Goal: Check status: Check status

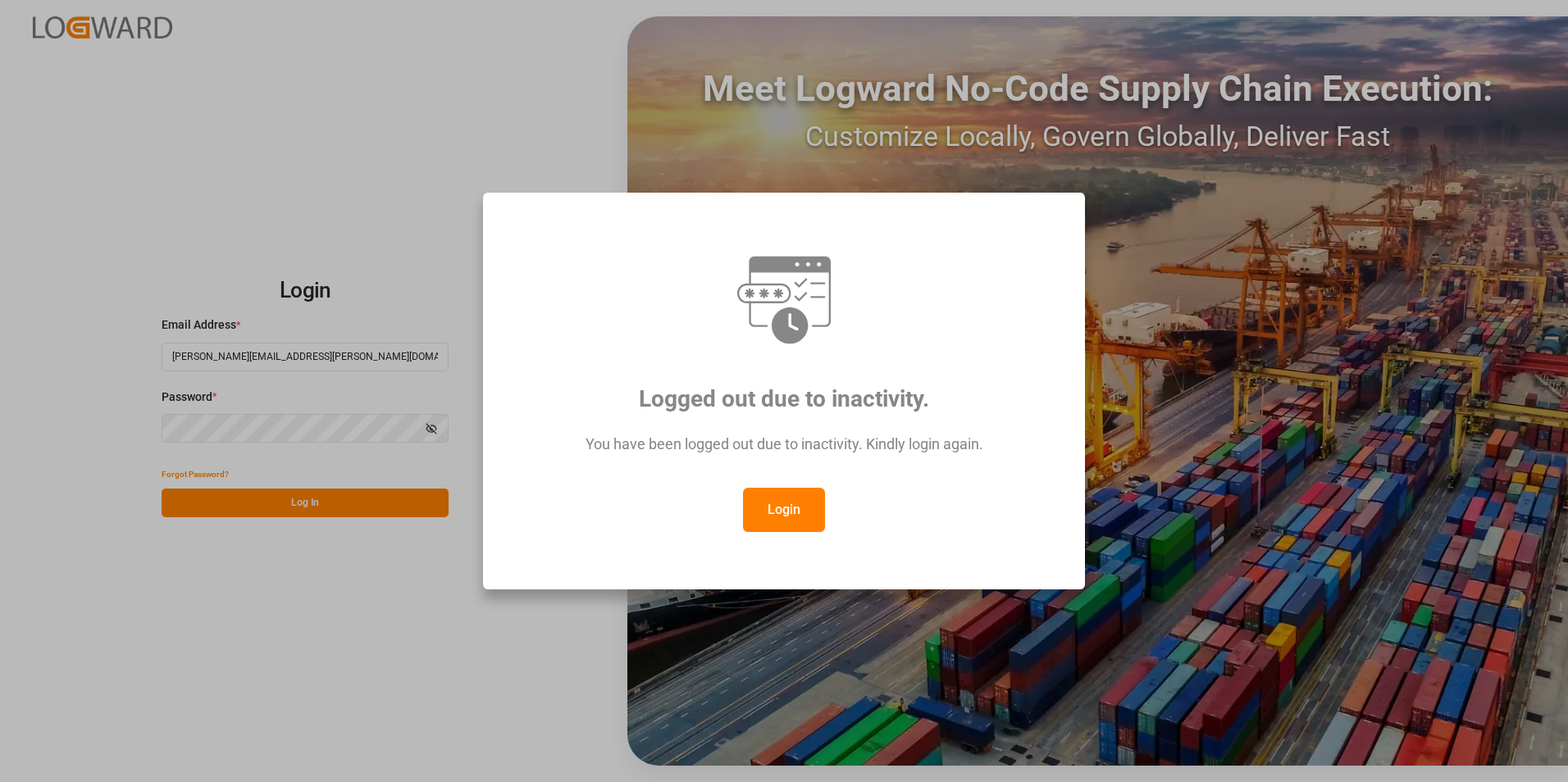
click at [765, 506] on button "Login" at bounding box center [784, 511] width 82 height 45
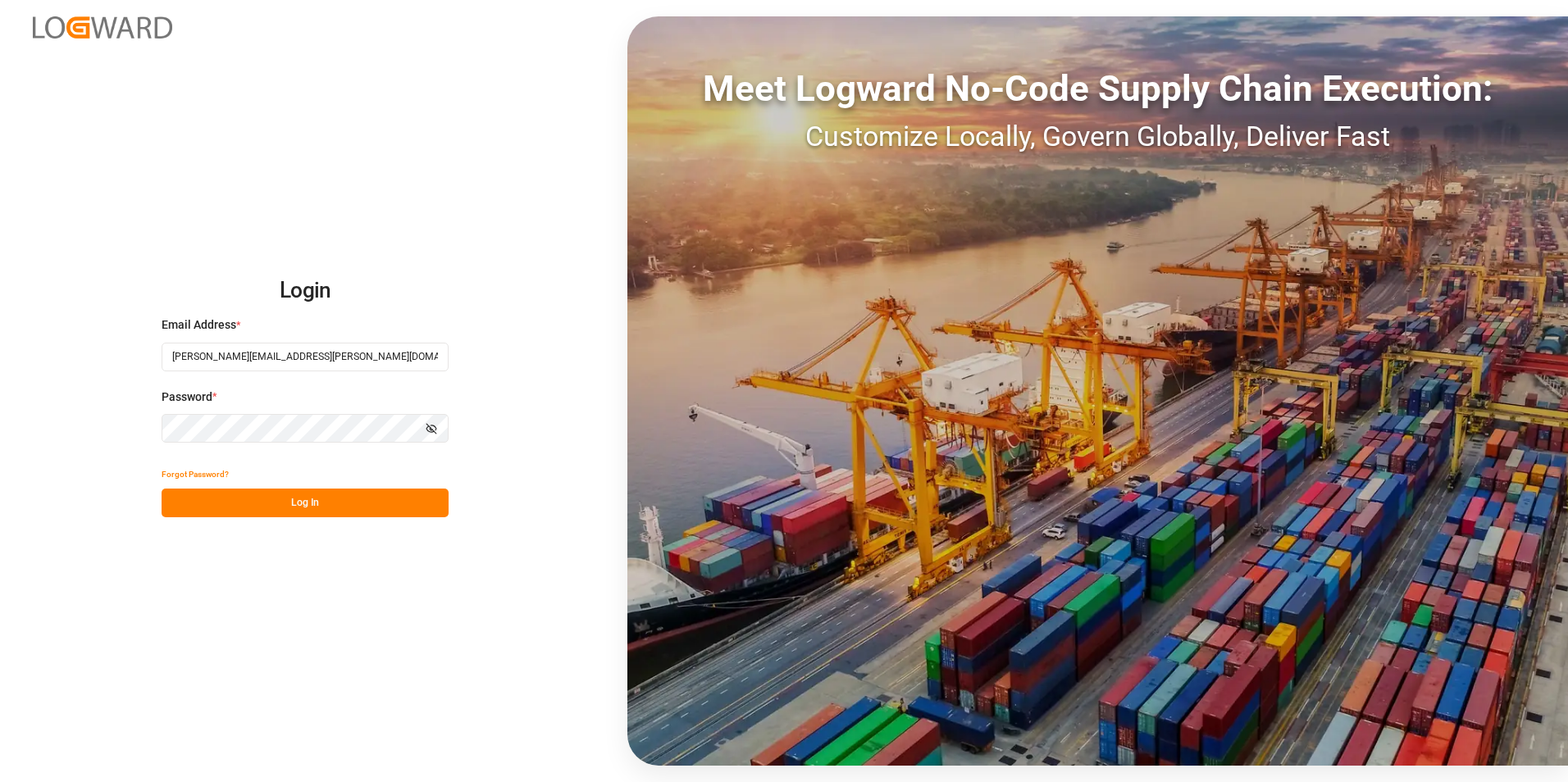
click at [366, 495] on button "Log In" at bounding box center [305, 503] width 287 height 29
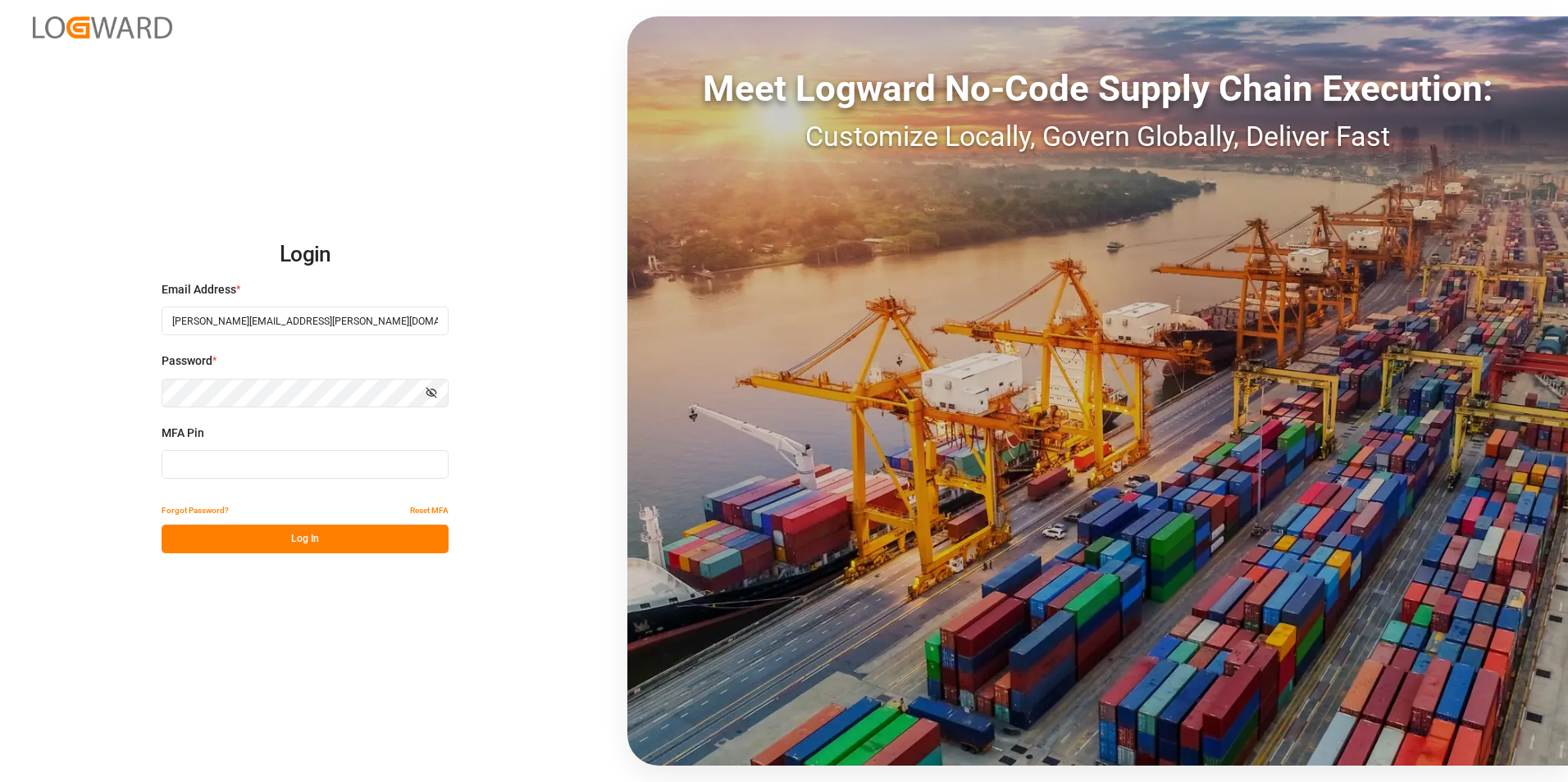
click at [323, 471] on input at bounding box center [305, 465] width 287 height 29
type input "032293"
click at [285, 542] on button "Log In" at bounding box center [305, 540] width 287 height 29
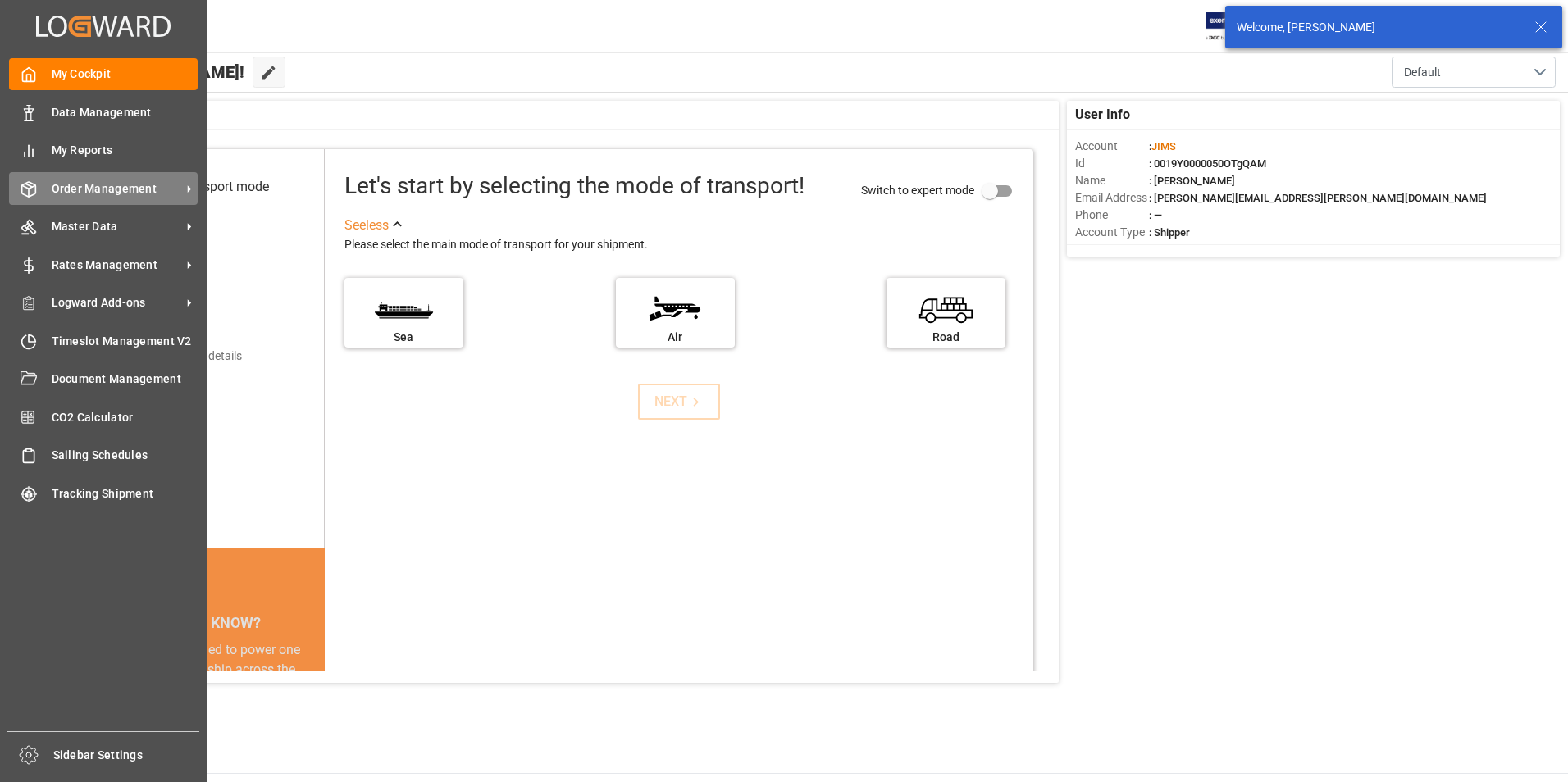
click at [112, 188] on span "Order Management" at bounding box center [116, 189] width 130 height 17
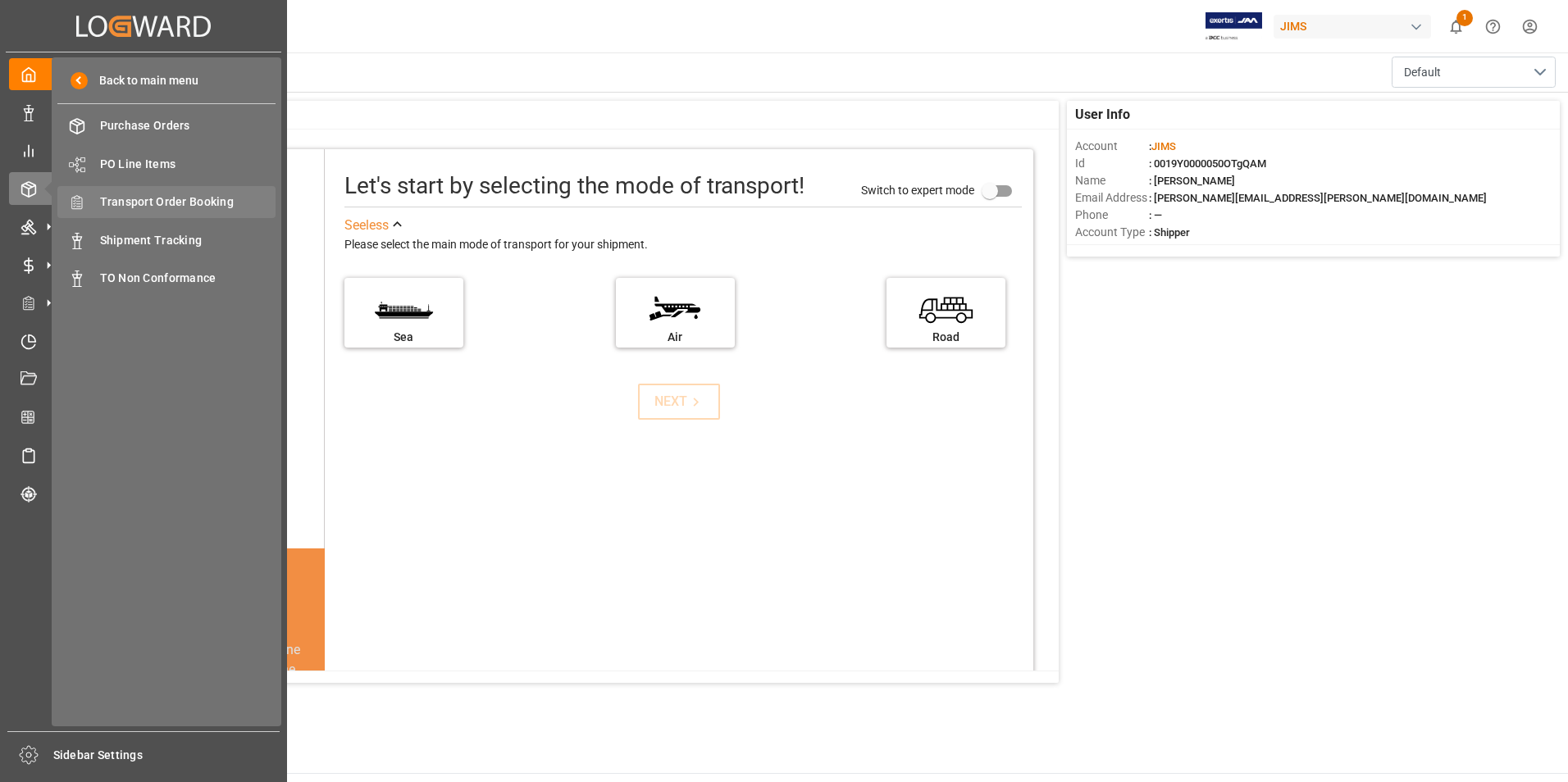
click at [176, 200] on span "Transport Order Booking" at bounding box center [188, 203] width 176 height 17
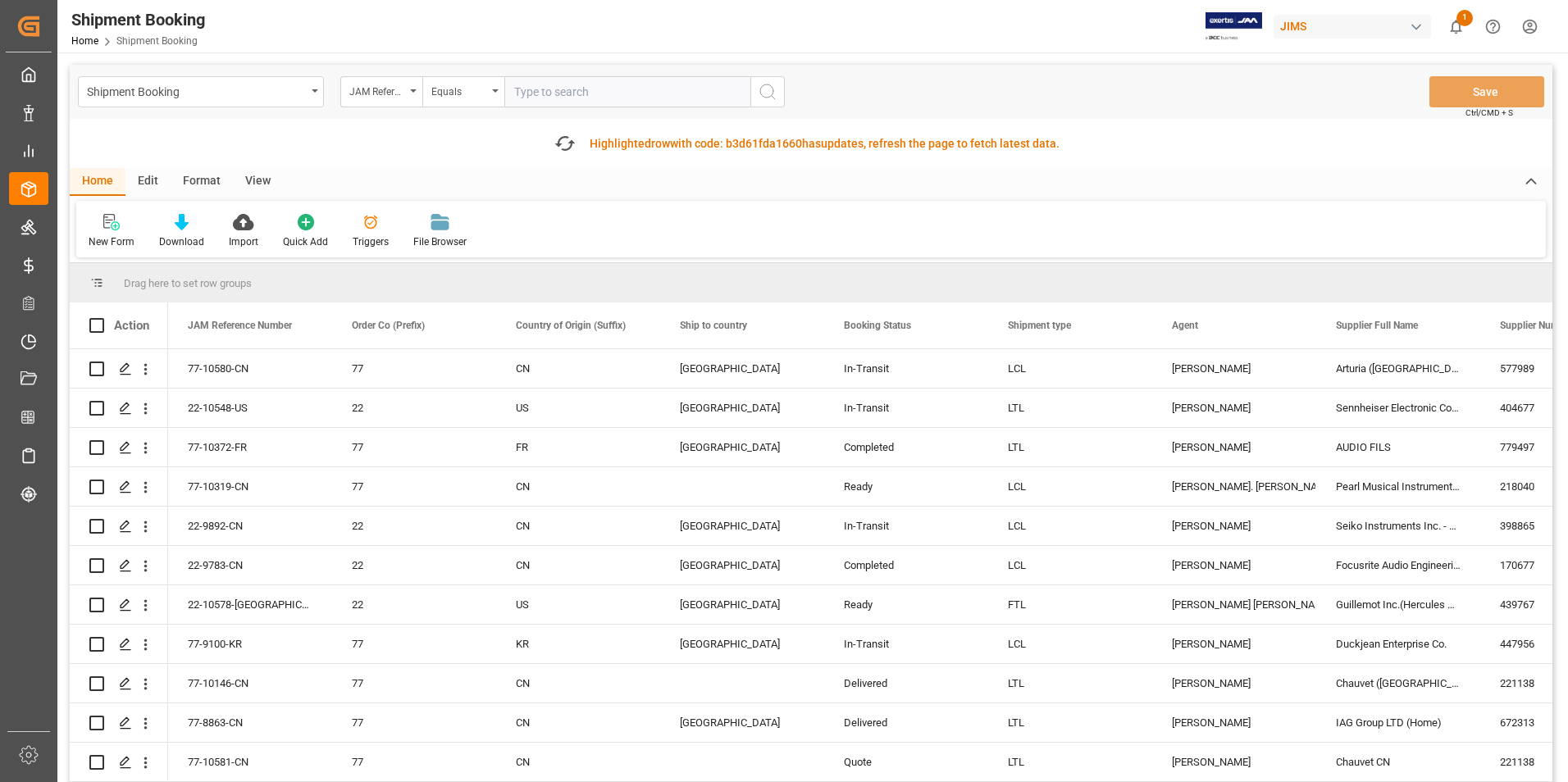
click at [594, 89] on input "text" at bounding box center [627, 92] width 246 height 31
paste input "77-10326-CN"
type input "77-10326-CN"
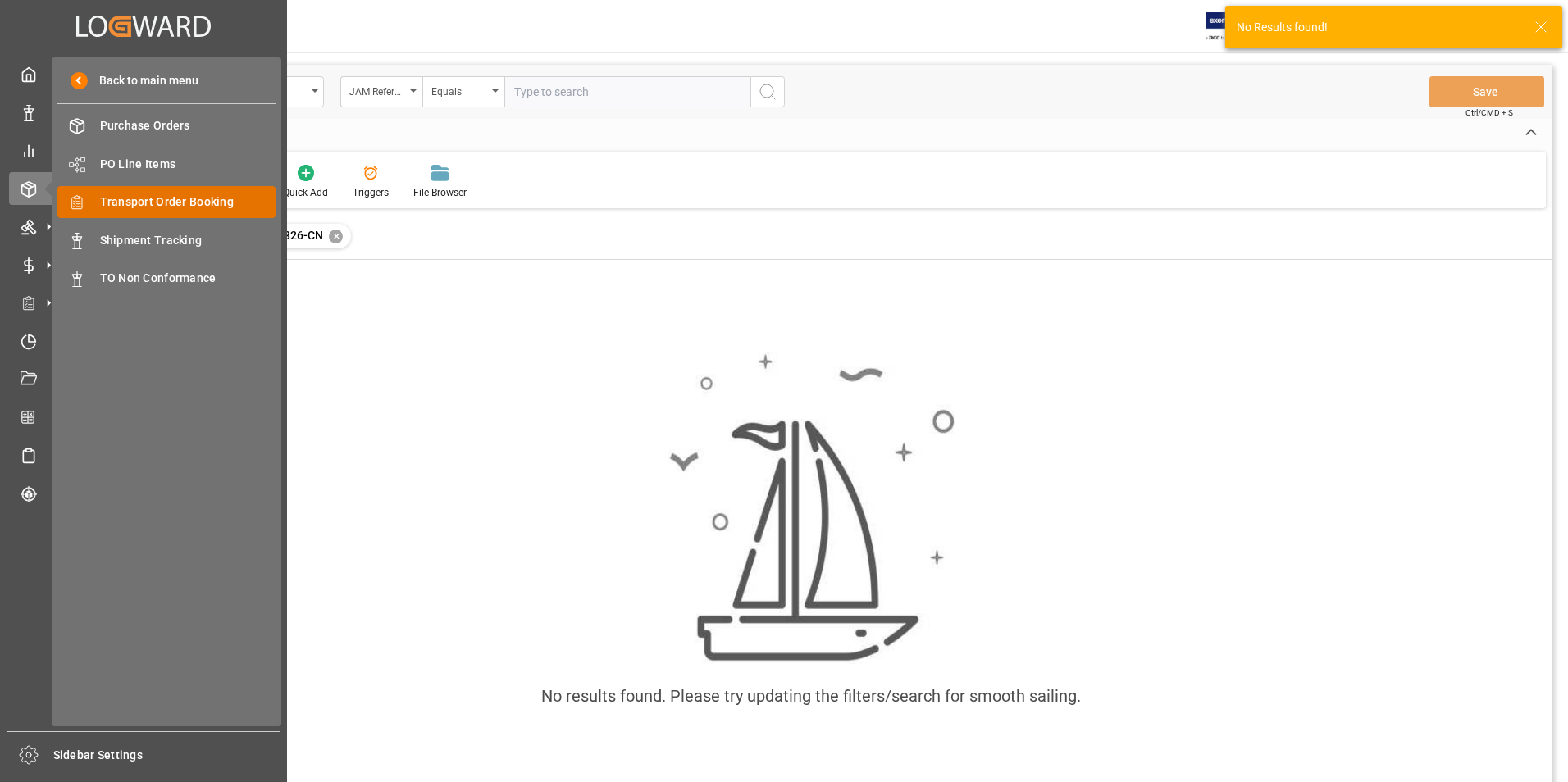
click at [139, 190] on div "Transport Order Booking Transport Order Booking" at bounding box center [166, 202] width 218 height 32
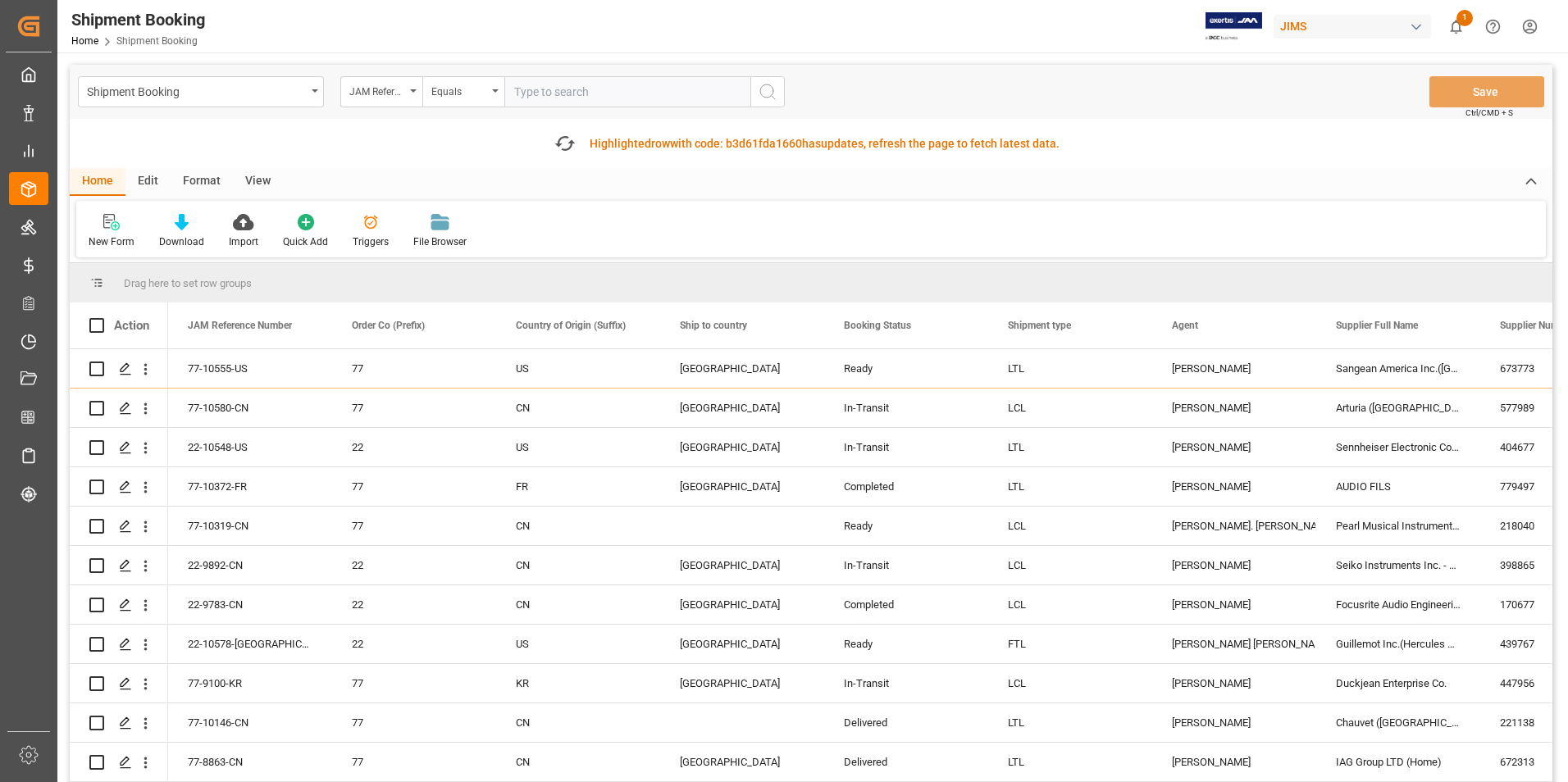
click at [574, 95] on input "text" at bounding box center [627, 92] width 246 height 31
type input "77-10326-CN"
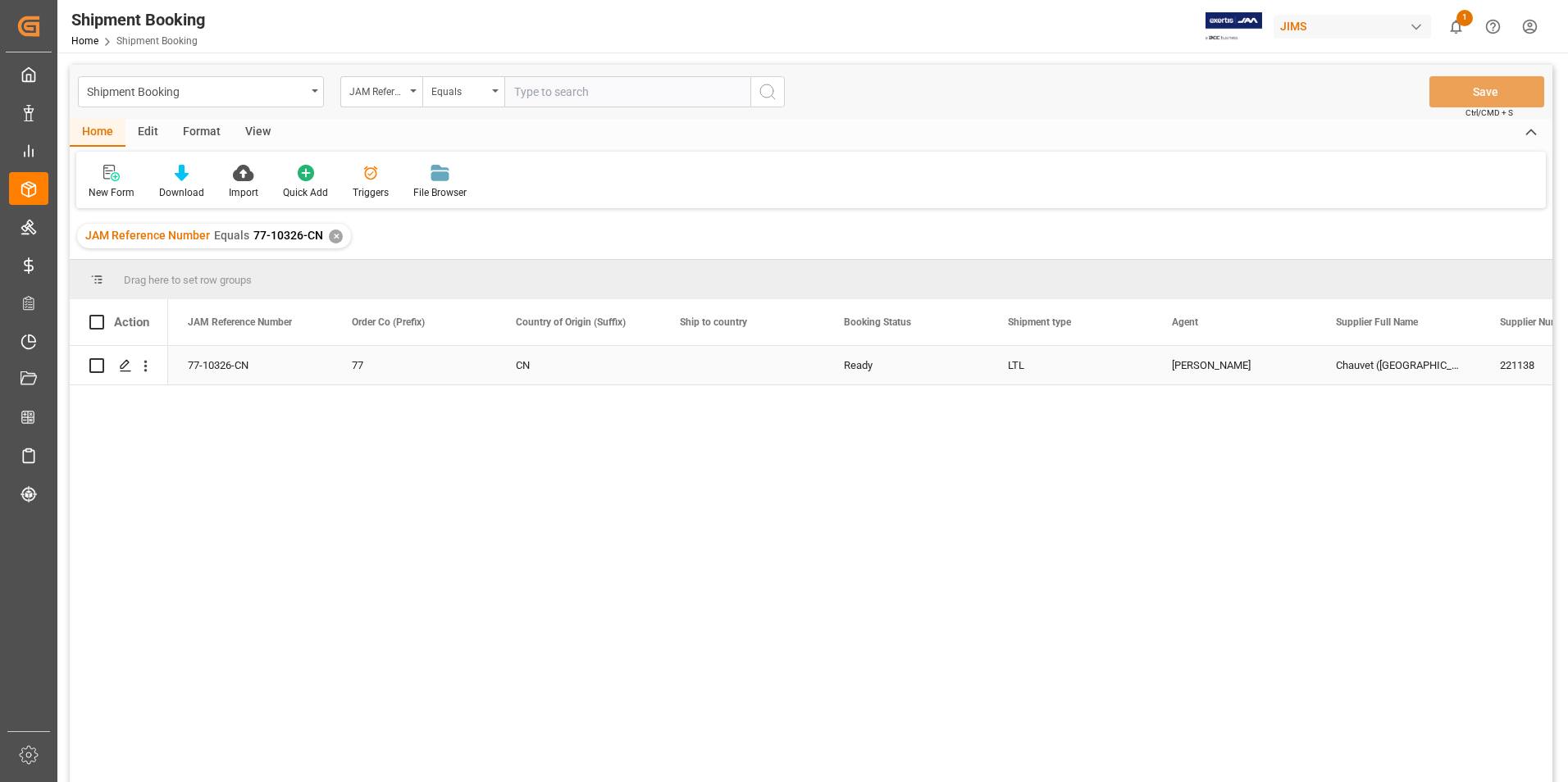
click at [237, 368] on div "77-10326-CN" at bounding box center [249, 365] width 164 height 39
click at [127, 360] on div "Press SPACE to select this row." at bounding box center [124, 365] width 24 height 30
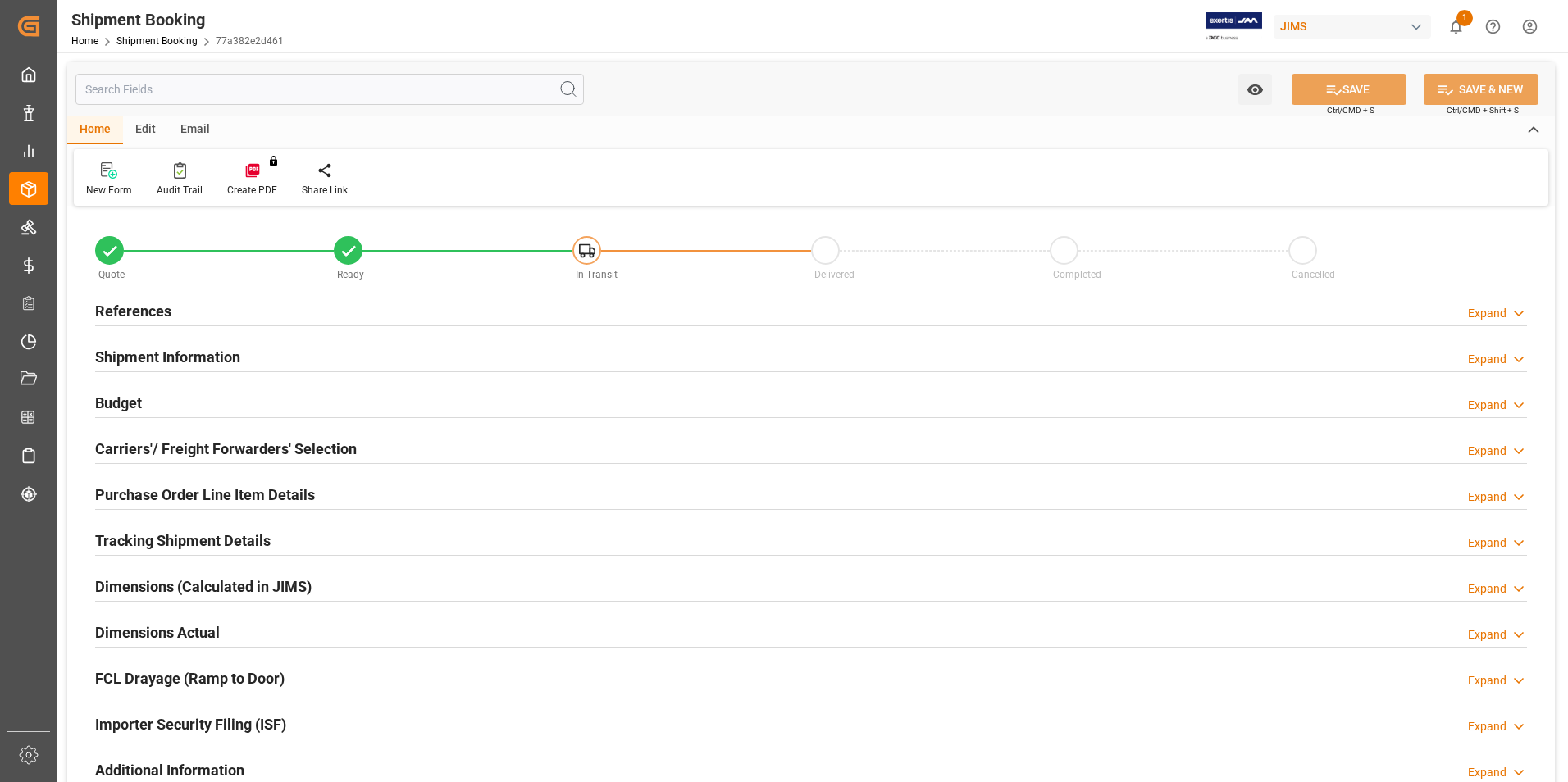
type input "74"
click at [181, 351] on h2 "Shipment Information" at bounding box center [168, 357] width 145 height 22
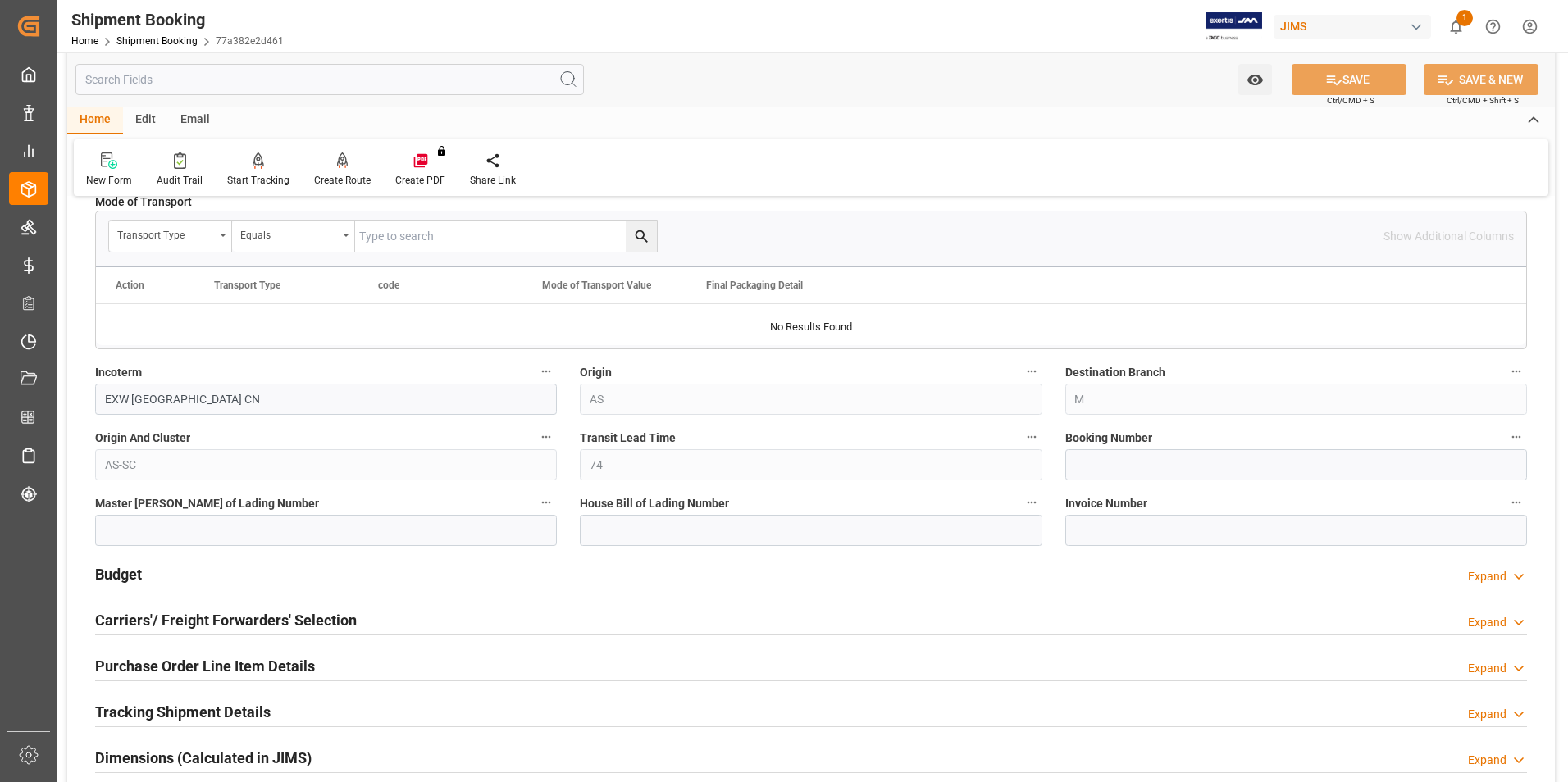
scroll to position [492, 0]
click at [1136, 470] on input at bounding box center [1296, 464] width 461 height 31
paste input "883310547661"
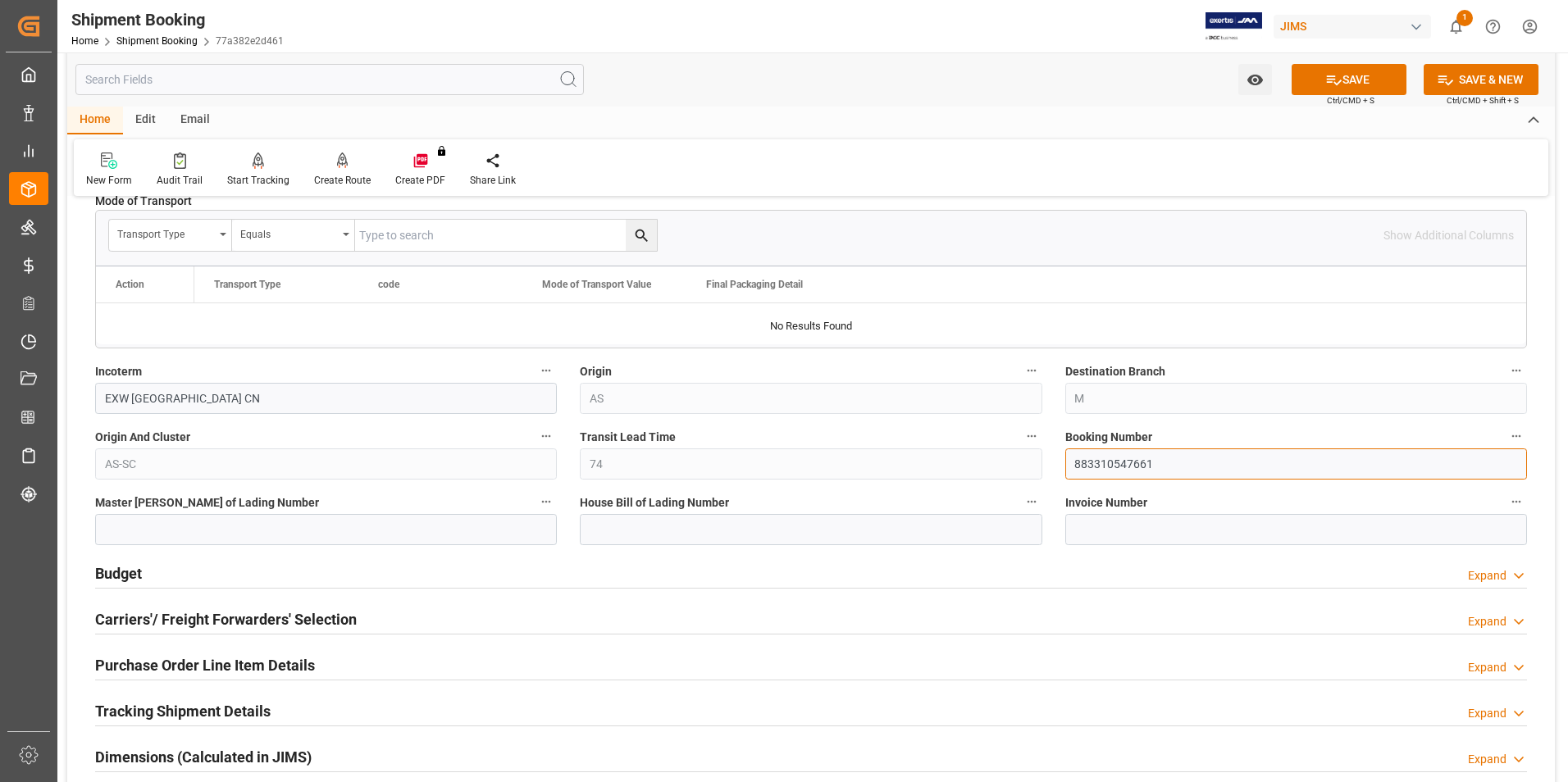
type input "883310547661"
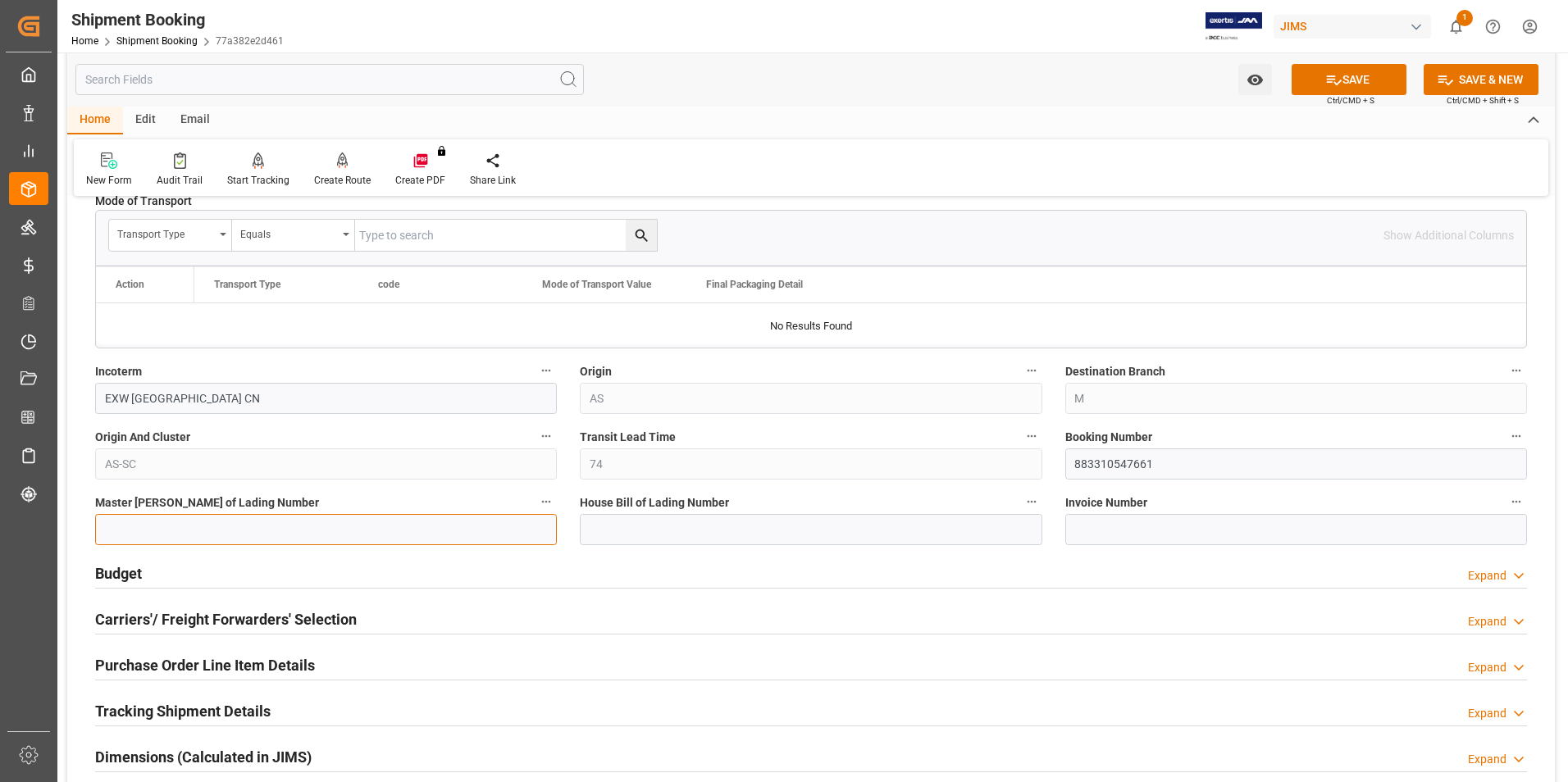
click at [359, 529] on input at bounding box center [326, 530] width 461 height 31
paste input "883310547661"
type input "883310547661"
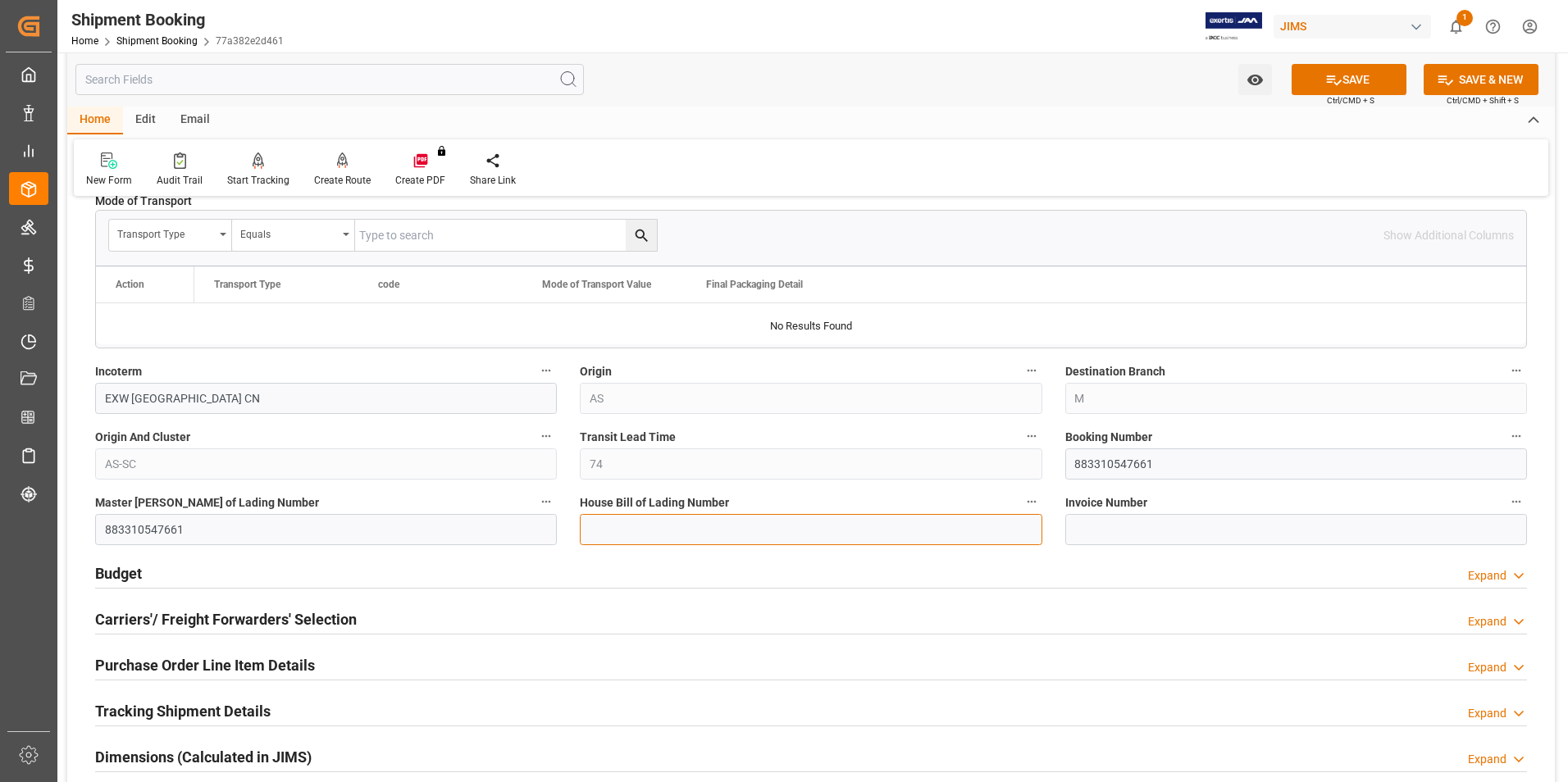
click at [633, 530] on input at bounding box center [810, 530] width 461 height 31
paste input "883310547661"
type input "883310547661"
click at [1347, 84] on button "SAVE" at bounding box center [1349, 79] width 114 height 31
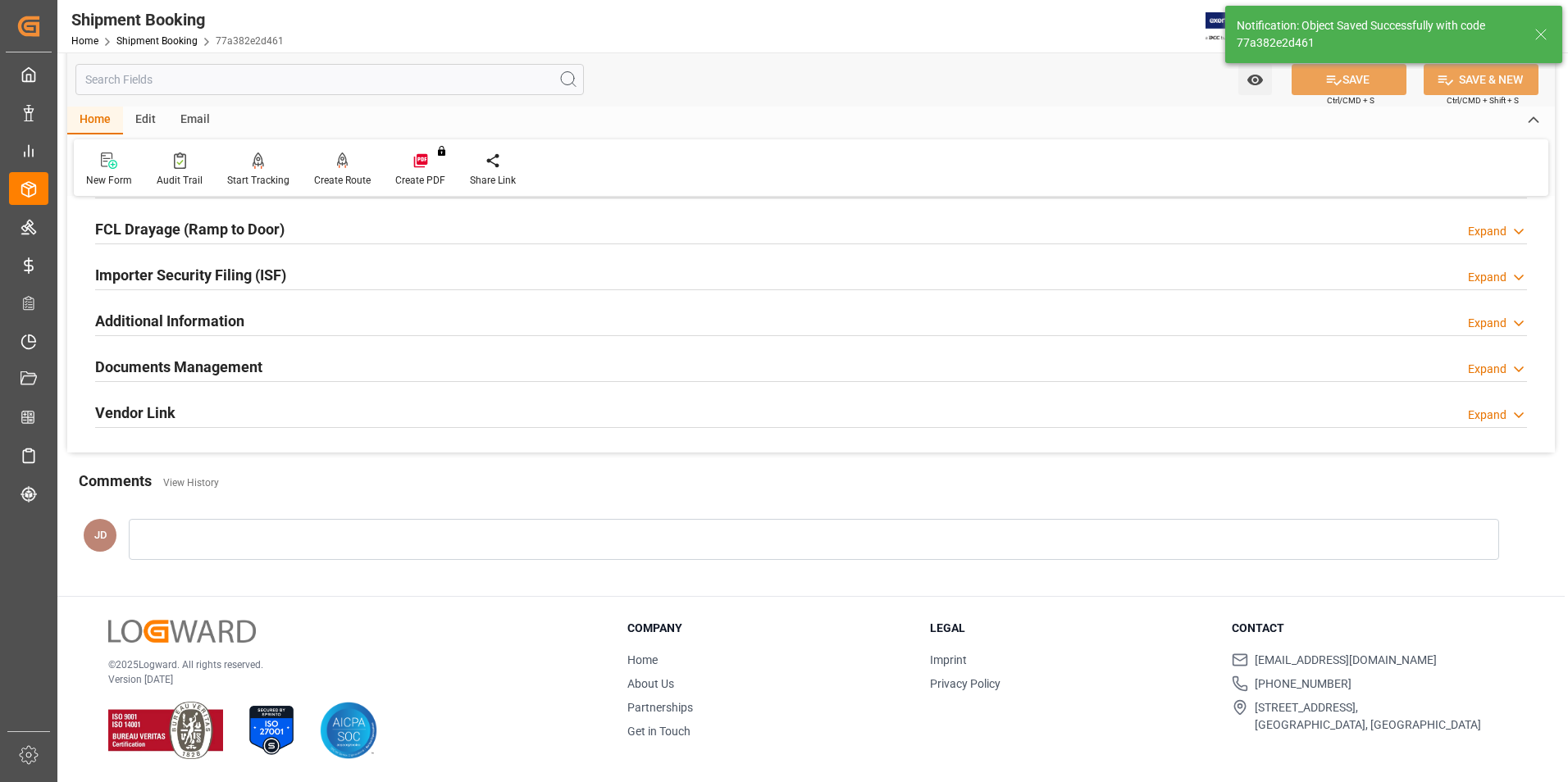
scroll to position [0, 0]
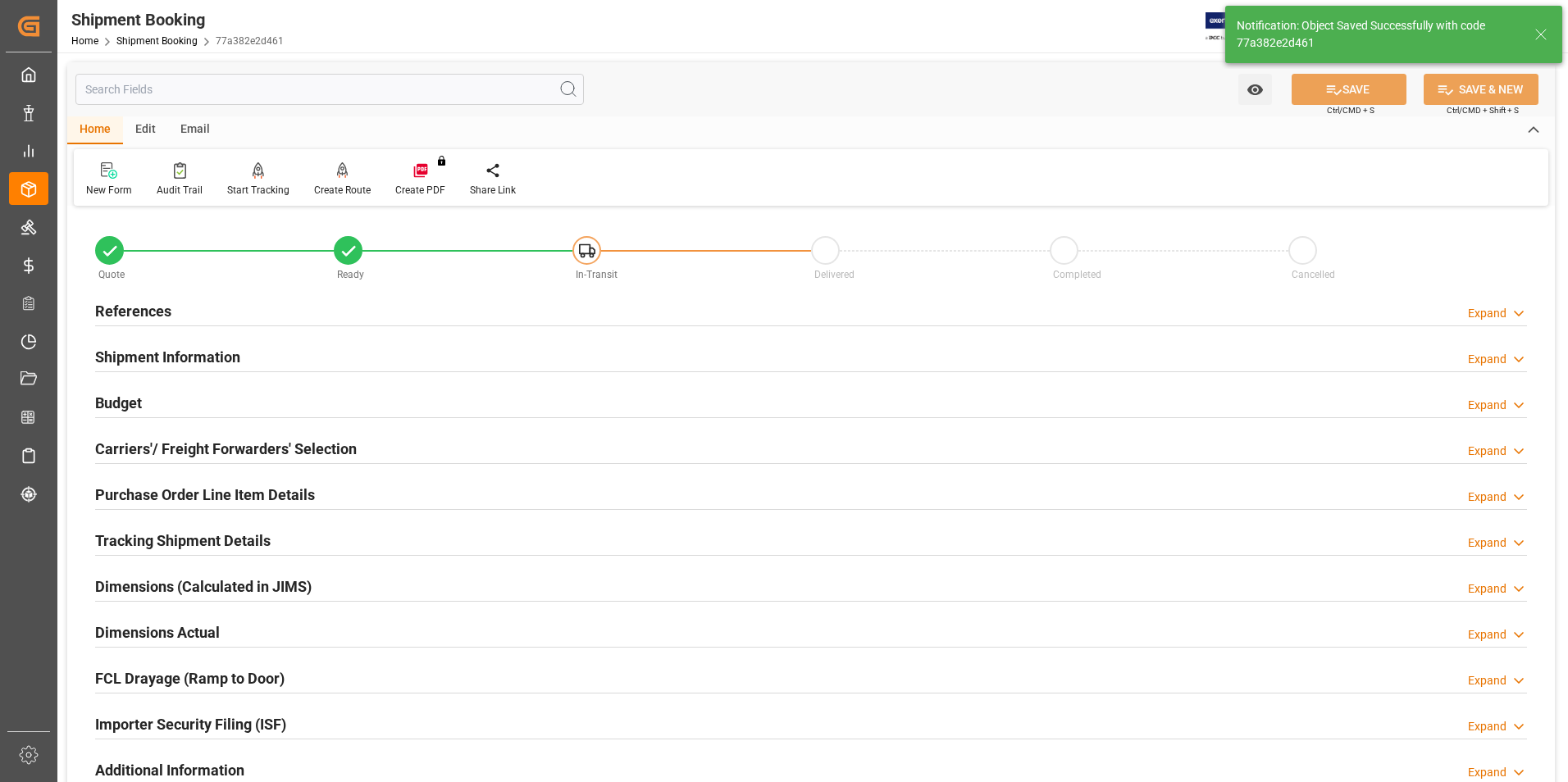
click at [114, 402] on h2 "Budget" at bounding box center [118, 402] width 47 height 22
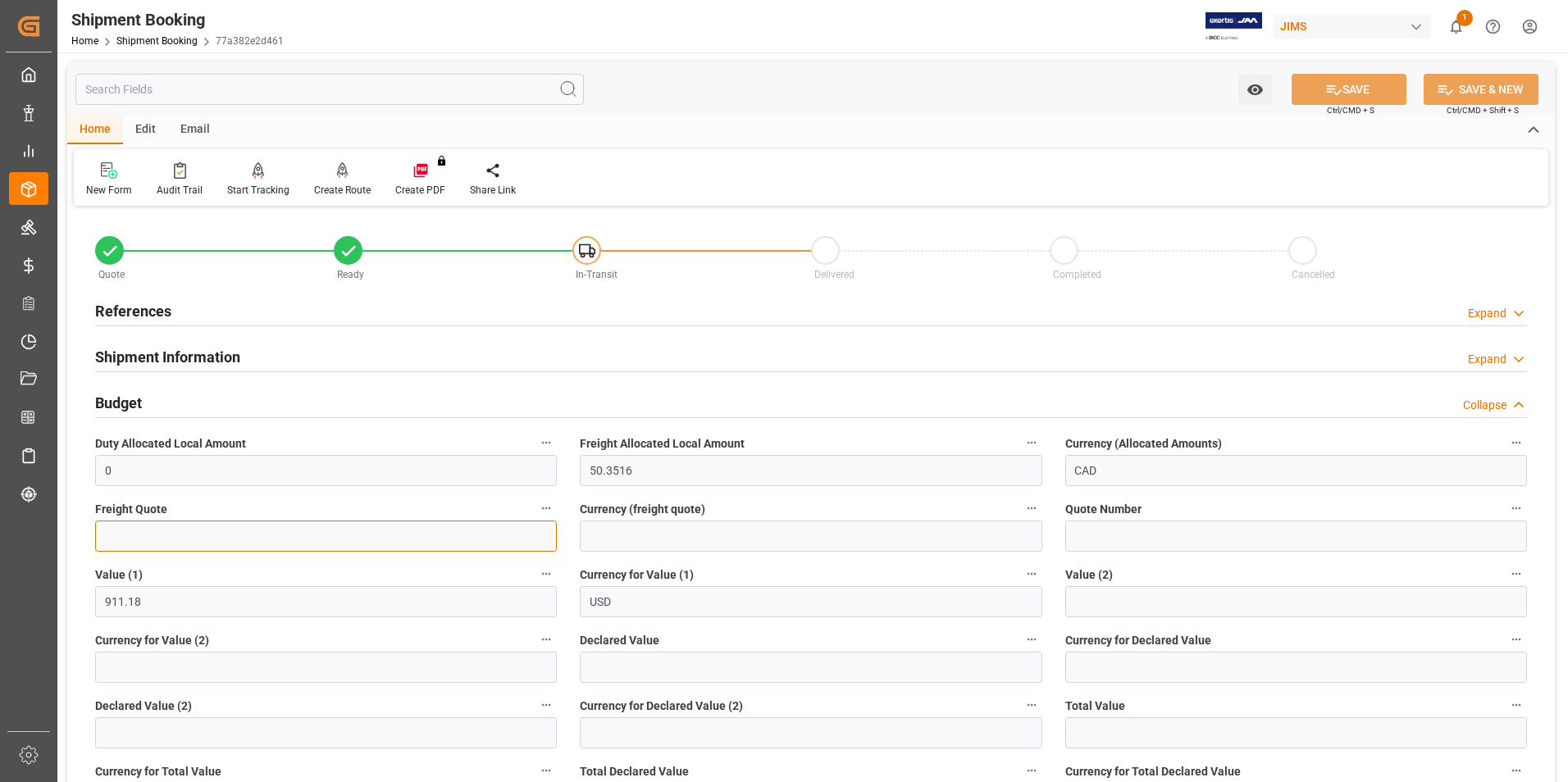
click at [248, 534] on input "text" at bounding box center [326, 536] width 461 height 31
type input "915"
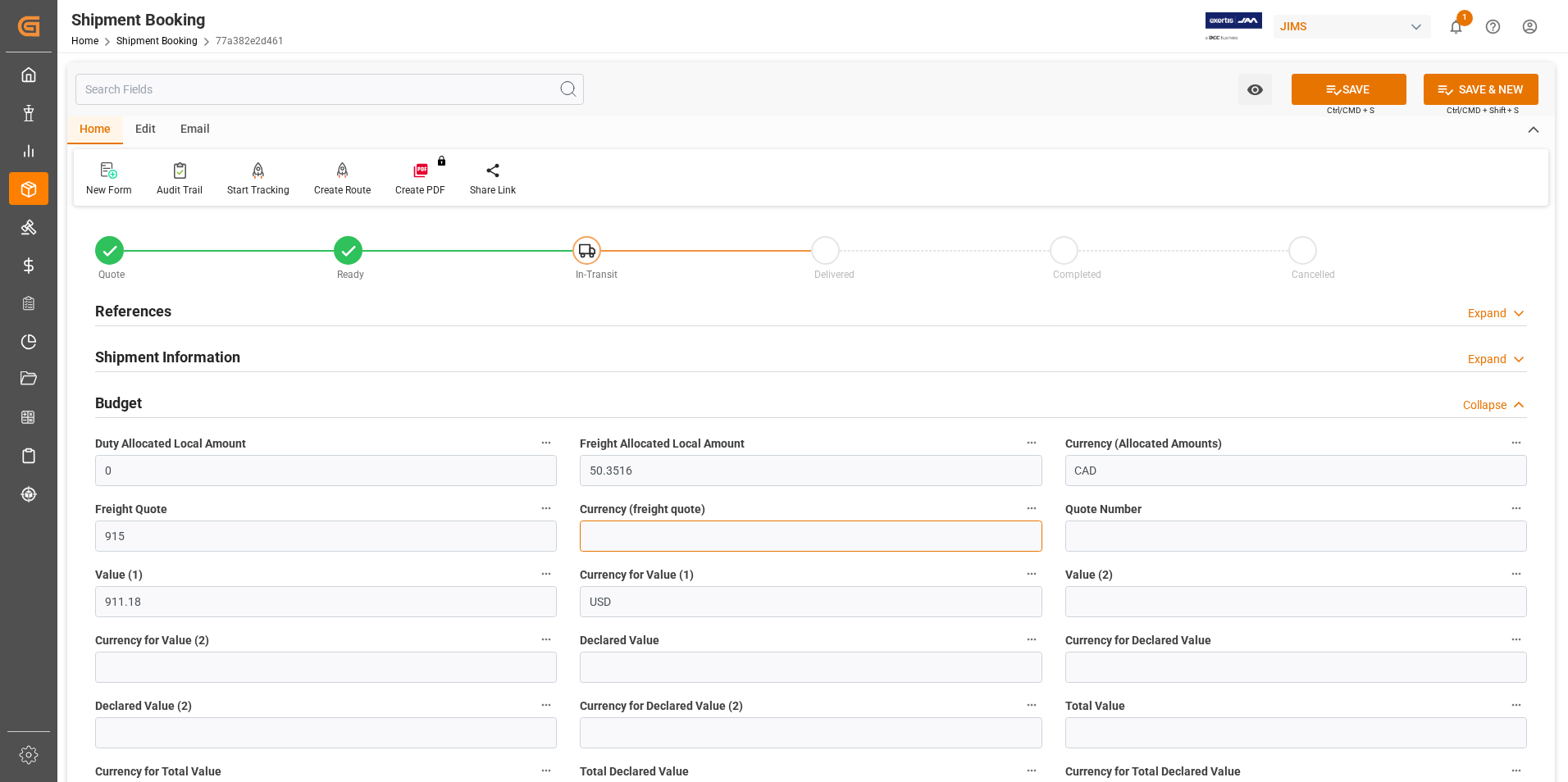
click at [616, 541] on input at bounding box center [810, 536] width 461 height 31
type input "usd"
click at [653, 653] on input "text" at bounding box center [810, 668] width 461 height 31
type input "619.58"
click at [1112, 648] on label "Currency for Declared Value" at bounding box center [1296, 641] width 461 height 23
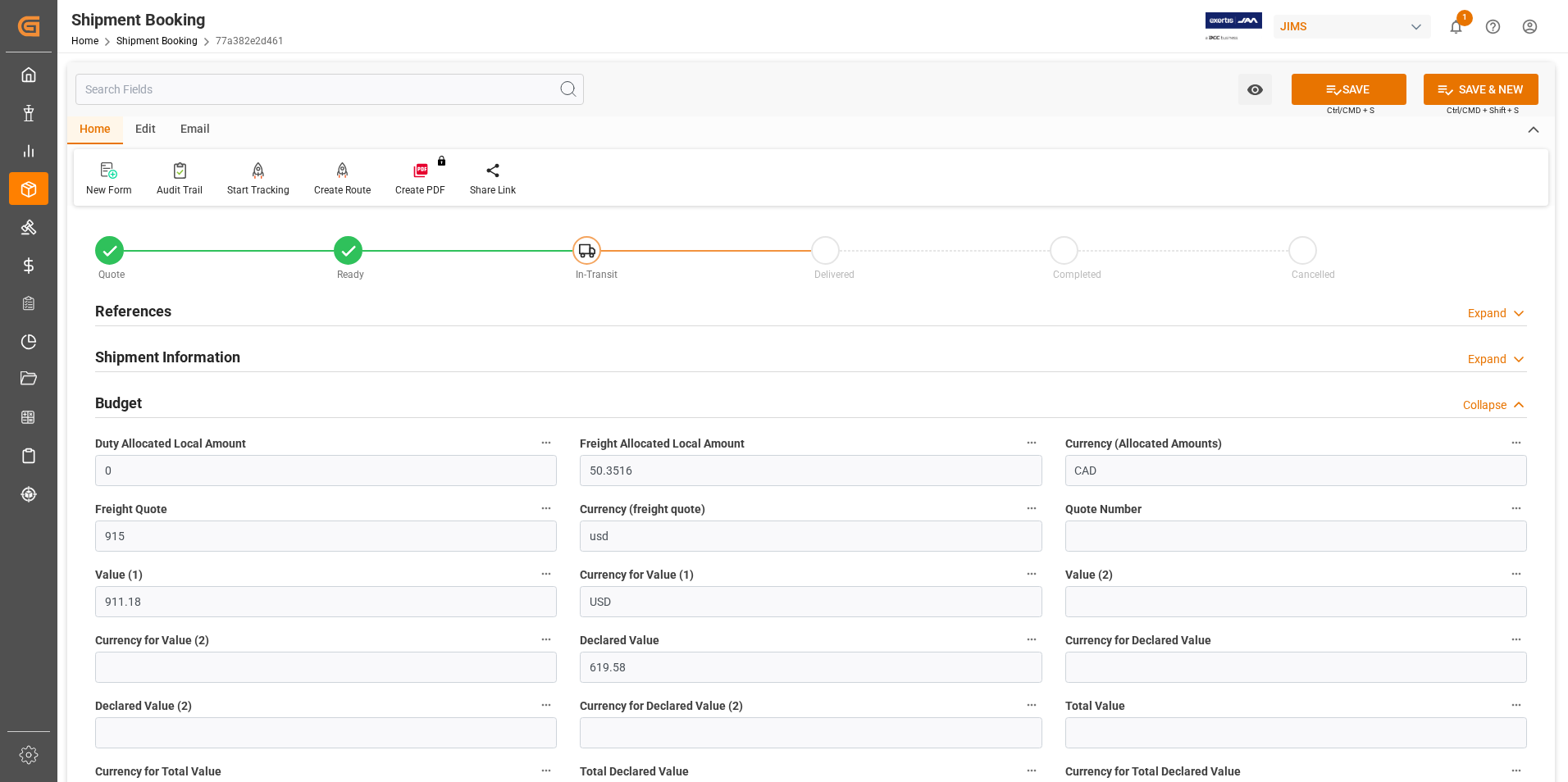
click at [1506, 648] on button "Currency for Declared Value" at bounding box center [1517, 640] width 21 height 21
click at [1110, 673] on div at bounding box center [784, 391] width 1568 height 782
click at [1113, 667] on input at bounding box center [1296, 668] width 461 height 31
type input "usd"
click at [1352, 82] on button "SAVE" at bounding box center [1349, 89] width 114 height 31
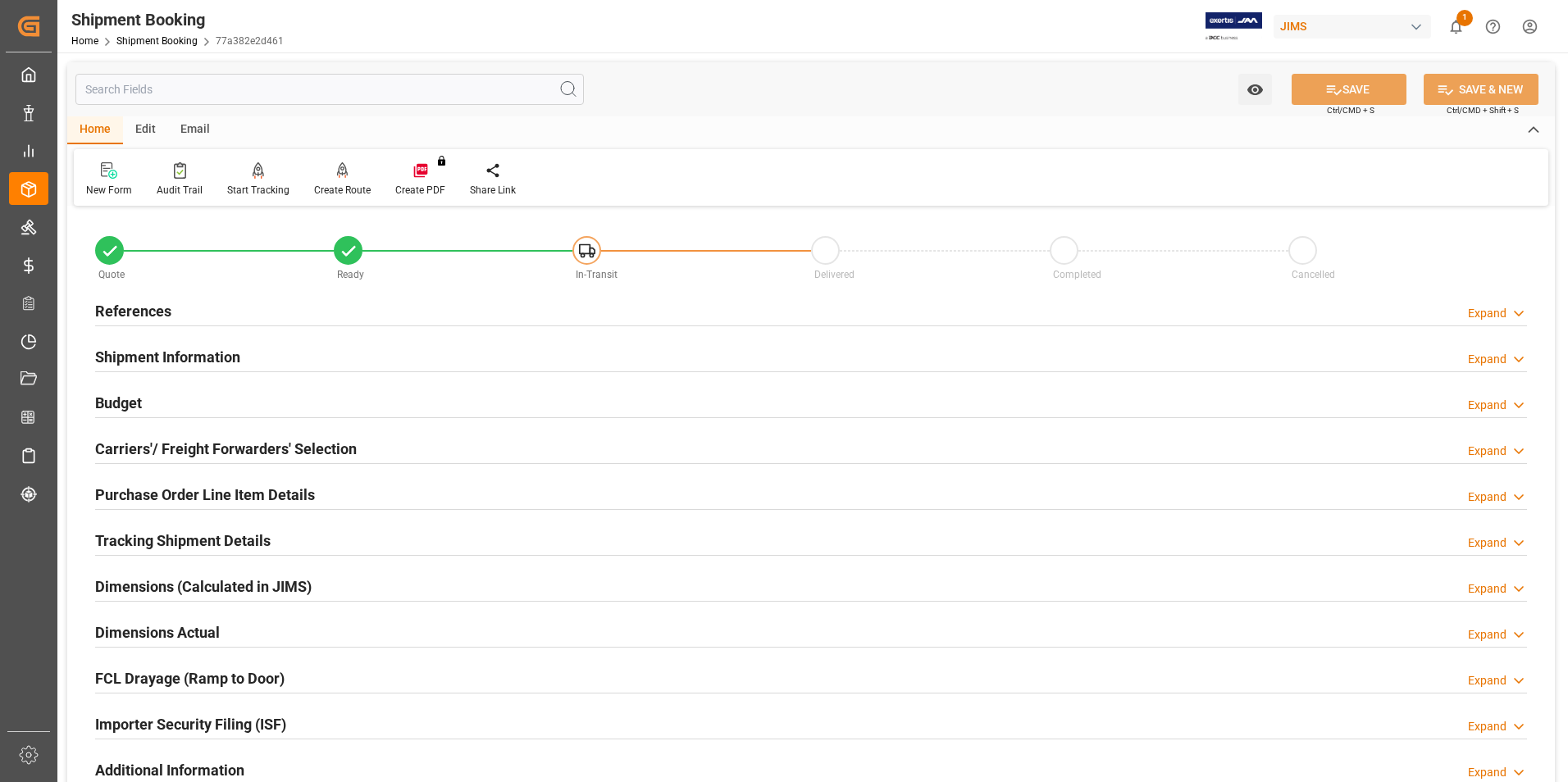
click at [178, 443] on h2 "Carriers'/ Freight Forwarders' Selection" at bounding box center [226, 449] width 262 height 22
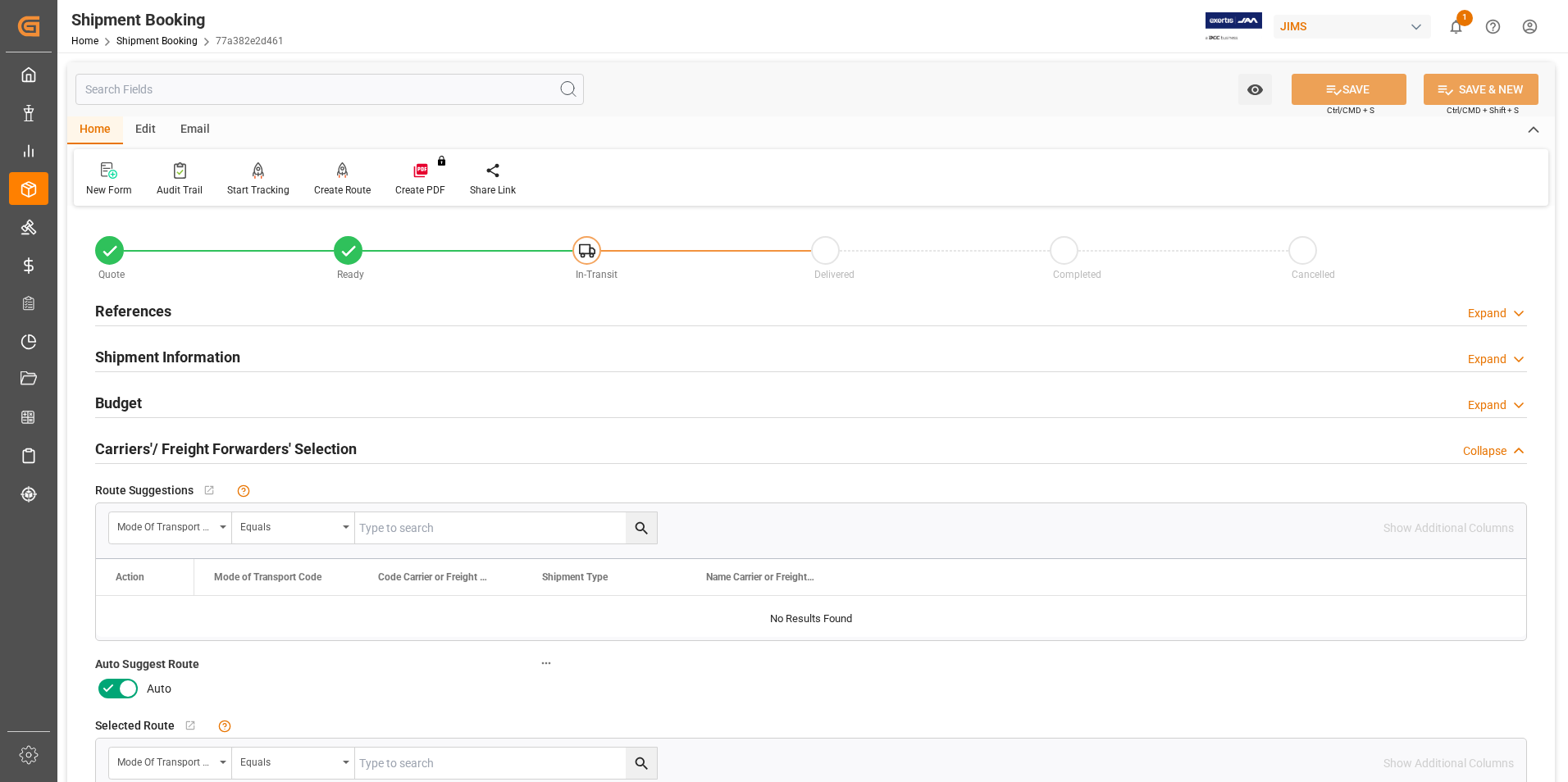
click at [118, 683] on icon at bounding box center [128, 689] width 19 height 19
click at [0, 0] on input "checkbox" at bounding box center [0, 0] width 0 height 0
click at [1349, 81] on button "SAVE" at bounding box center [1349, 89] width 114 height 31
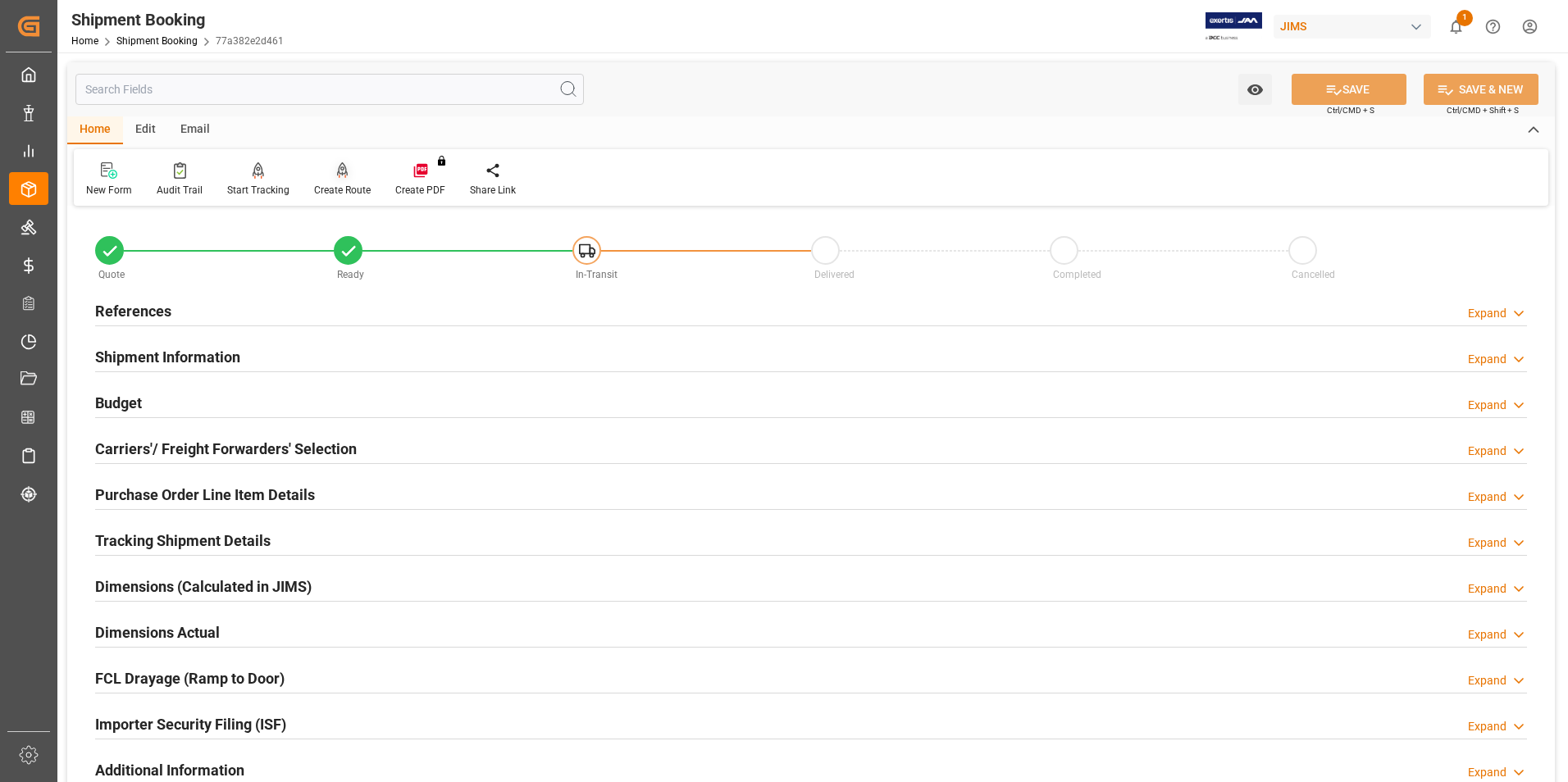
click at [335, 183] on div "Create Route" at bounding box center [342, 190] width 56 height 15
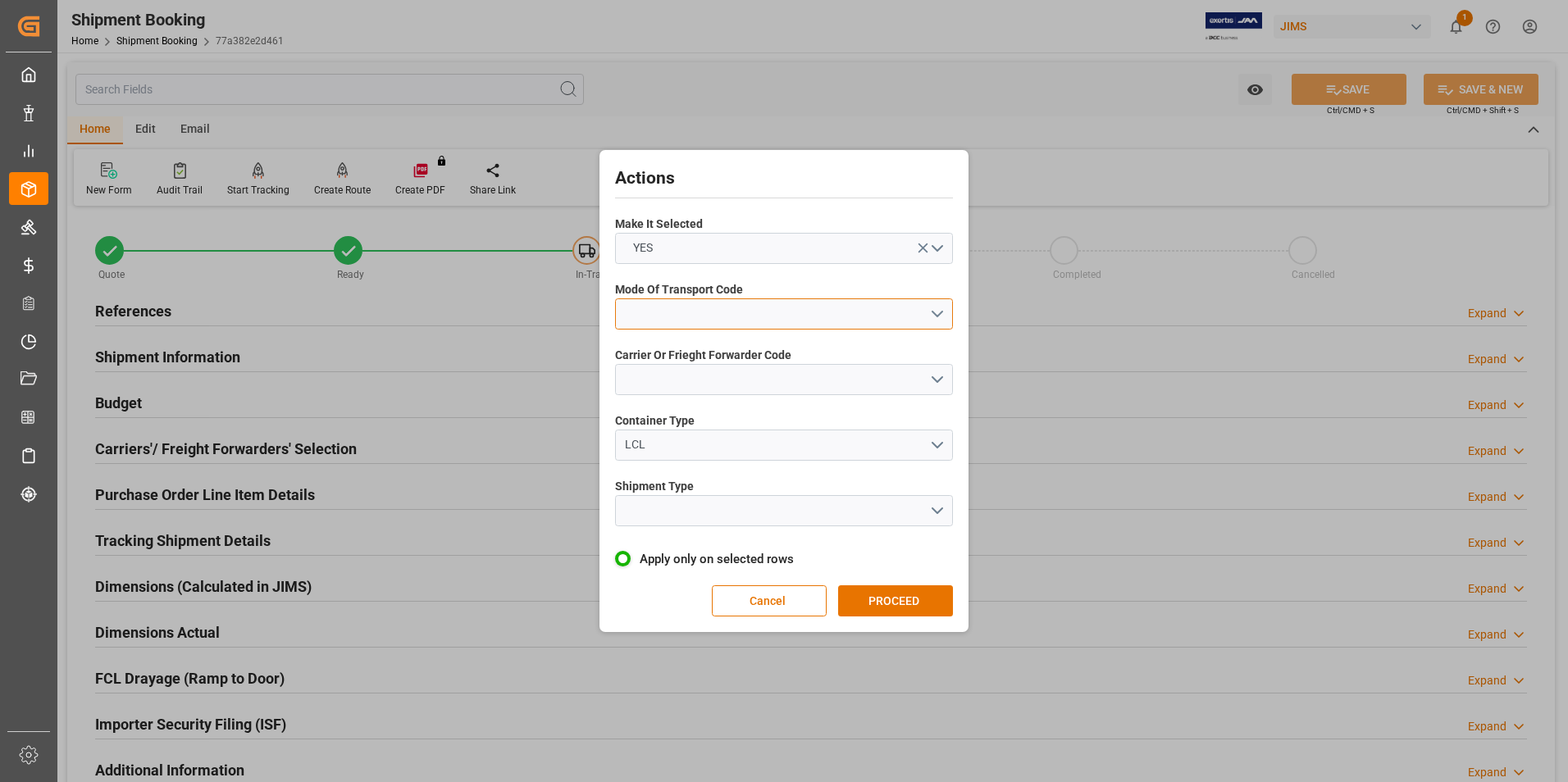
click at [686, 301] on button "open menu" at bounding box center [784, 314] width 338 height 31
click at [696, 344] on div "2- COURIER AIR" at bounding box center [784, 353] width 336 height 35
click at [712, 381] on button "open menu" at bounding box center [784, 380] width 338 height 31
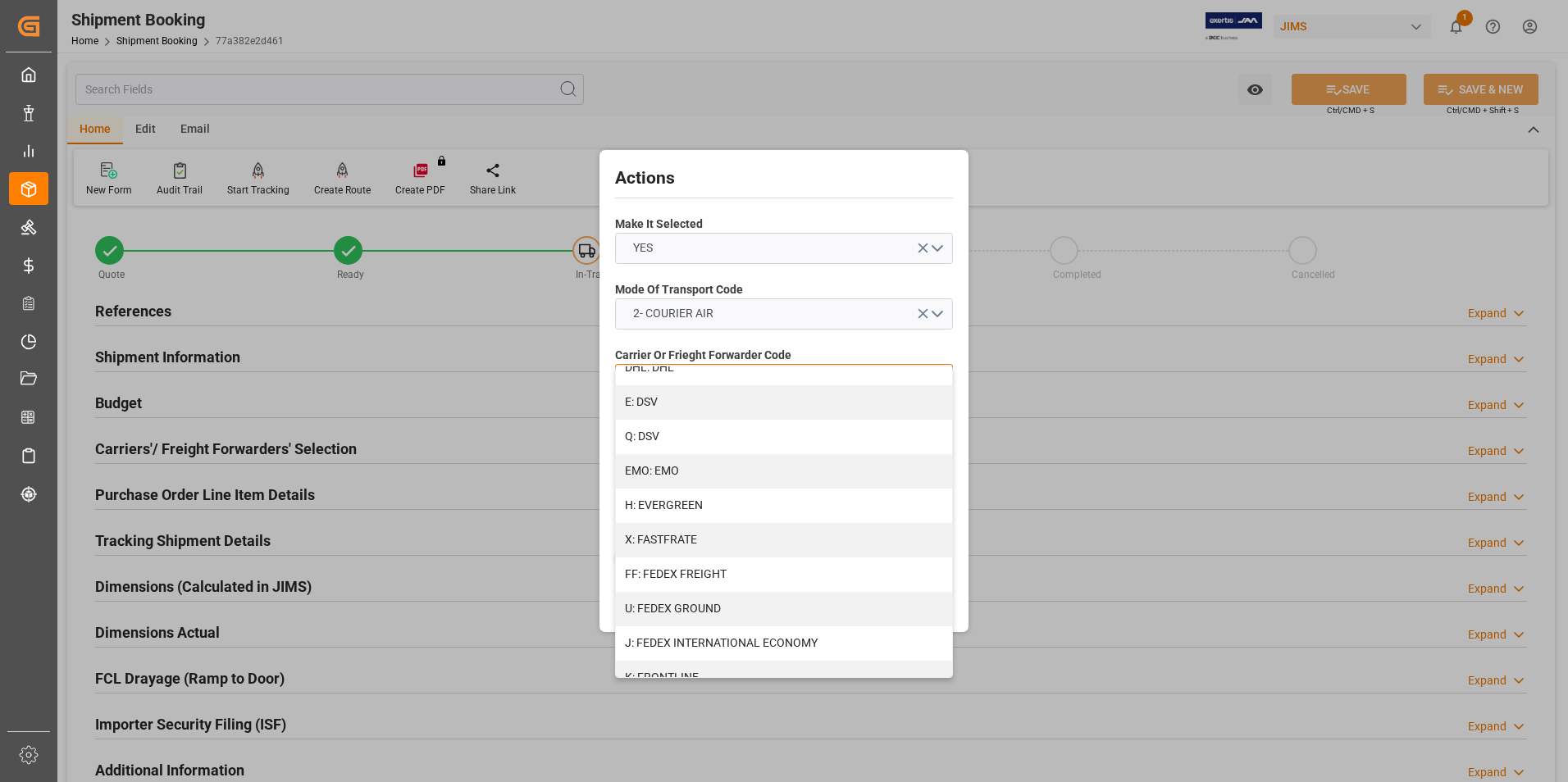
scroll to position [328, 0]
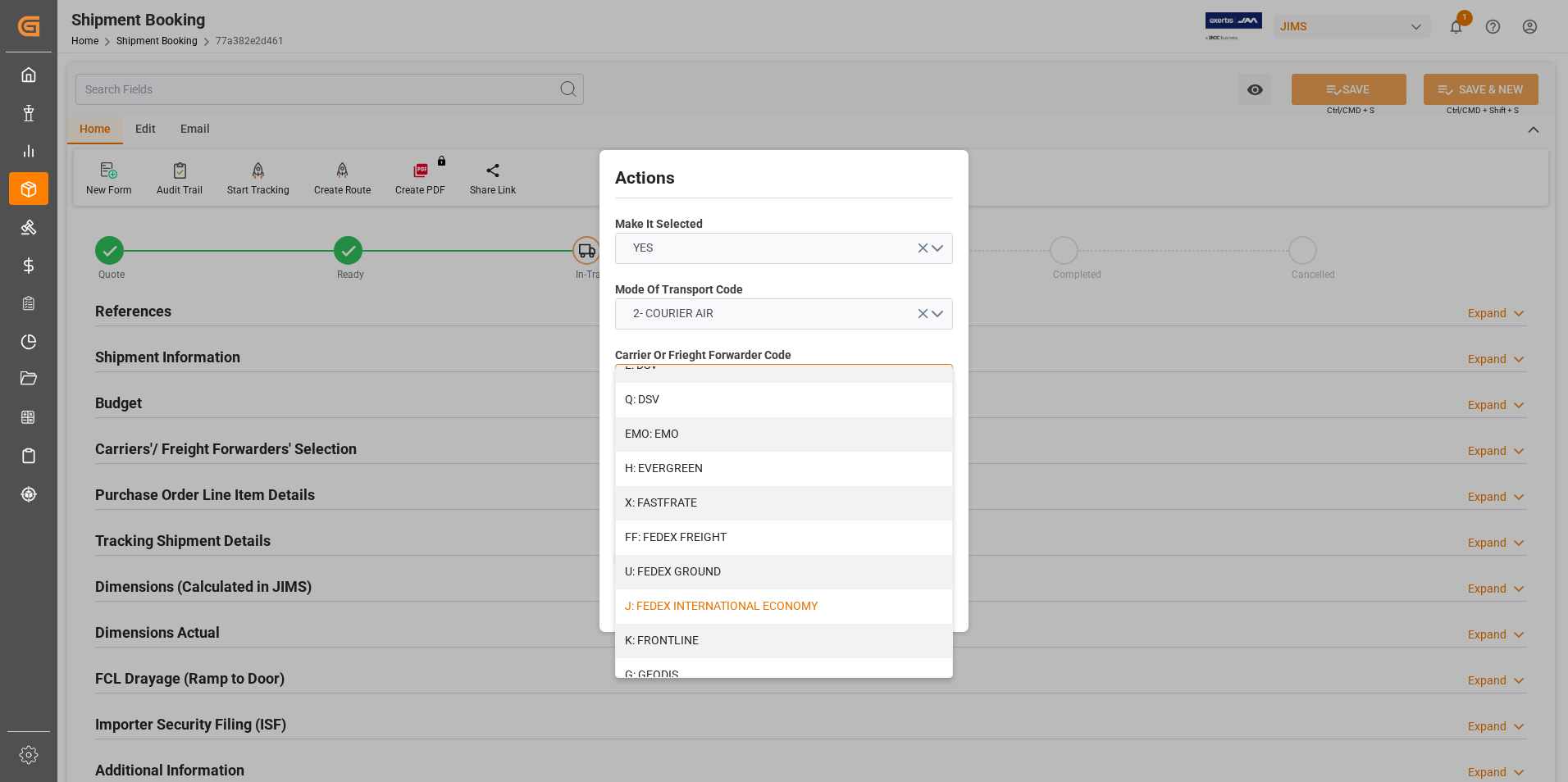
click at [751, 598] on div "J: FEDEX INTERNATIONAL ECONOMY" at bounding box center [784, 607] width 336 height 35
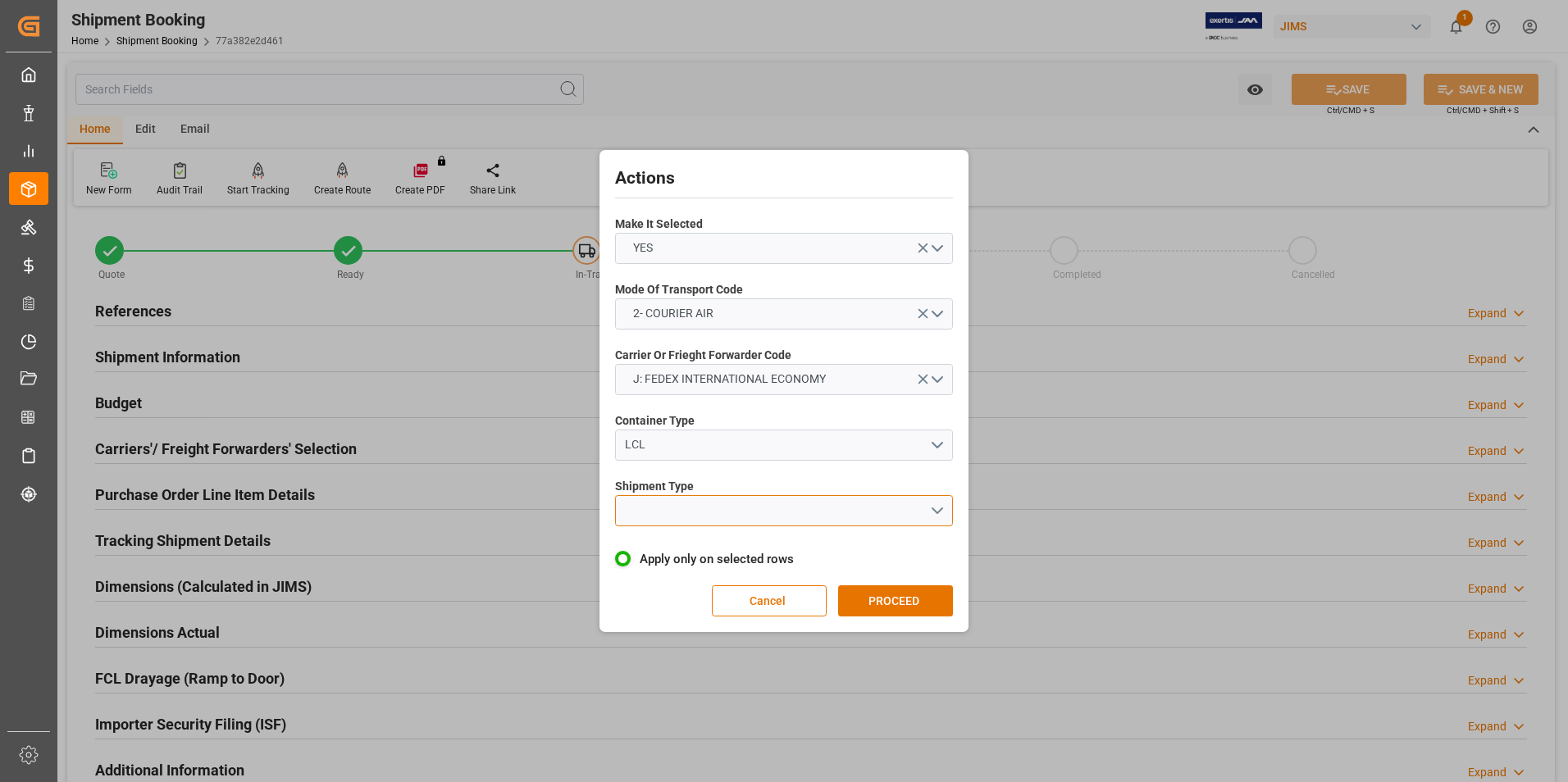
click at [717, 504] on button "open menu" at bounding box center [784, 511] width 338 height 31
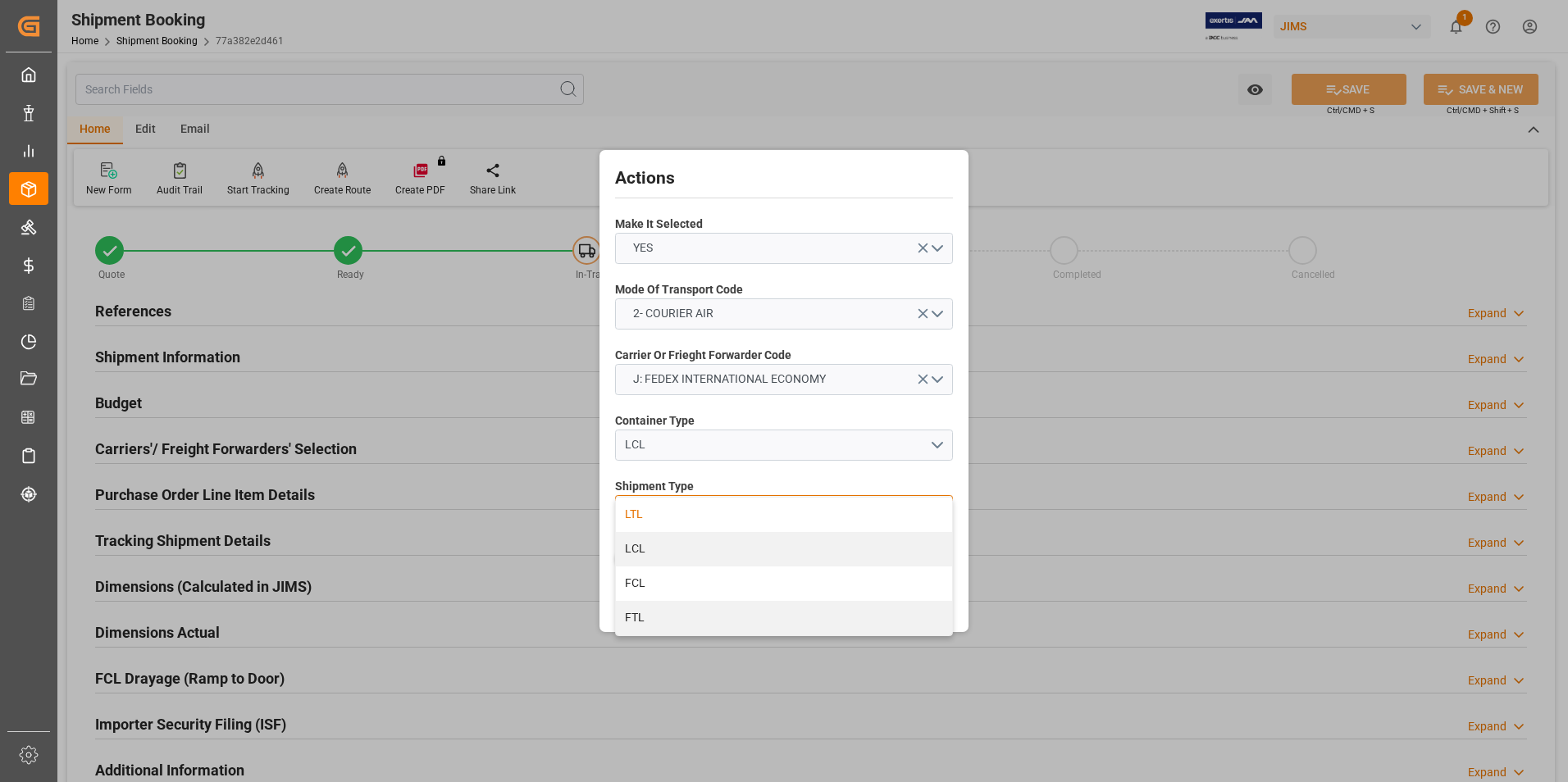
click at [707, 519] on div "LTL" at bounding box center [784, 516] width 336 height 35
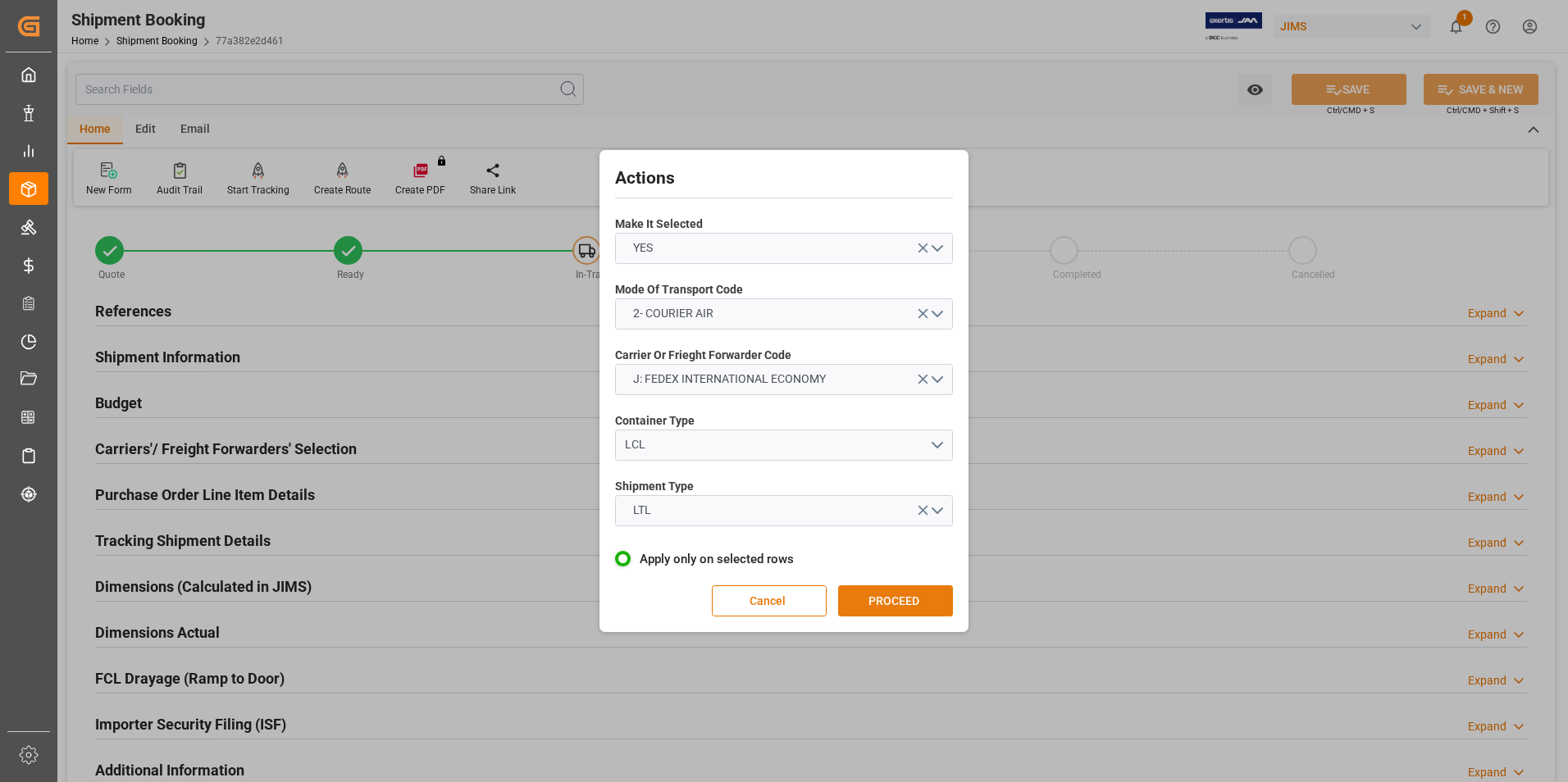
click at [866, 600] on button "PROCEED" at bounding box center [895, 601] width 114 height 31
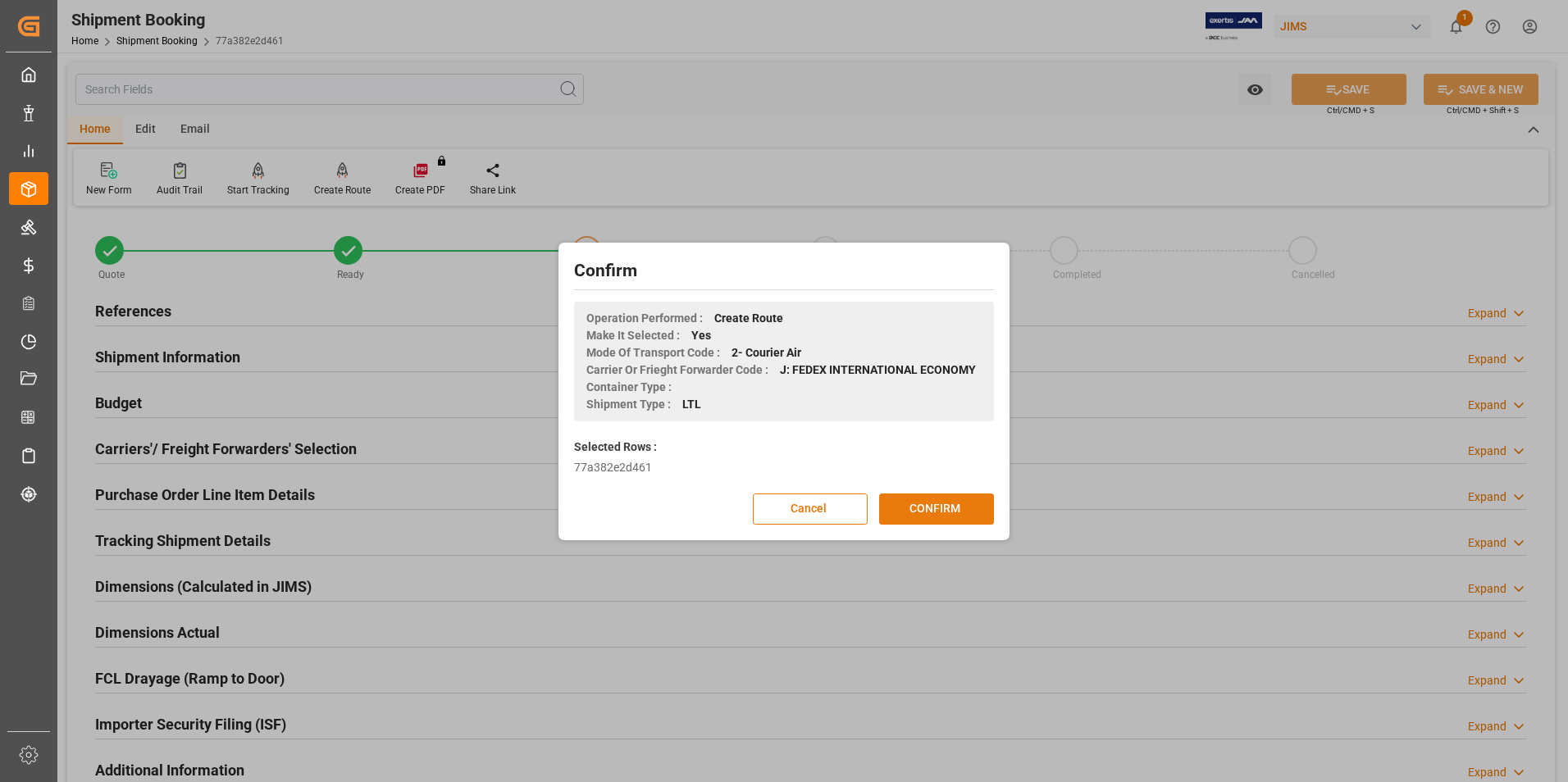
click at [941, 514] on button "CONFIRM" at bounding box center [936, 509] width 114 height 31
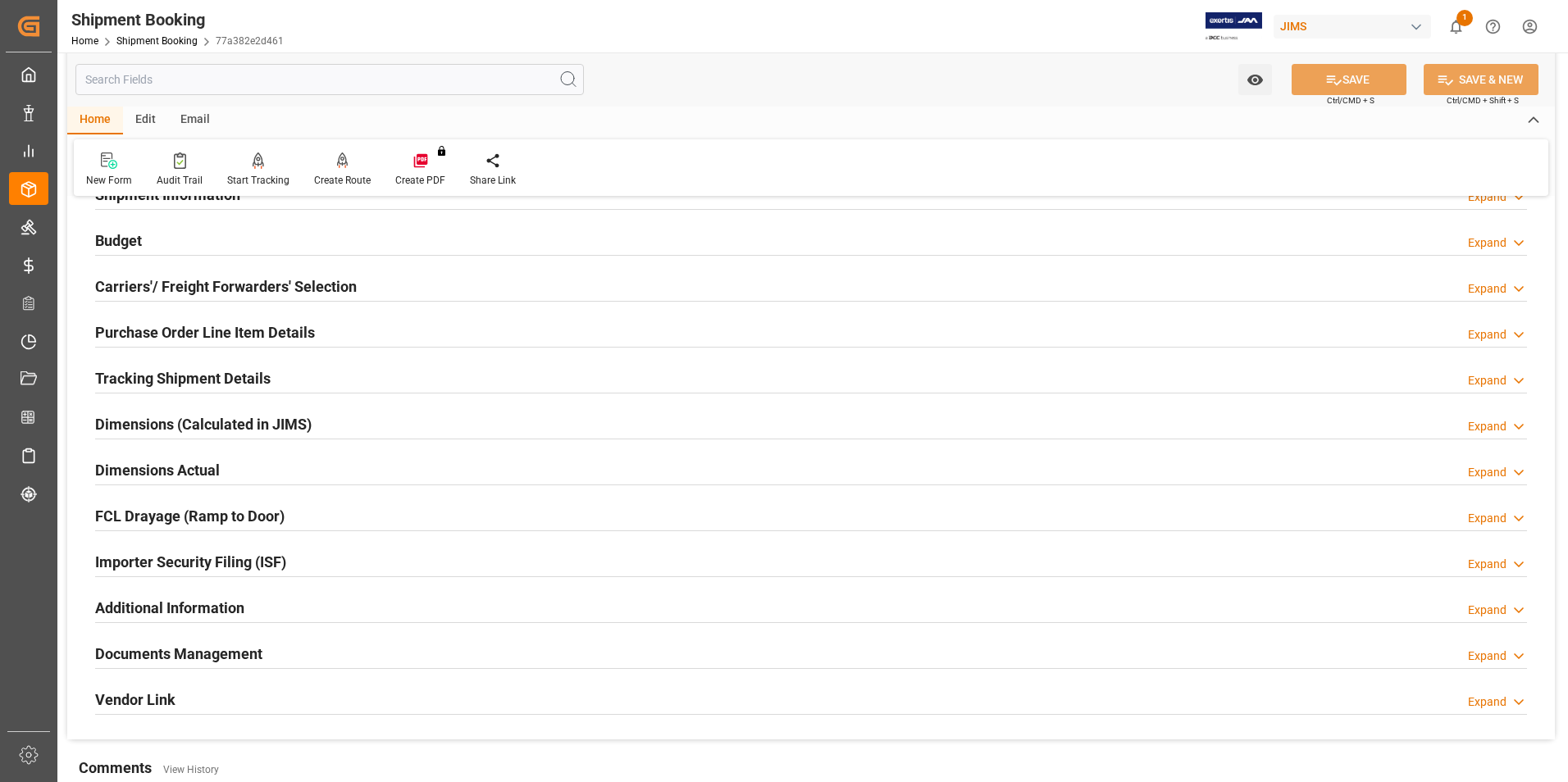
scroll to position [164, 0]
click at [136, 465] on h2 "Dimensions Actual" at bounding box center [157, 468] width 125 height 22
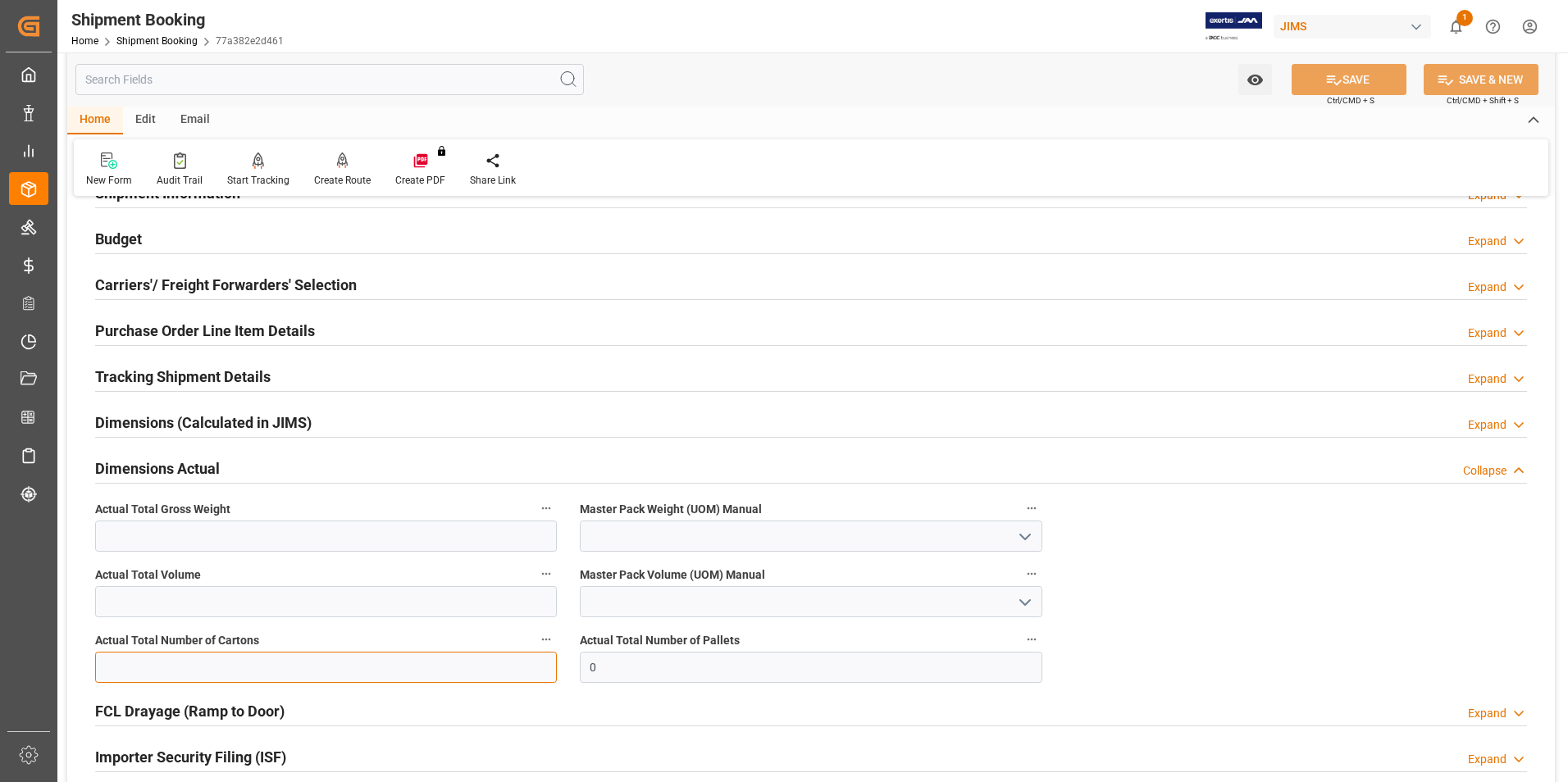
click at [167, 656] on input "text" at bounding box center [326, 668] width 461 height 31
type input "2"
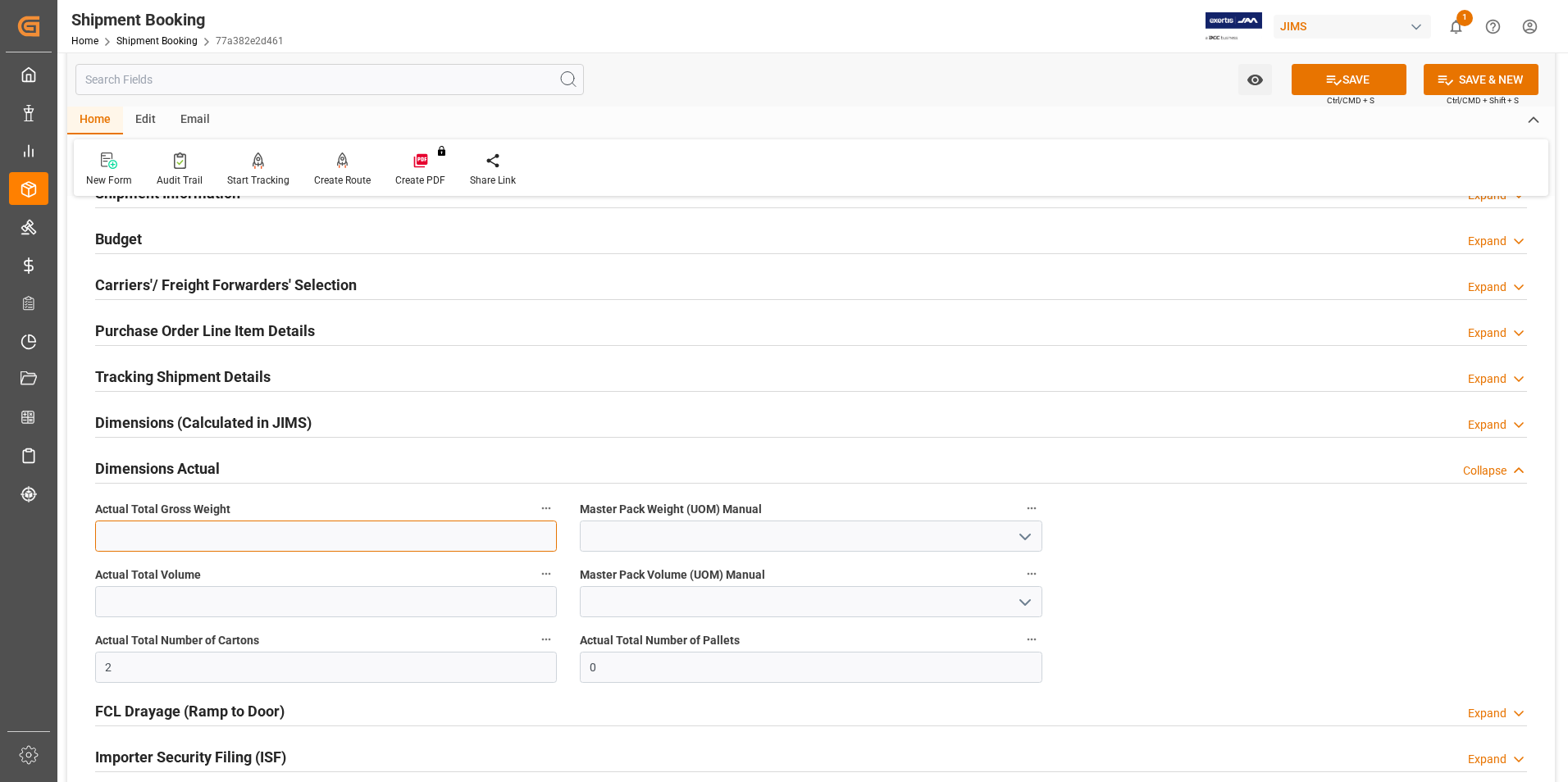
click at [129, 537] on input "text" at bounding box center [326, 536] width 461 height 31
type input "11.8"
click at [648, 531] on input at bounding box center [810, 536] width 461 height 31
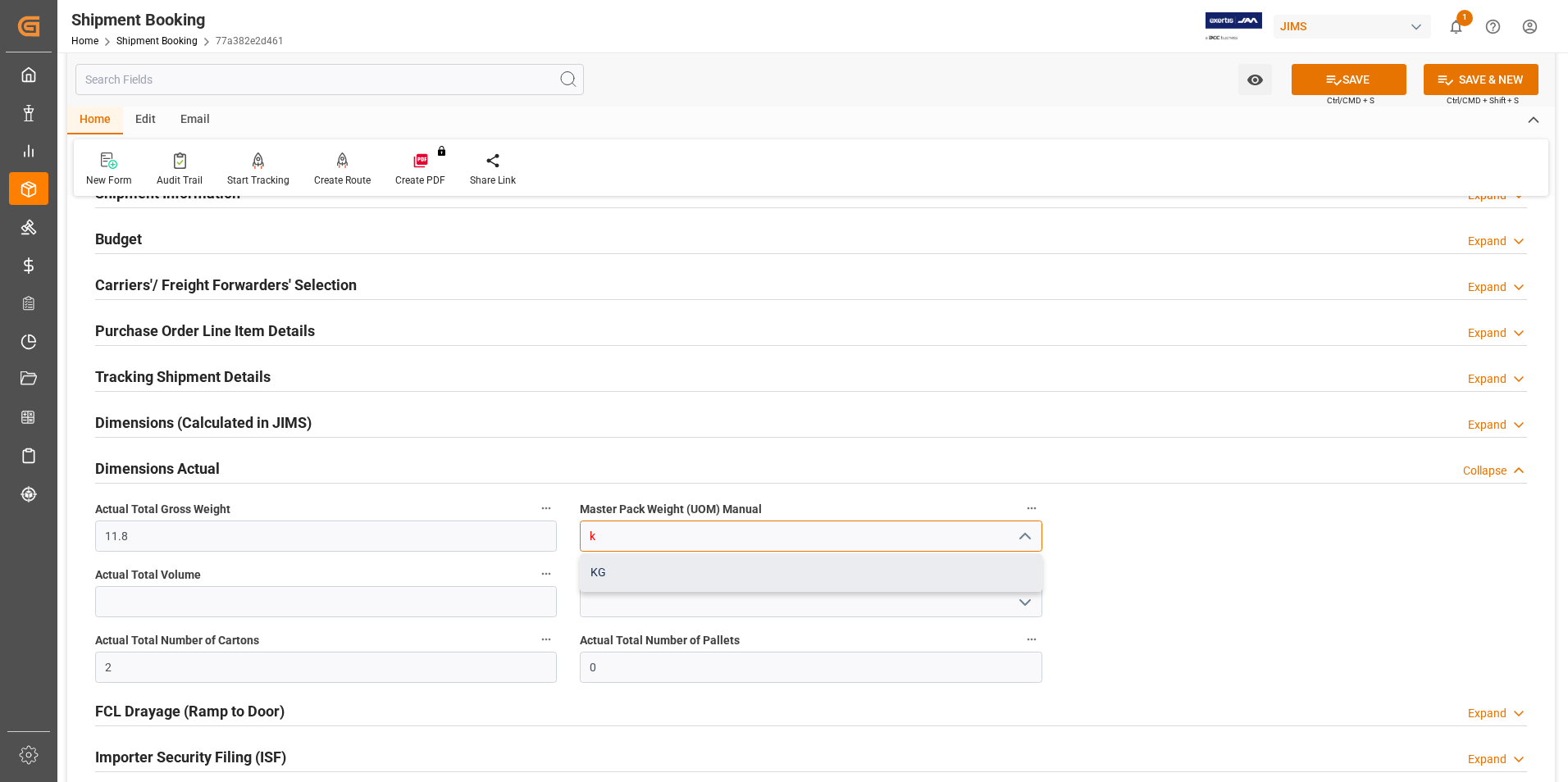
click at [666, 555] on div "KG" at bounding box center [810, 573] width 460 height 37
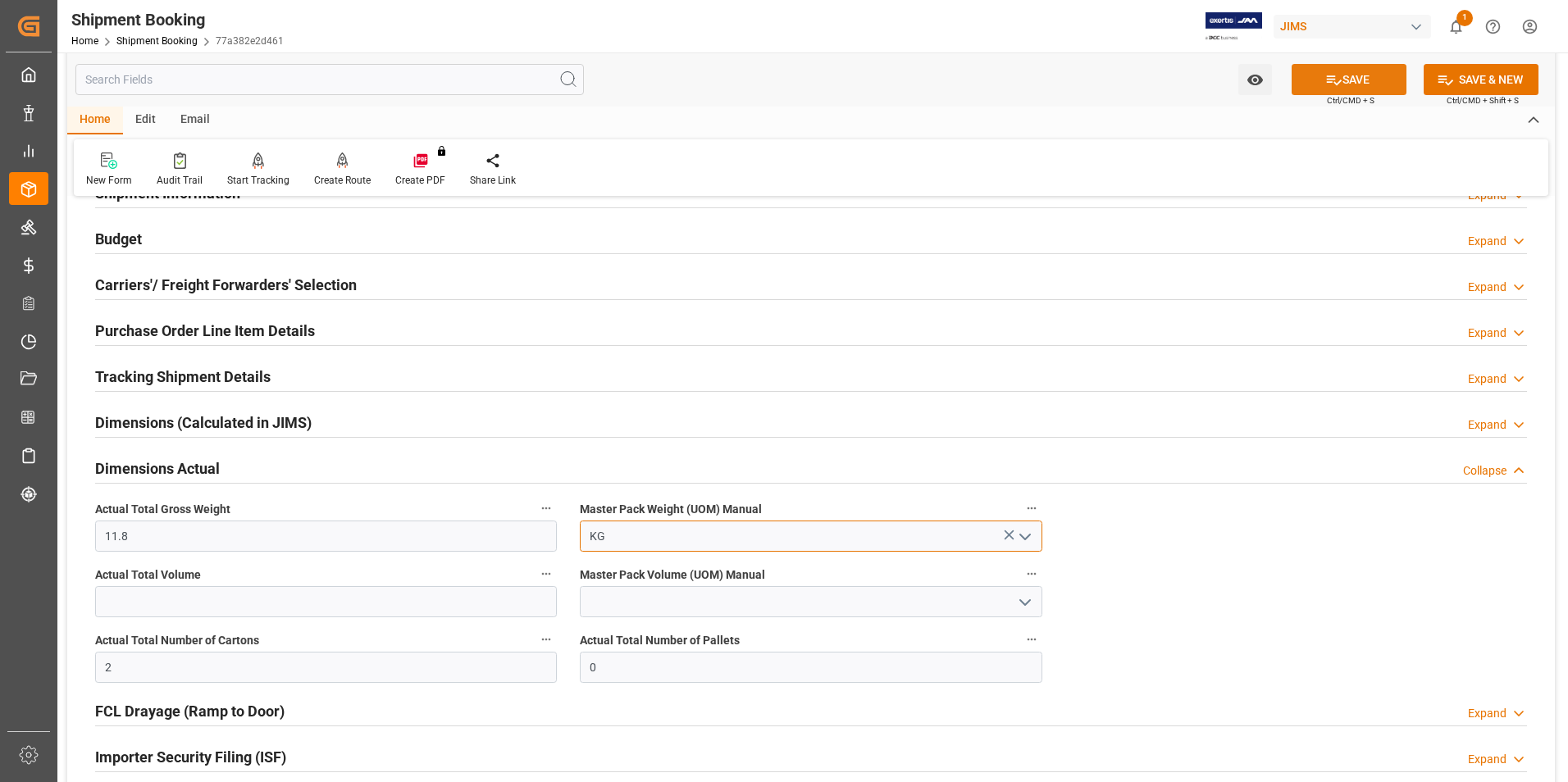
type input "KG"
click at [1374, 73] on button "SAVE" at bounding box center [1349, 79] width 114 height 31
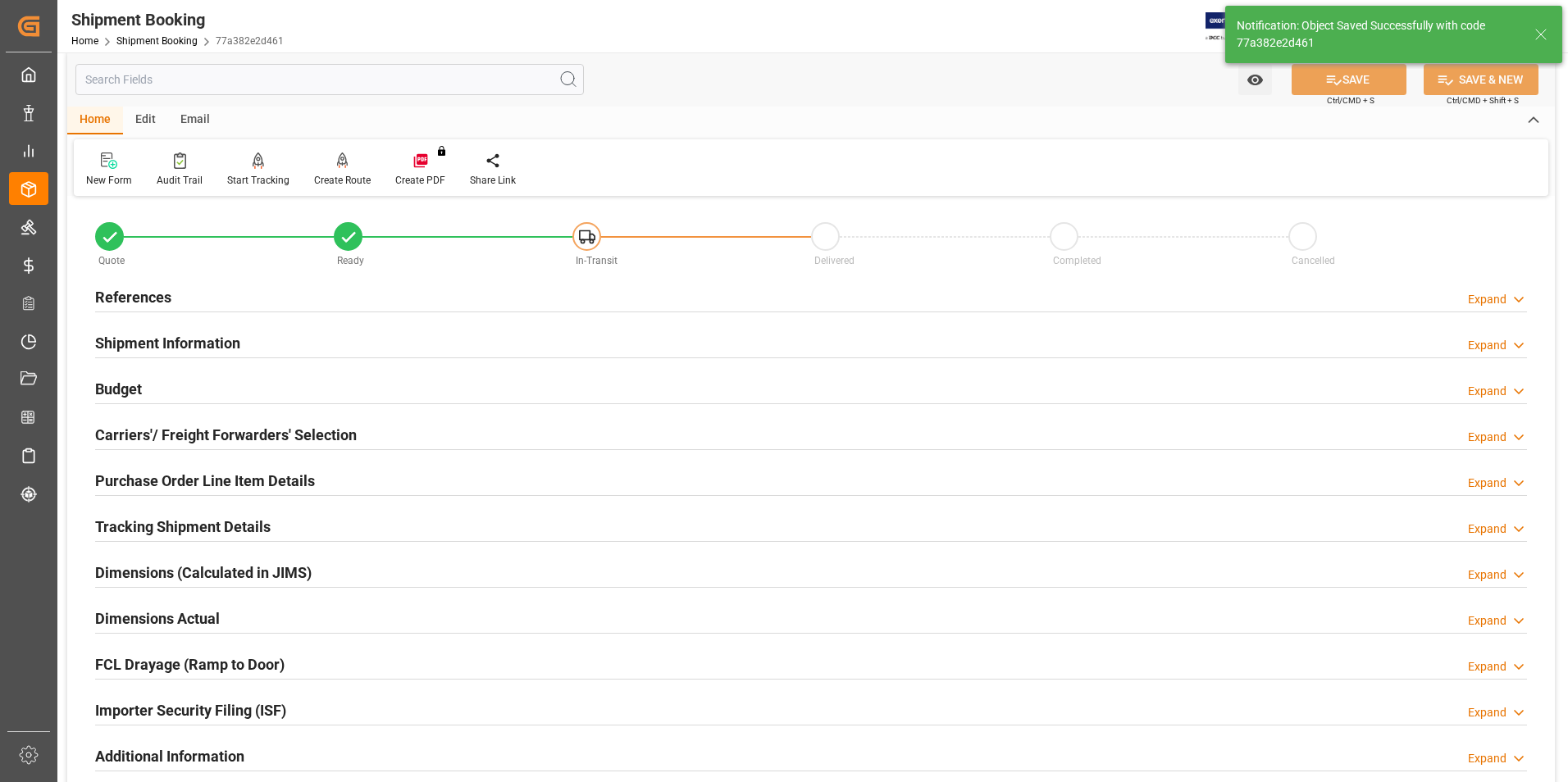
scroll to position [0, 0]
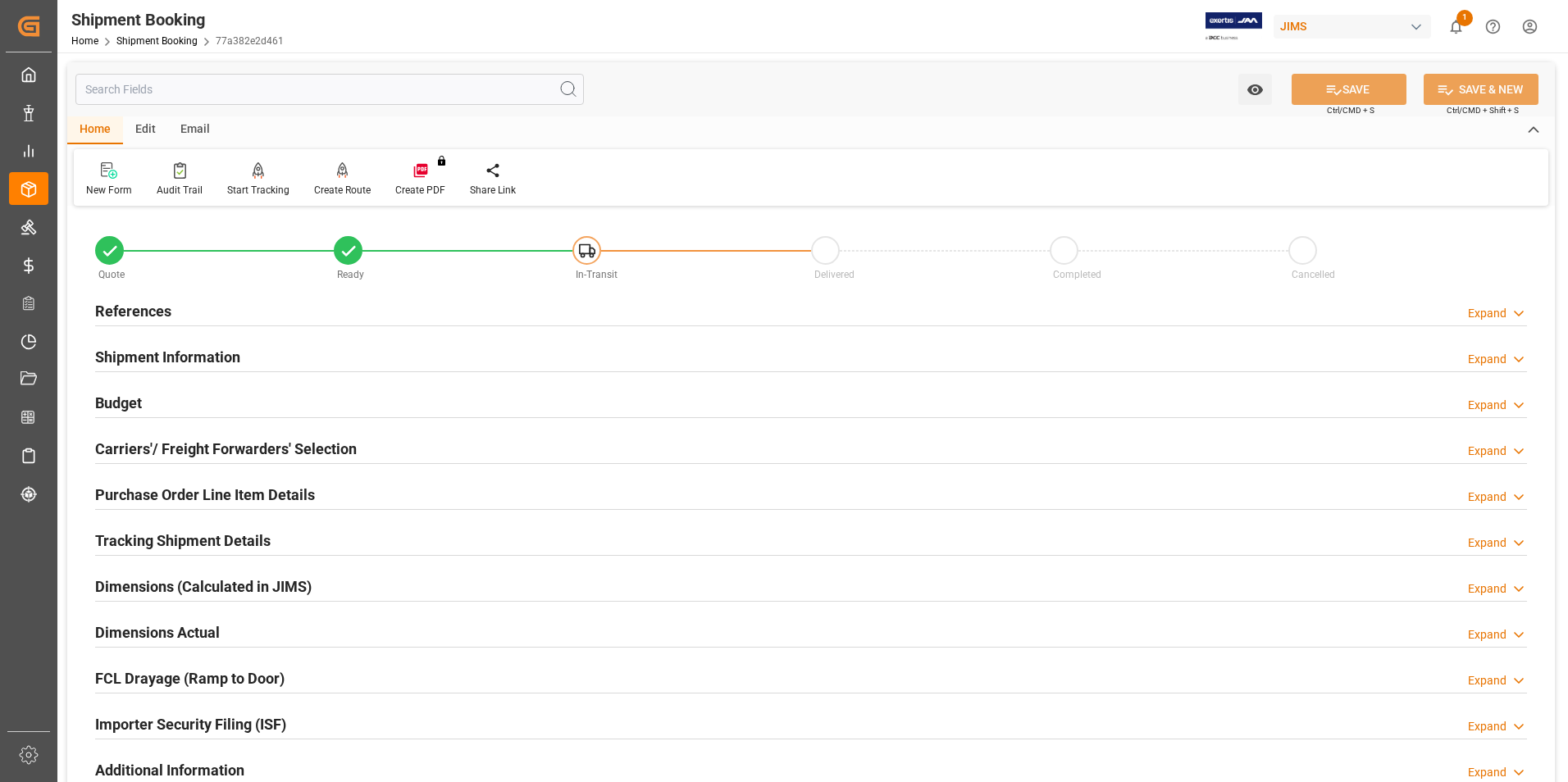
click at [157, 535] on h2 "Tracking Shipment Details" at bounding box center [182, 541] width 175 height 22
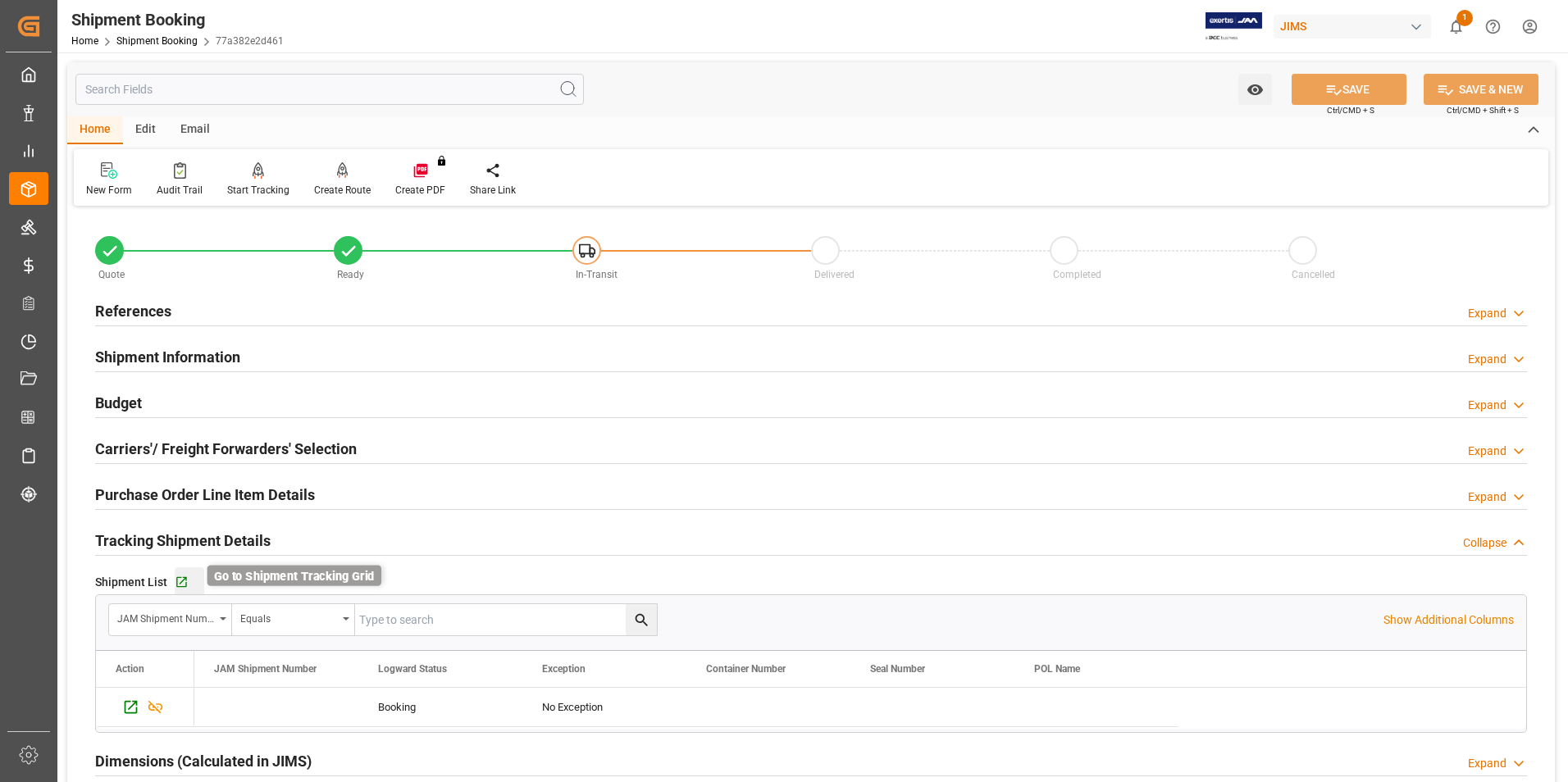
click at [180, 582] on icon "button" at bounding box center [181, 582] width 14 height 14
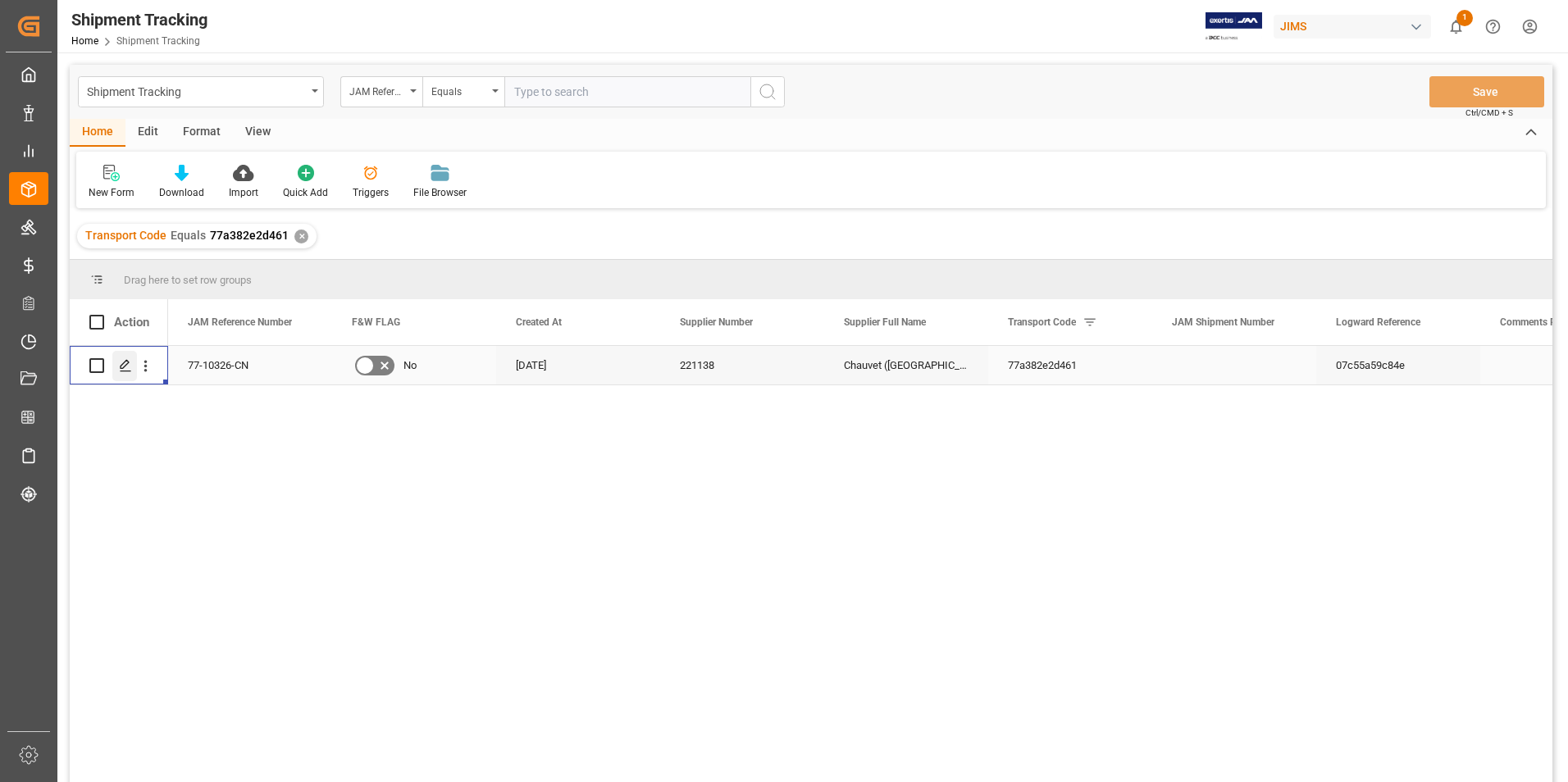
click at [120, 363] on icon "Press SPACE to select this row." at bounding box center [126, 366] width 14 height 14
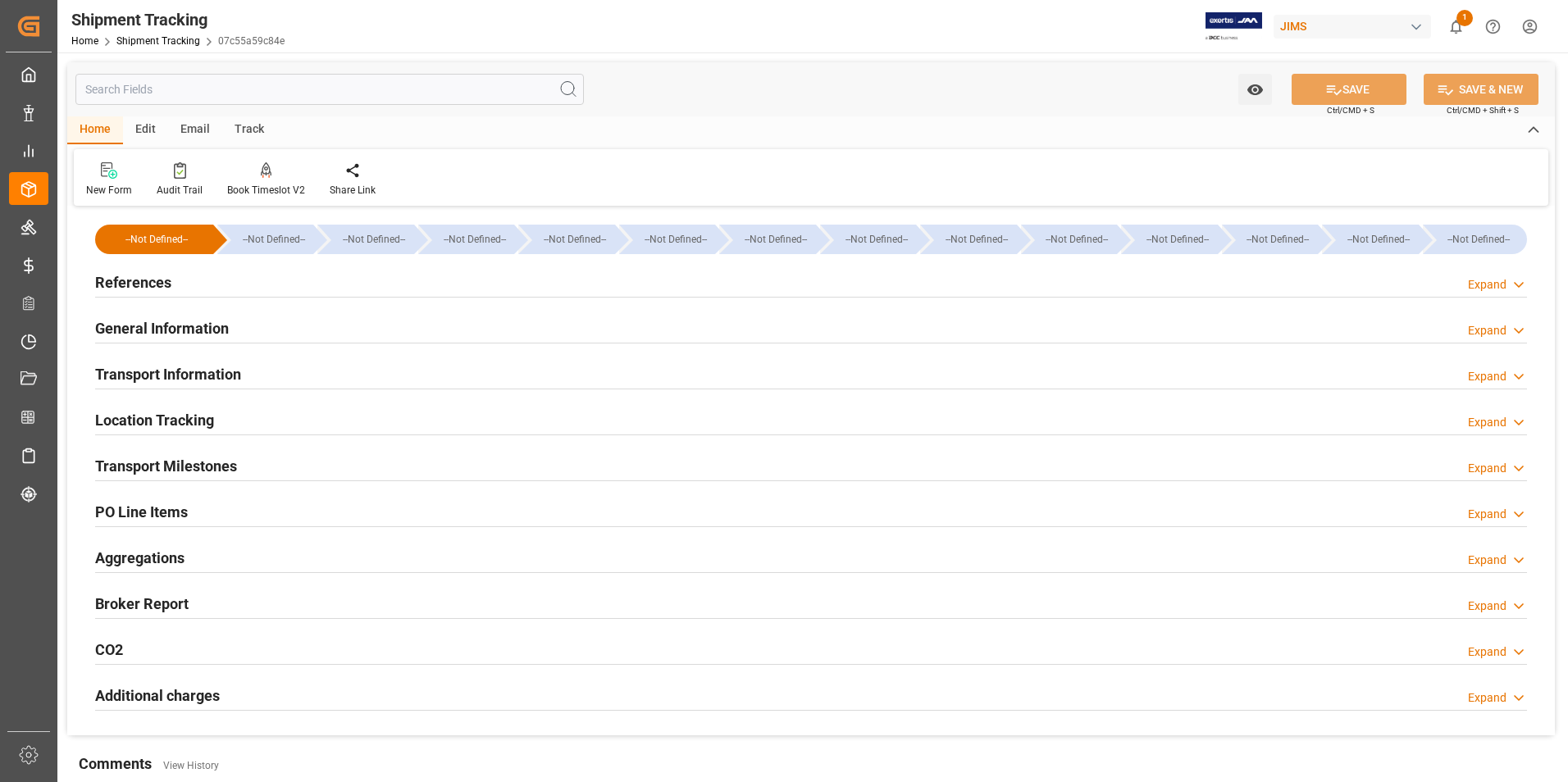
type input "[DATE]"
click at [136, 274] on h2 "References" at bounding box center [133, 282] width 77 height 22
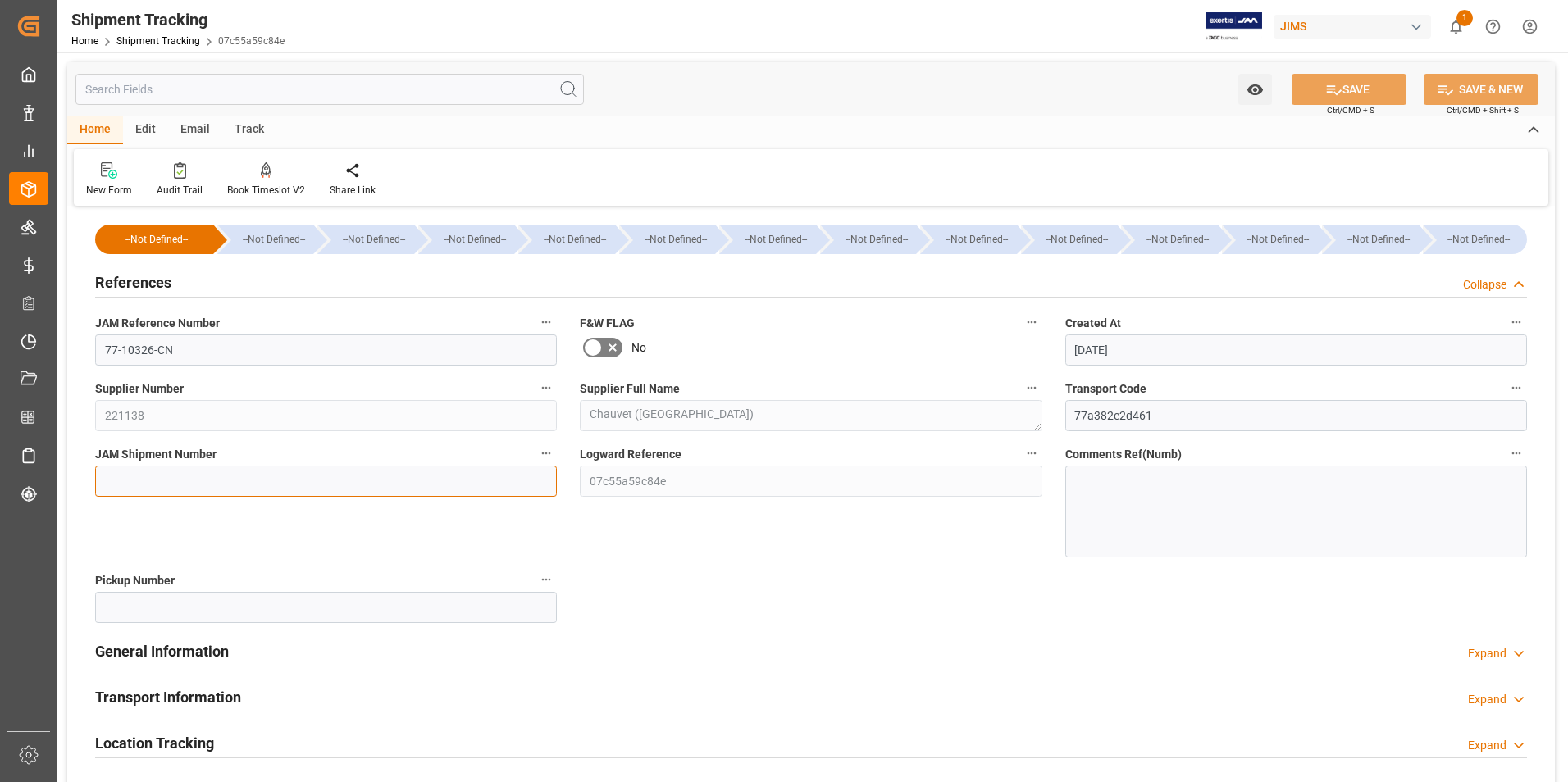
click at [209, 478] on input at bounding box center [326, 482] width 461 height 31
type input "72567"
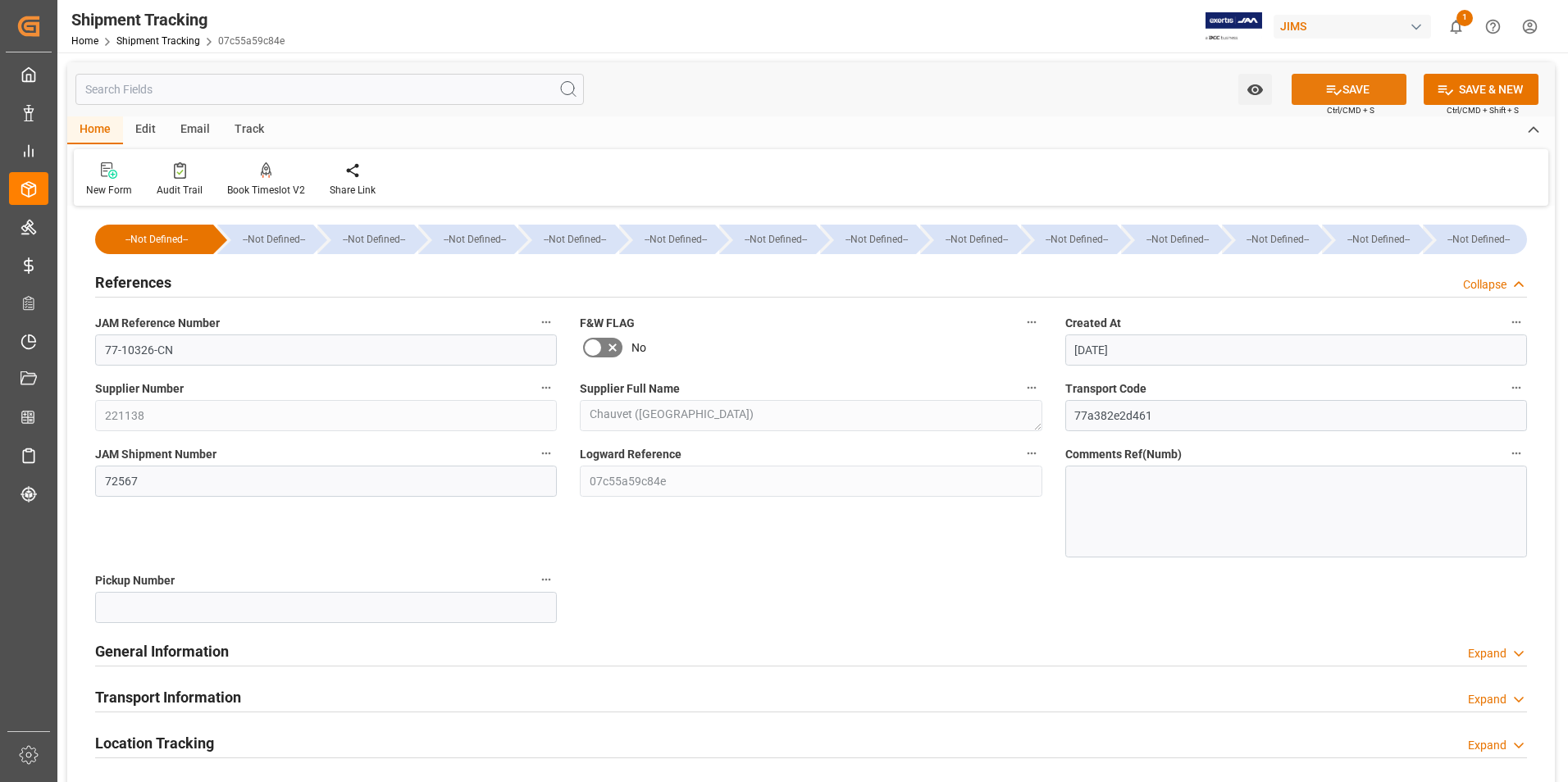
click at [1340, 84] on button "SAVE" at bounding box center [1349, 89] width 114 height 31
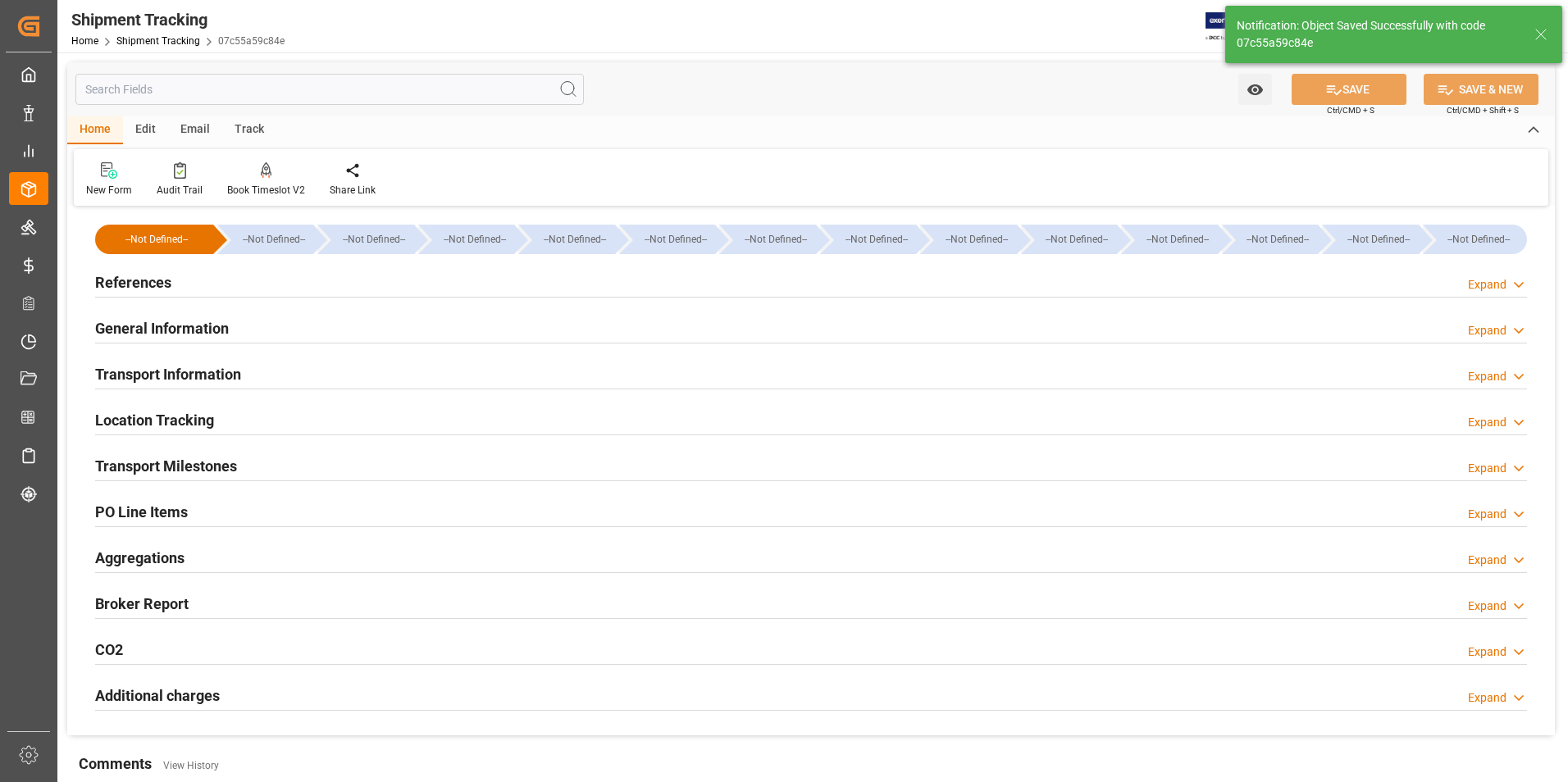
click at [169, 374] on h2 "Transport Information" at bounding box center [168, 374] width 146 height 22
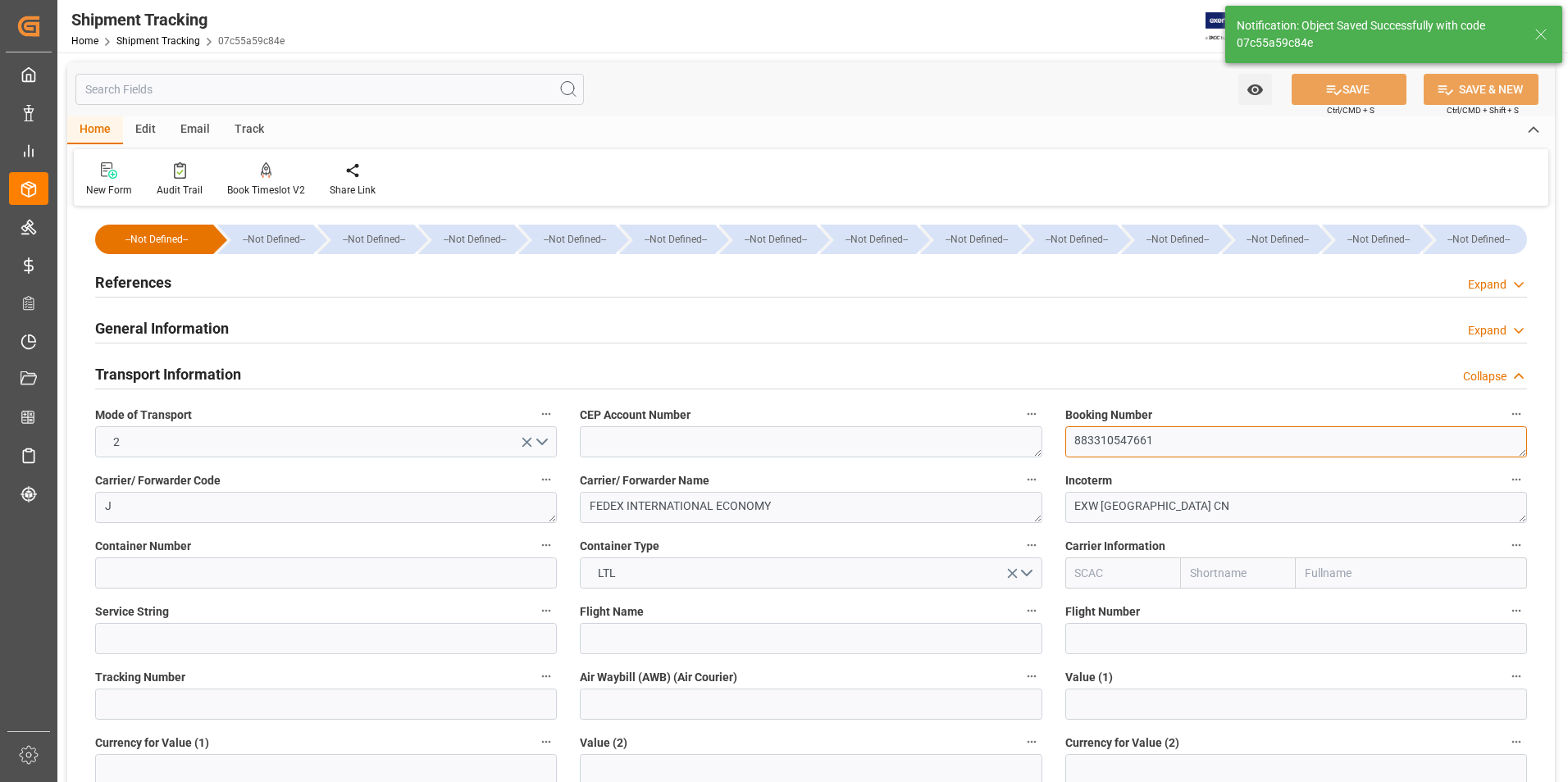
drag, startPoint x: 1176, startPoint y: 440, endPoint x: 1000, endPoint y: 442, distance: 176.0
click at [1000, 442] on div "--Not Defined-- --Not Defined-- --Not Defined-- --Not Defined-- --Not Defined--…" at bounding box center [810, 767] width 1488 height 1115
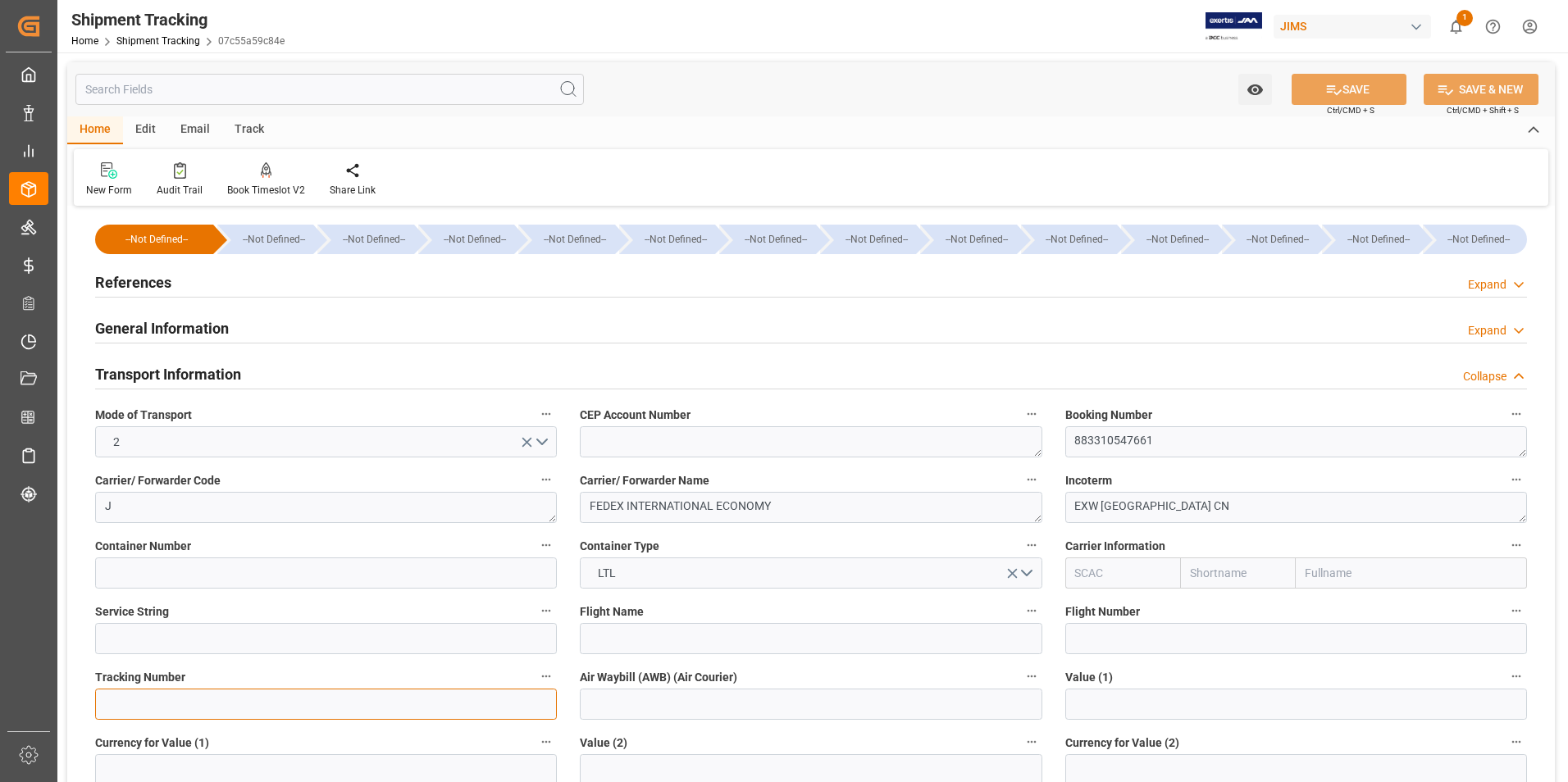
click at [204, 697] on input at bounding box center [326, 704] width 461 height 31
paste input "883310547661"
type input "883310547661"
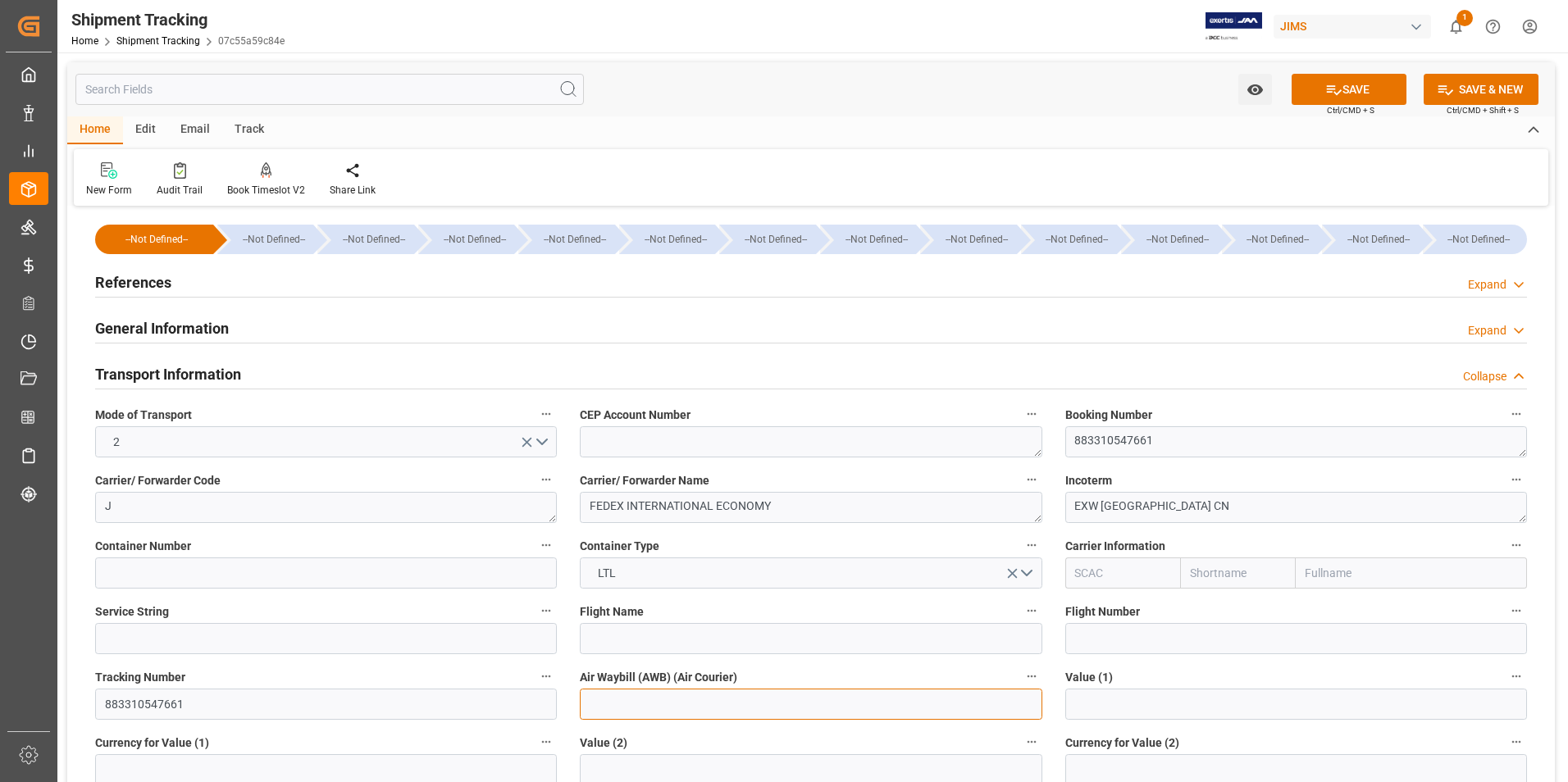
click at [655, 713] on input at bounding box center [810, 704] width 461 height 31
paste input "883310547661"
type input "883310547661"
click at [1342, 76] on button "SAVE" at bounding box center [1349, 89] width 114 height 31
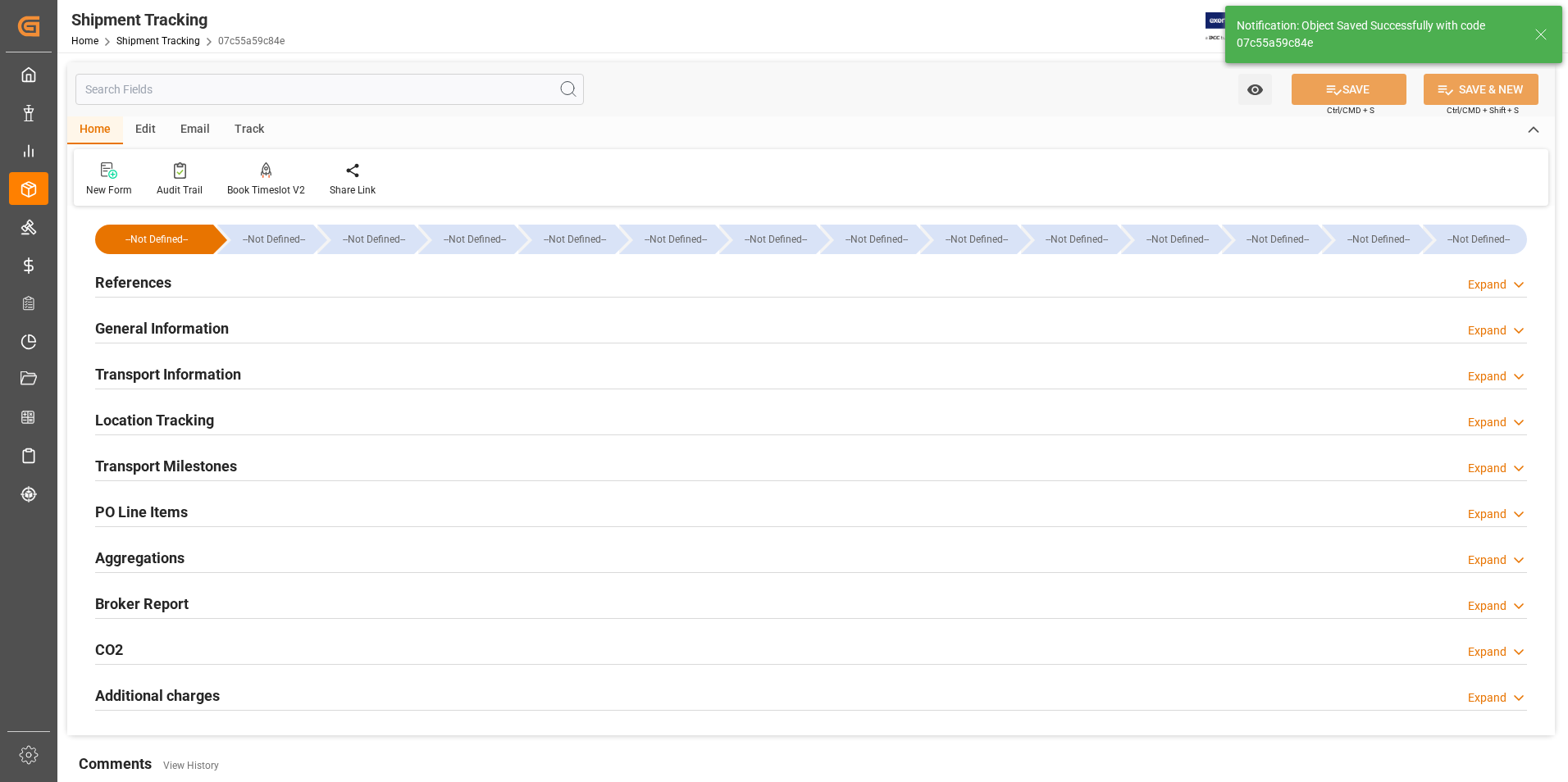
click at [141, 471] on h2 "Transport Milestones" at bounding box center [166, 466] width 141 height 22
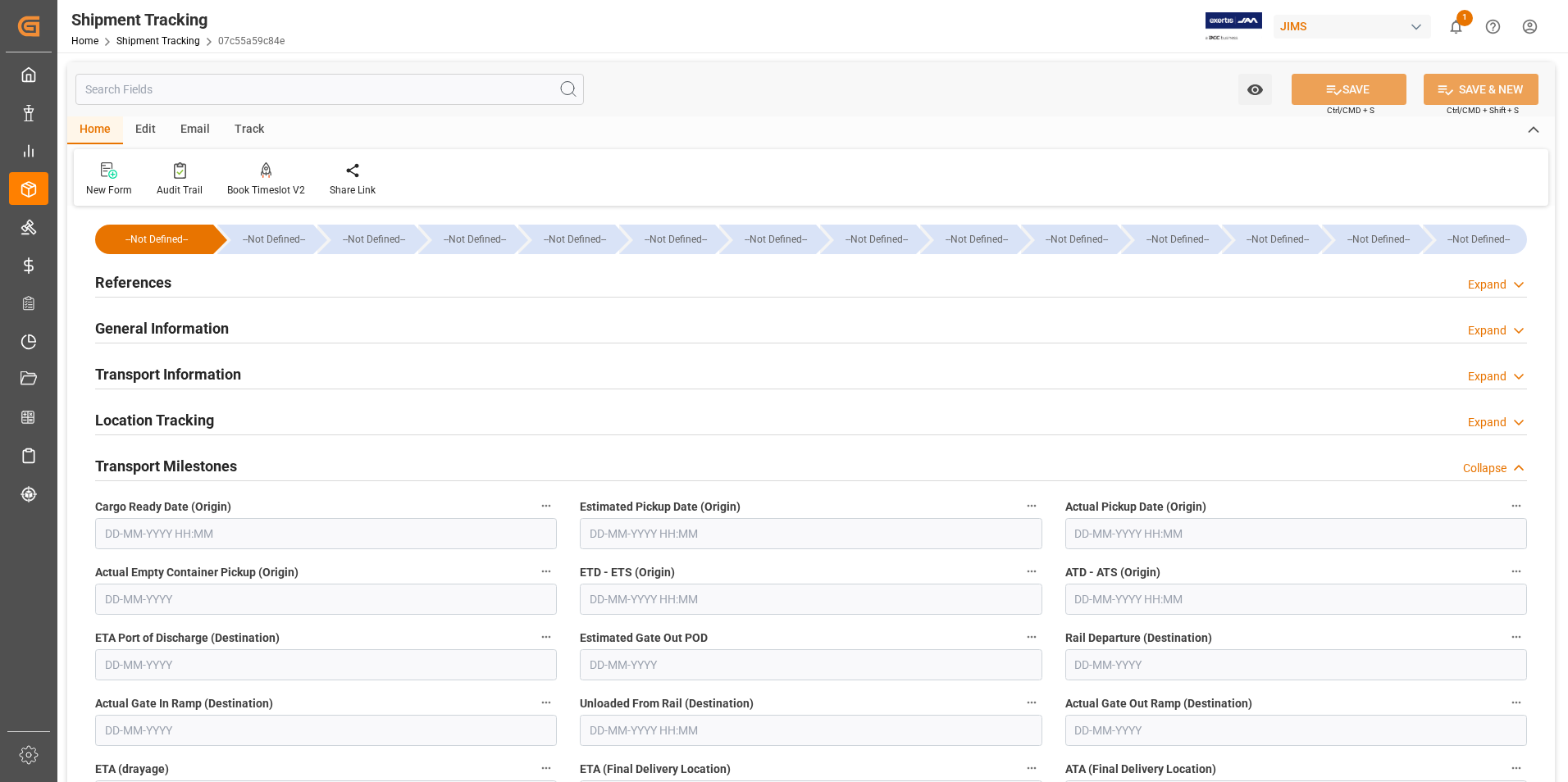
click at [1115, 530] on input "text" at bounding box center [1296, 534] width 461 height 31
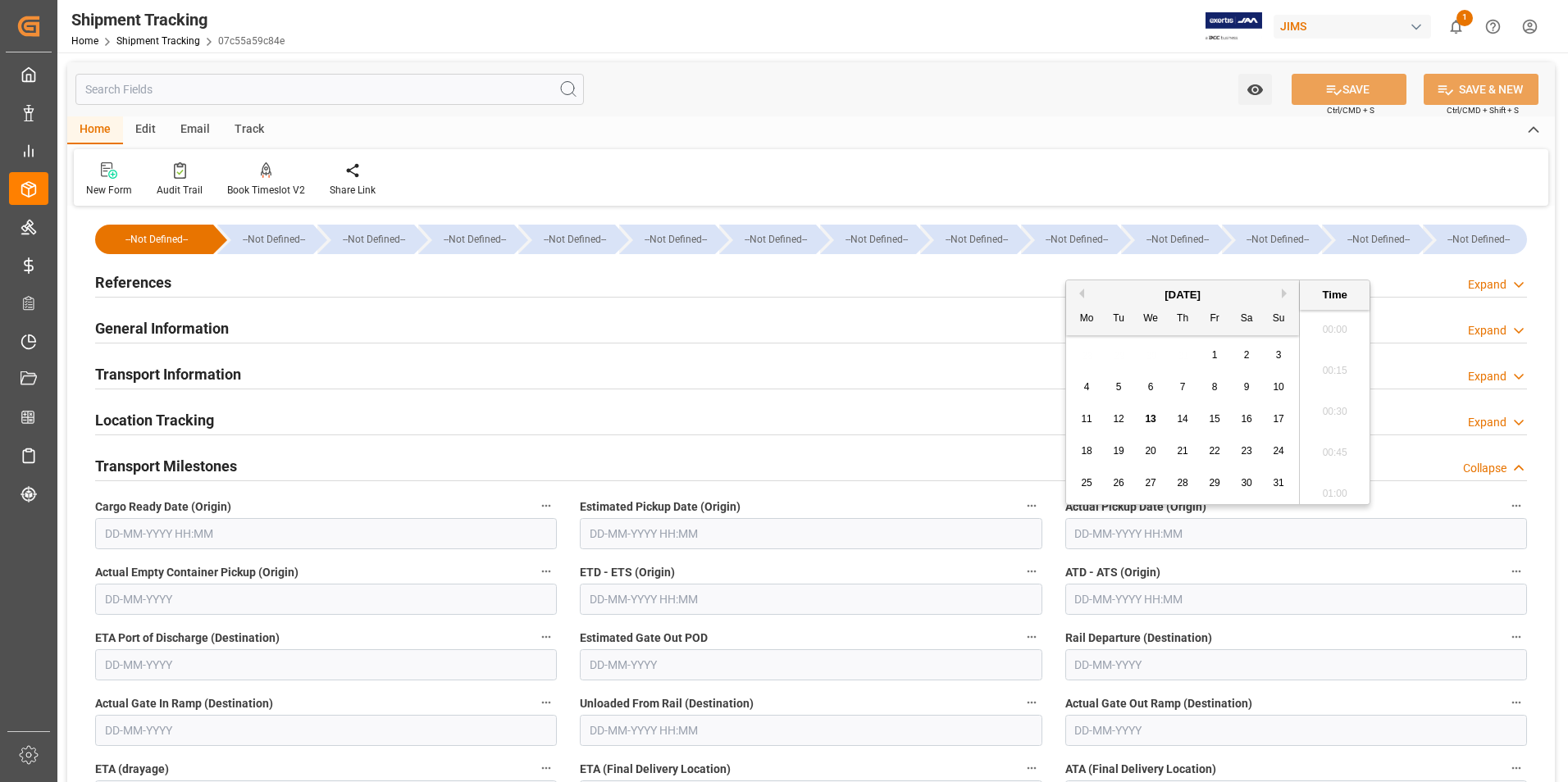
scroll to position [2424, 0]
click at [1153, 387] on span "6" at bounding box center [1151, 387] width 6 height 12
type input "[DATE] 00:00"
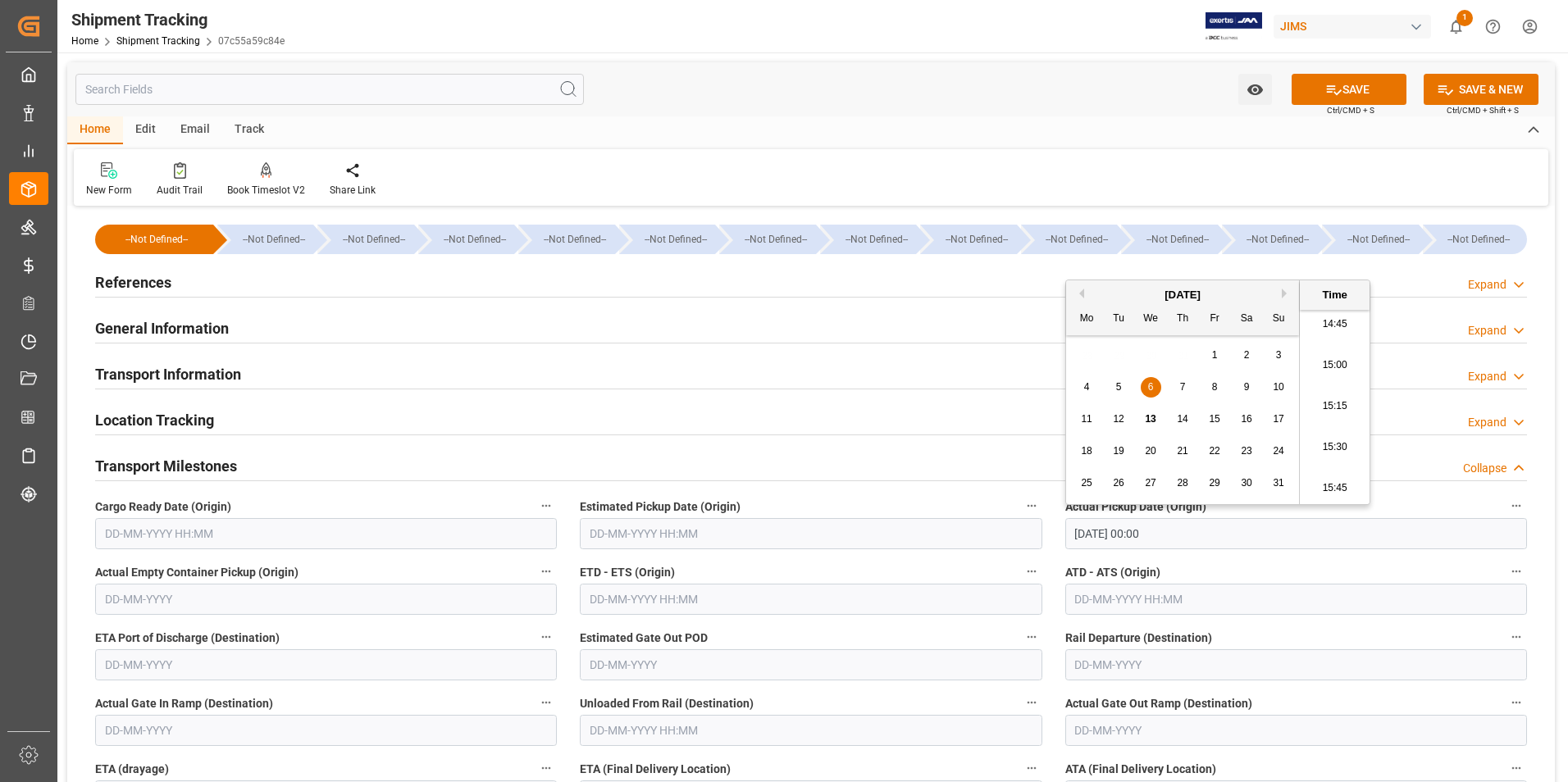
click at [821, 603] on input "text" at bounding box center [810, 600] width 461 height 31
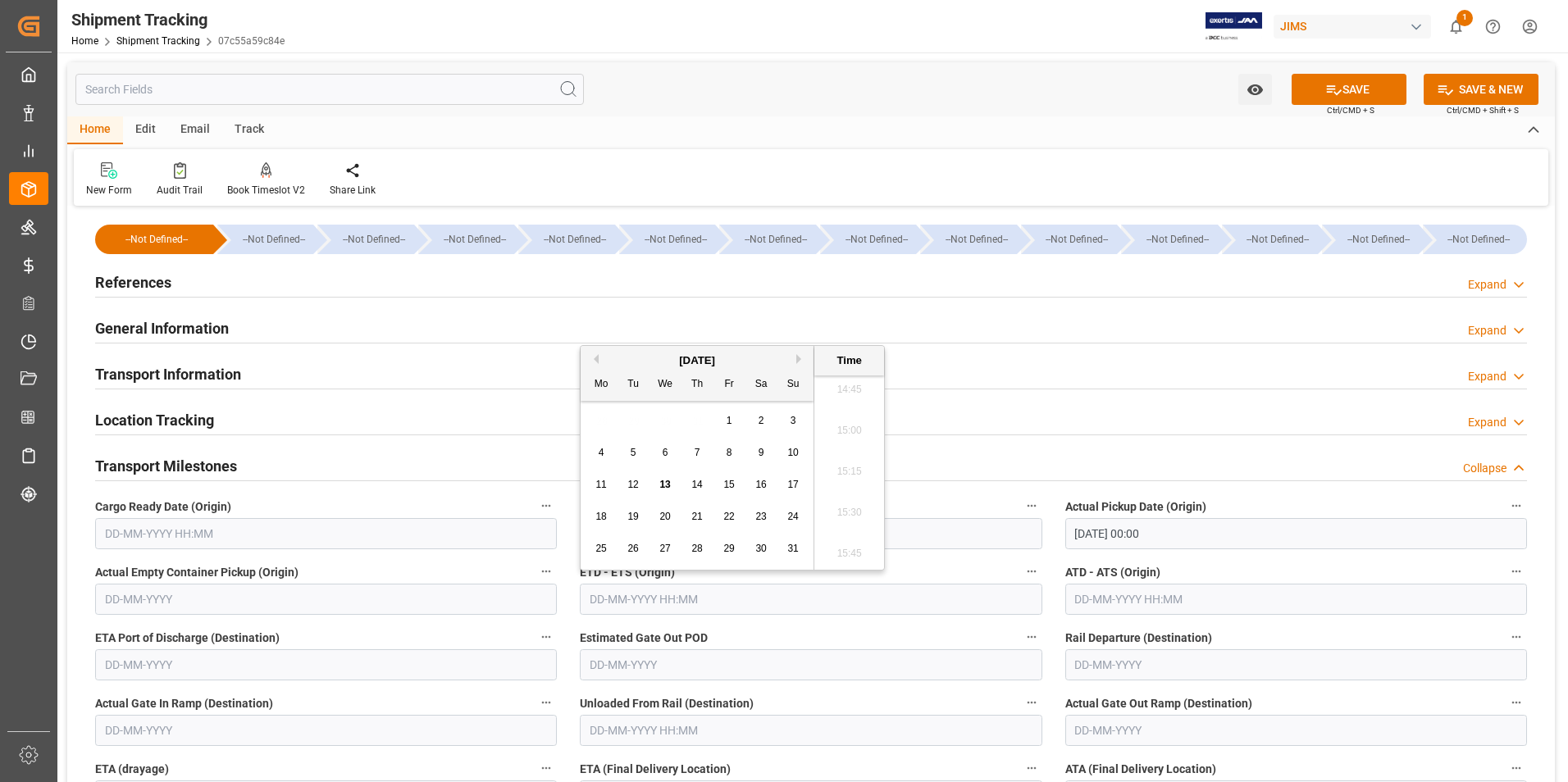
click at [597, 424] on div "28 29 30 31 1 2 3" at bounding box center [697, 421] width 224 height 32
click at [665, 448] on span "6" at bounding box center [666, 453] width 6 height 12
type input "[DATE] 00:00"
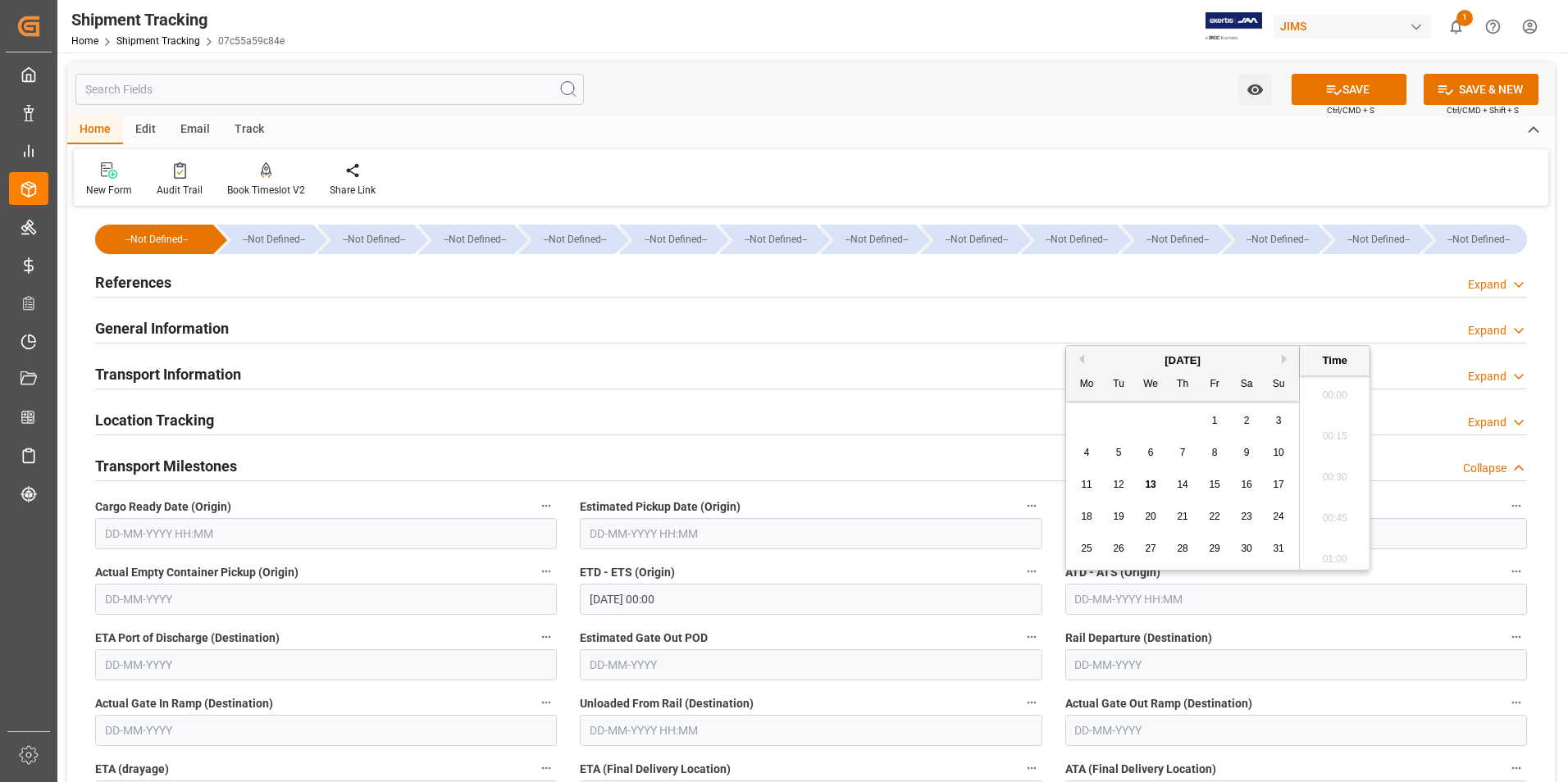
click at [1110, 595] on input "text" at bounding box center [1296, 600] width 461 height 31
click at [1080, 417] on div "28 29 30 31 1 2 3" at bounding box center [1182, 421] width 224 height 32
click at [1154, 449] on div "6" at bounding box center [1150, 454] width 20 height 19
type input "[DATE] 00:00"
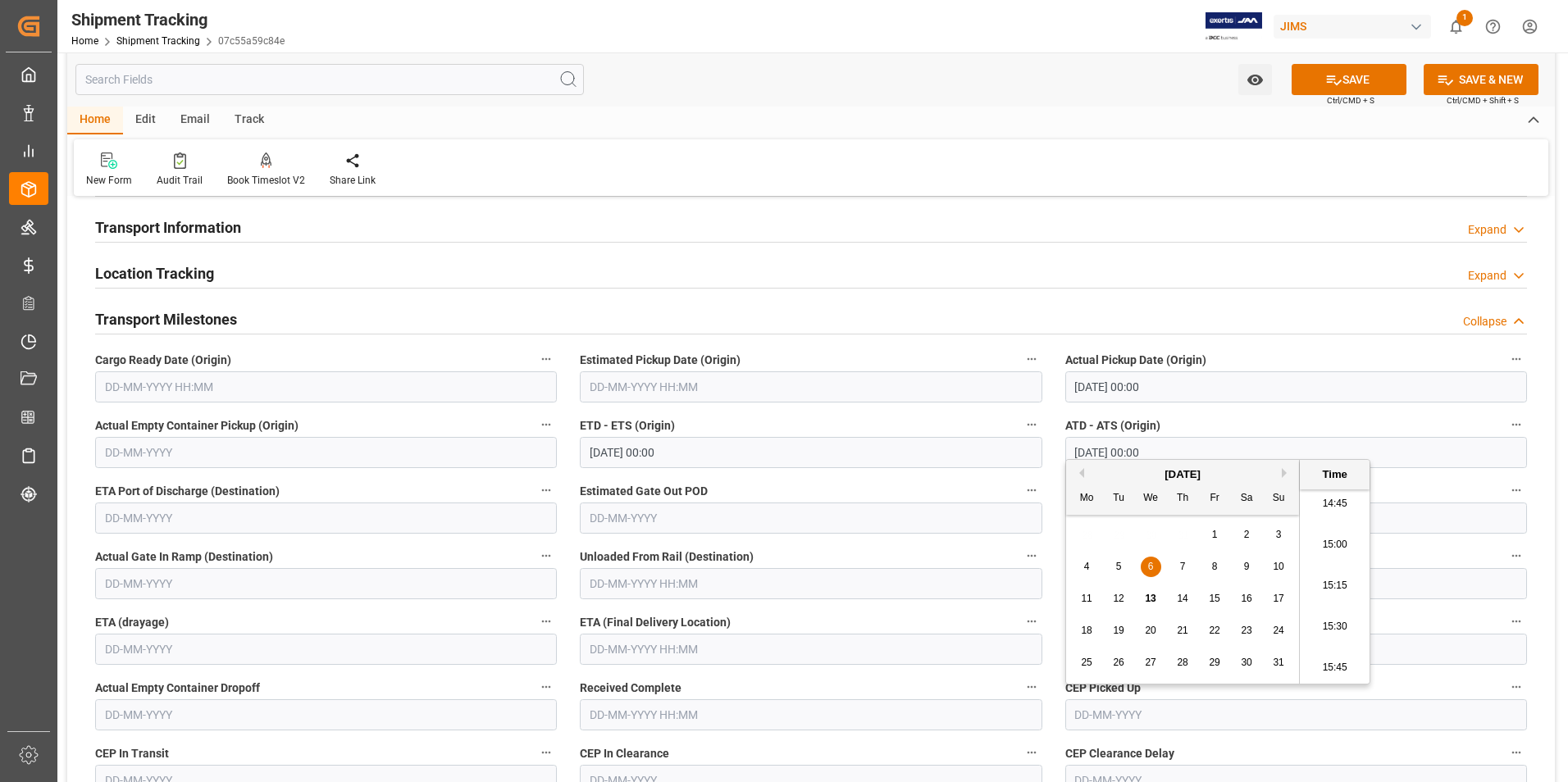
scroll to position [164, 0]
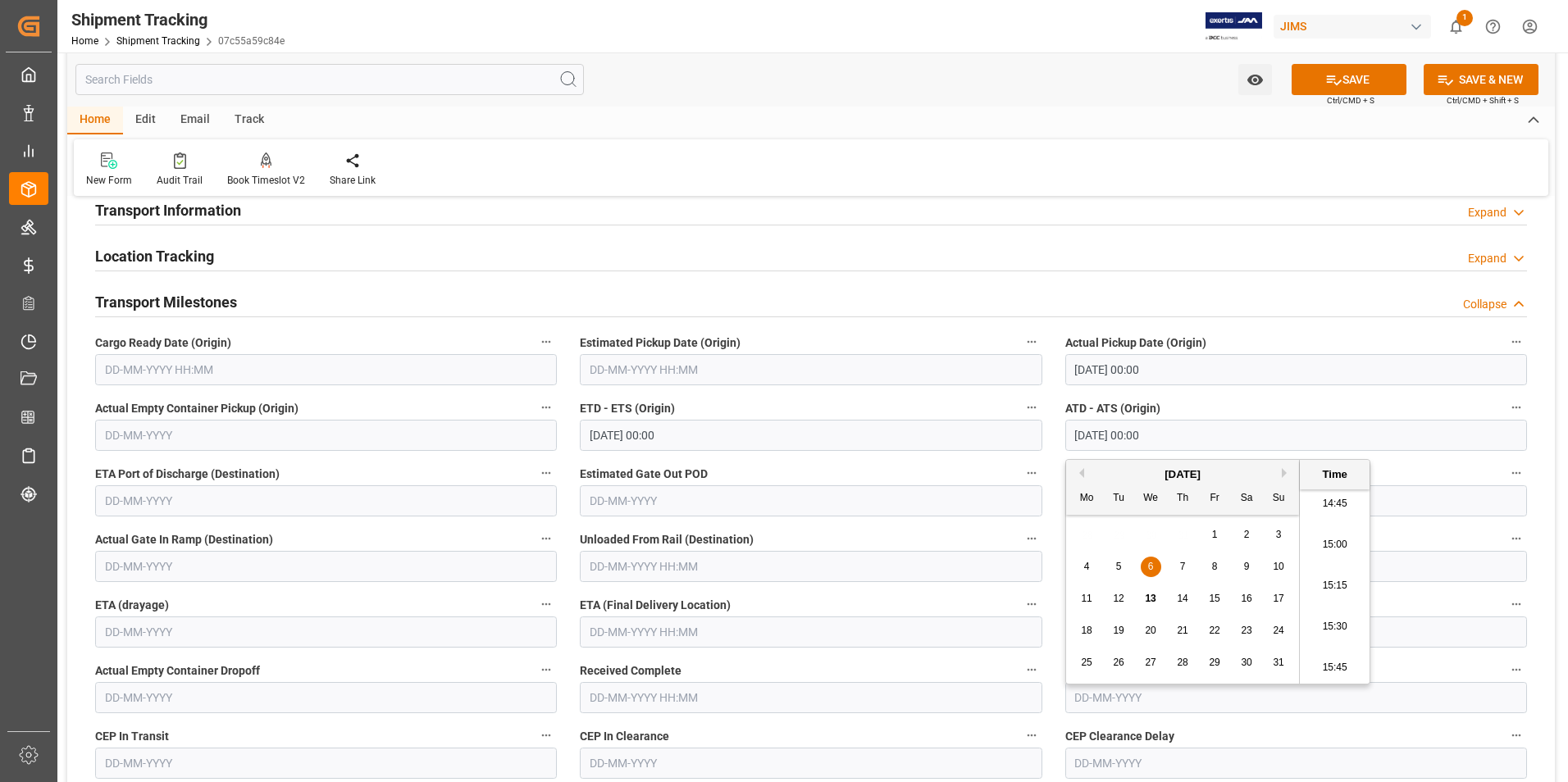
click at [649, 632] on input "text" at bounding box center [810, 632] width 461 height 31
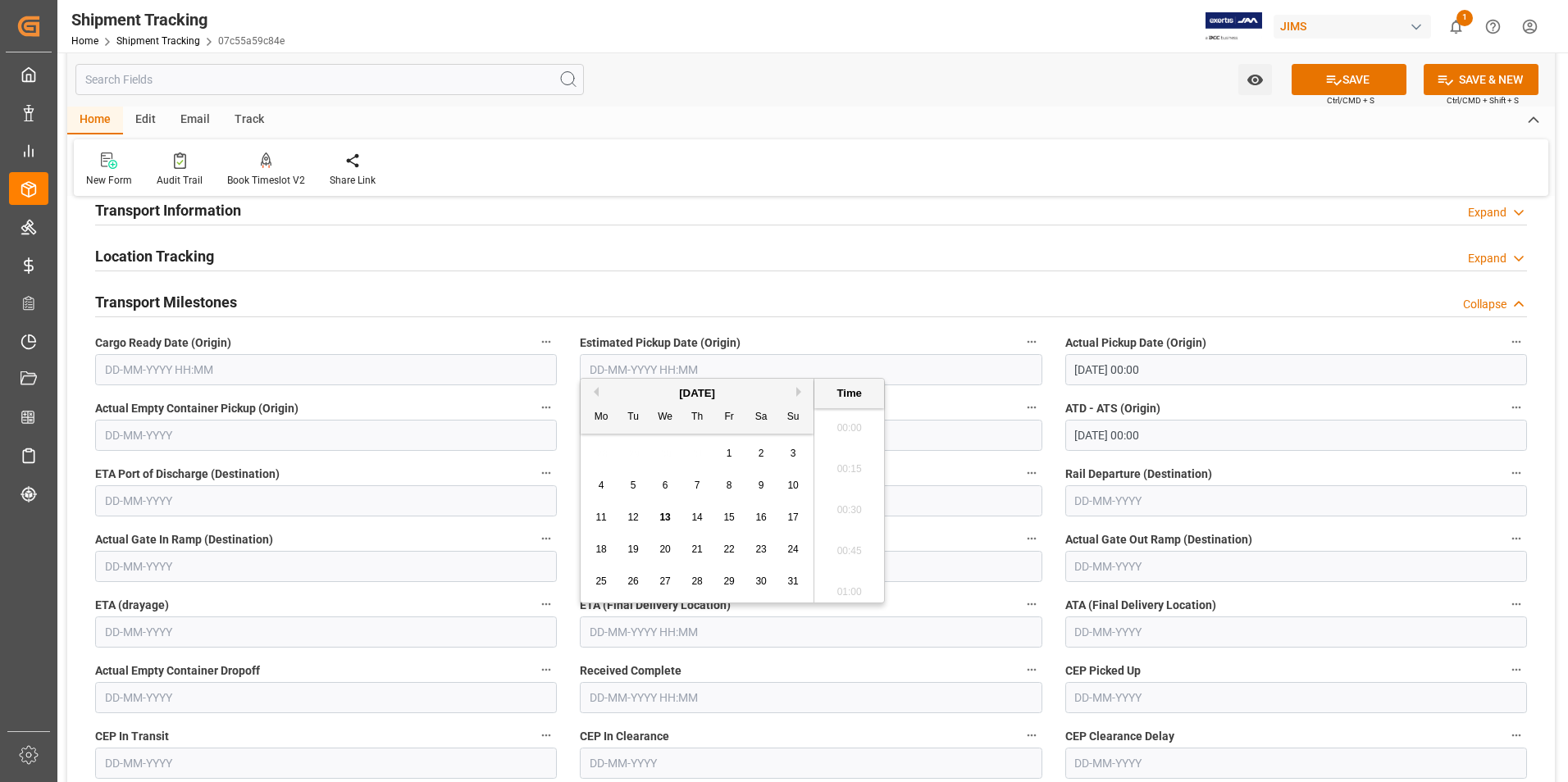
scroll to position [2424, 0]
click at [589, 457] on div "28 29 30 31 1 2 3" at bounding box center [697, 454] width 224 height 32
click at [665, 517] on span "13" at bounding box center [664, 517] width 11 height 12
type input "[DATE] 00:00"
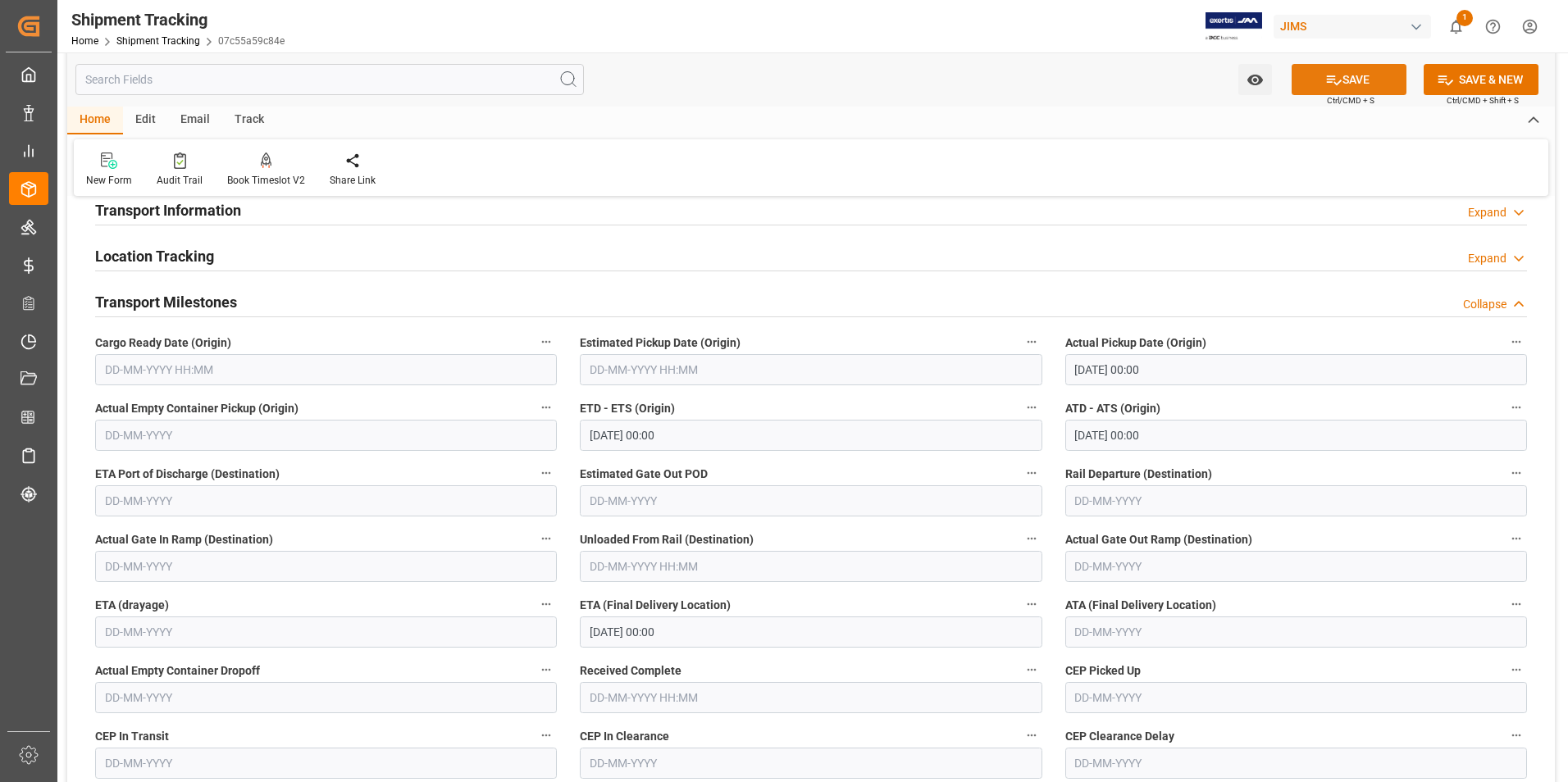
click at [1326, 78] on icon at bounding box center [1334, 80] width 17 height 17
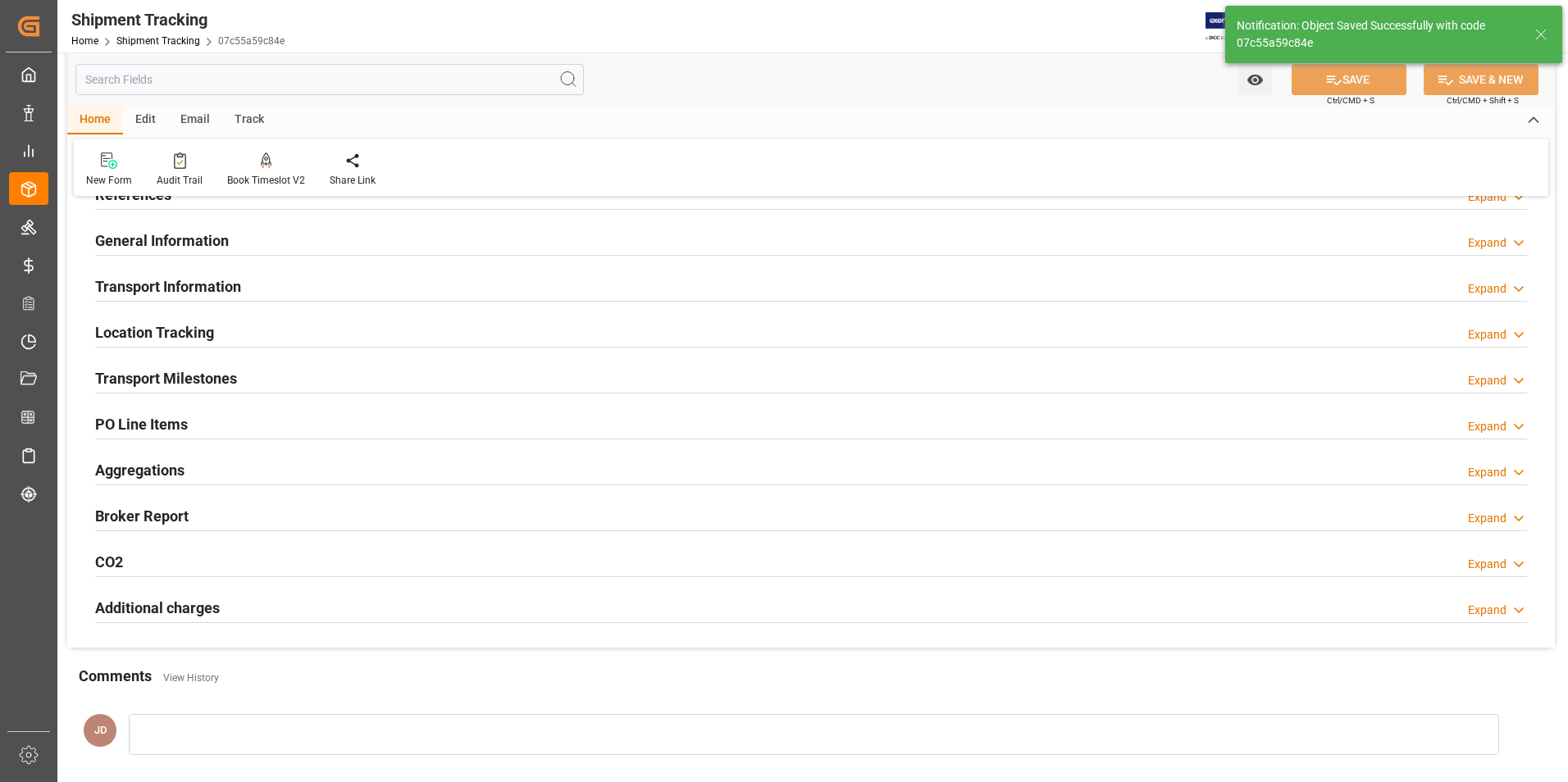
scroll to position [0, 0]
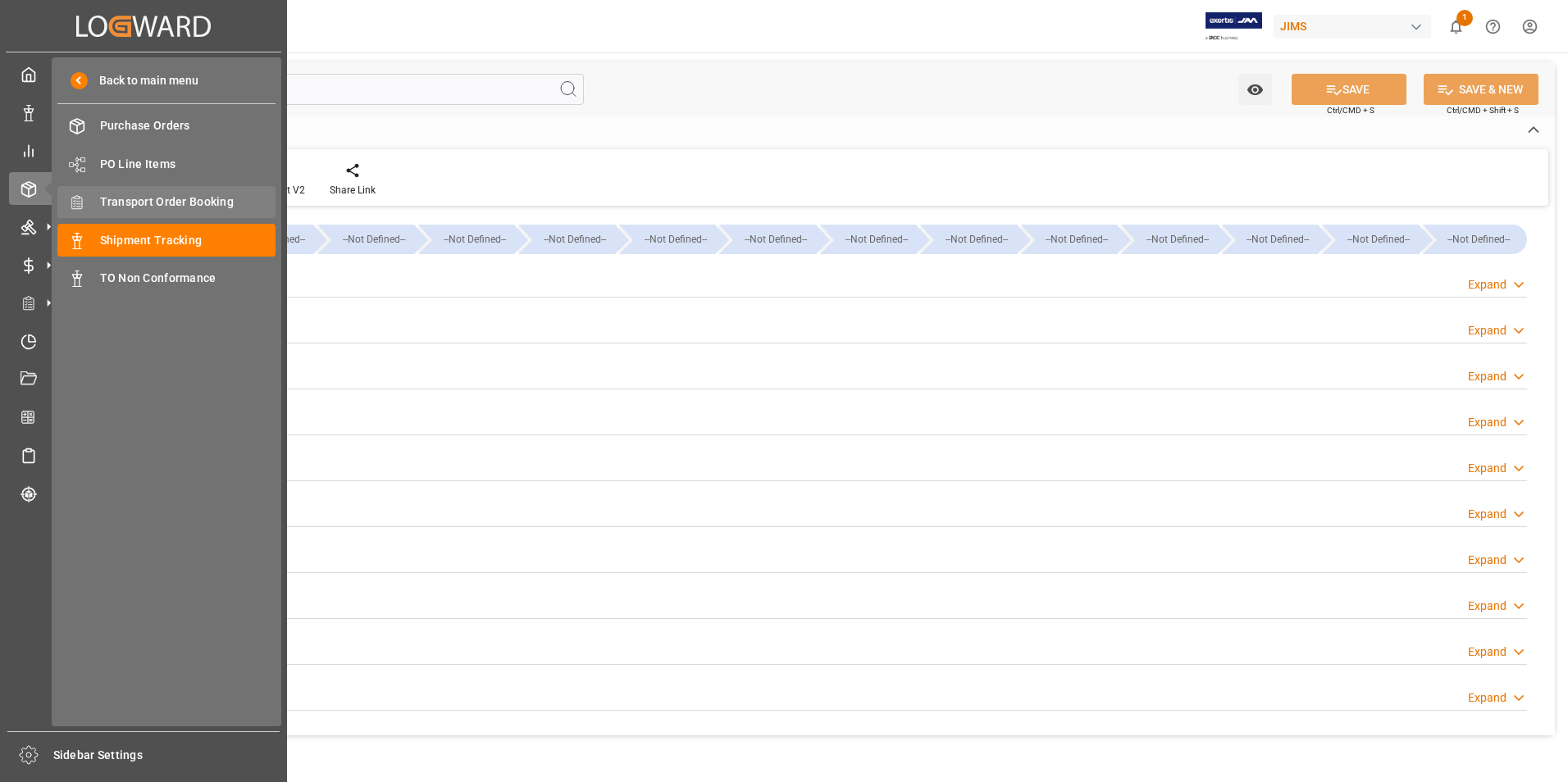
click at [119, 200] on span "Transport Order Booking" at bounding box center [188, 203] width 176 height 17
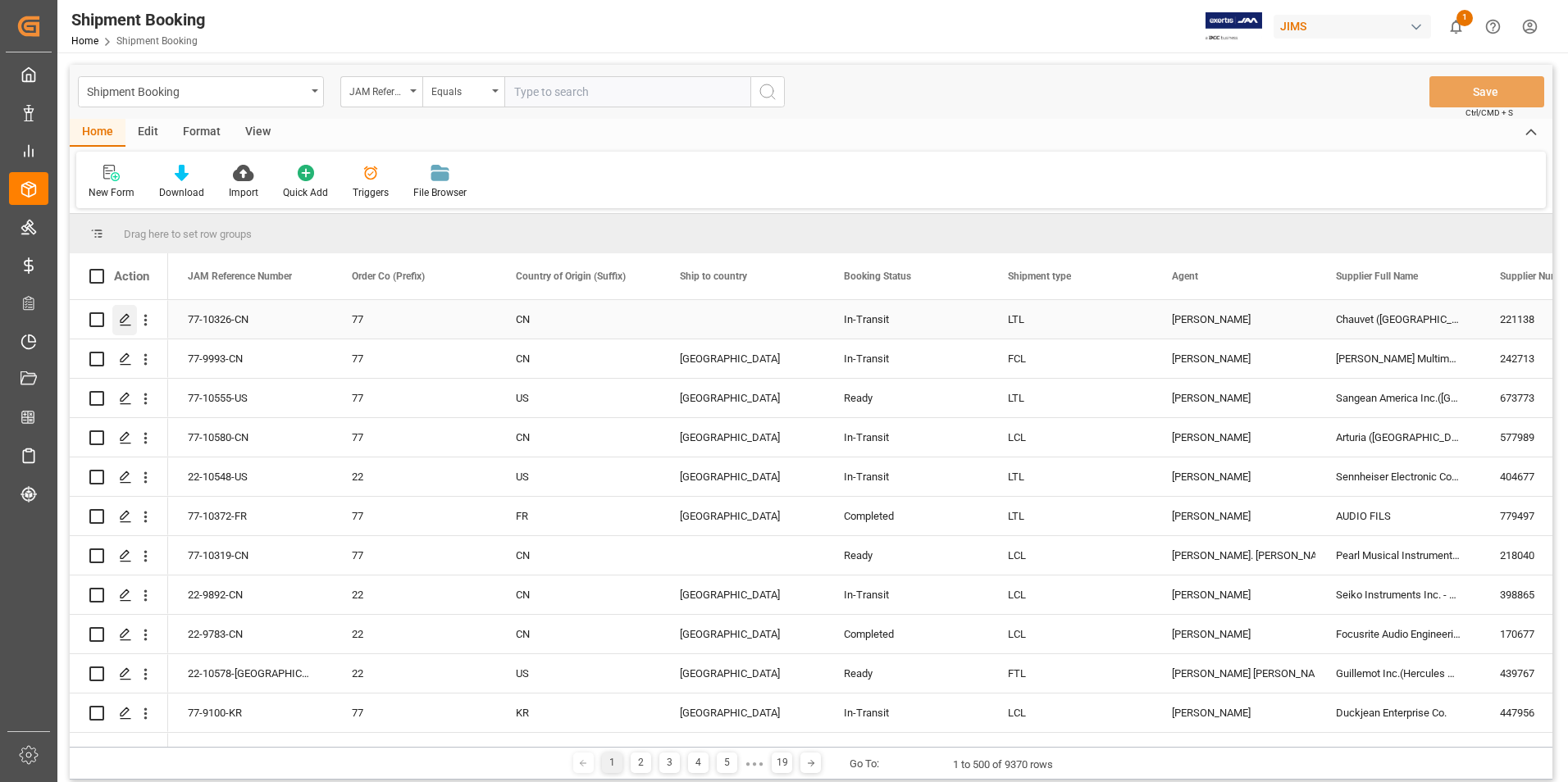
click at [126, 312] on div "Press SPACE to select this row." at bounding box center [124, 320] width 24 height 30
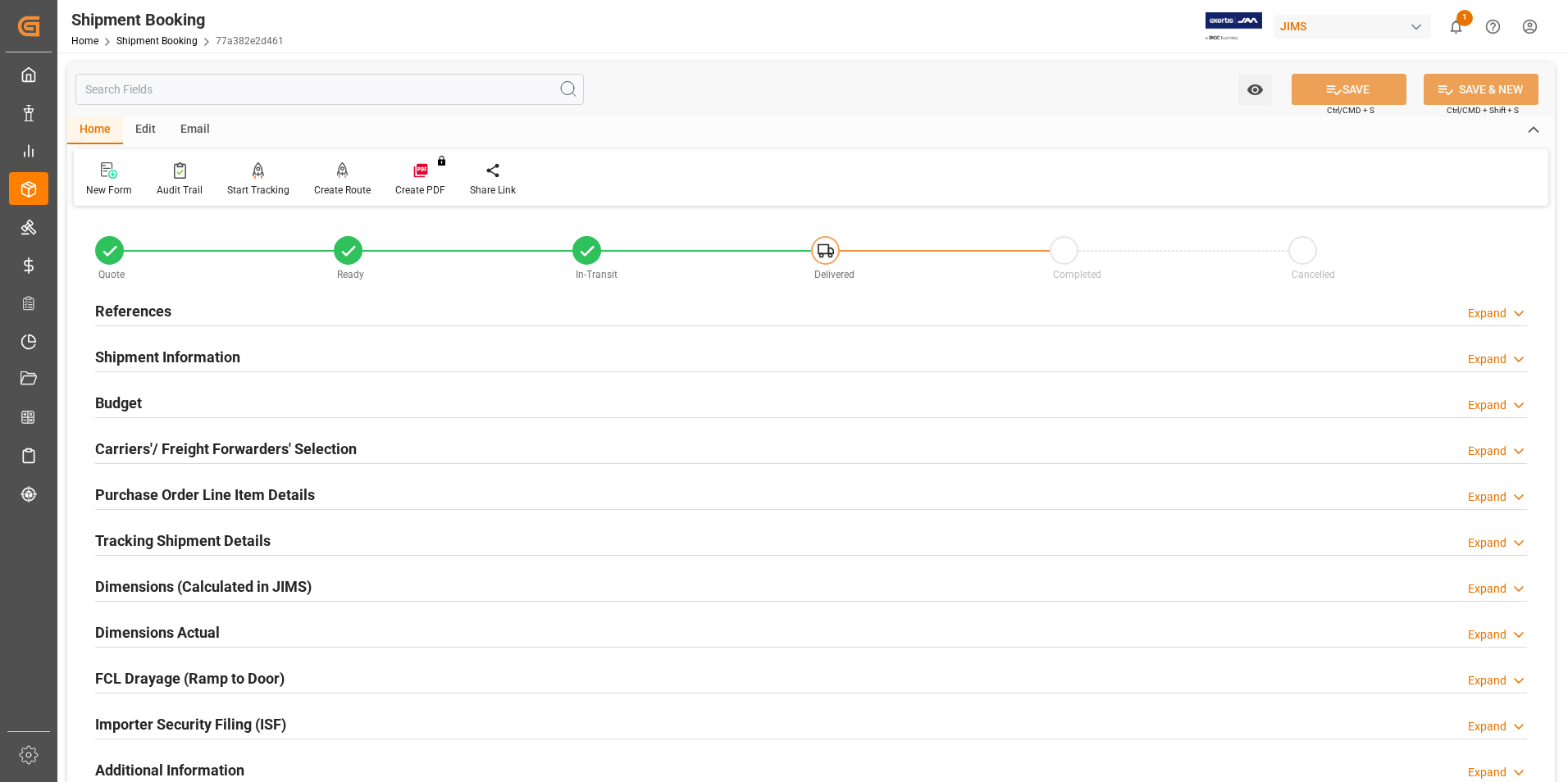
click at [164, 488] on h2 "Purchase Order Line Item Details" at bounding box center [204, 494] width 220 height 22
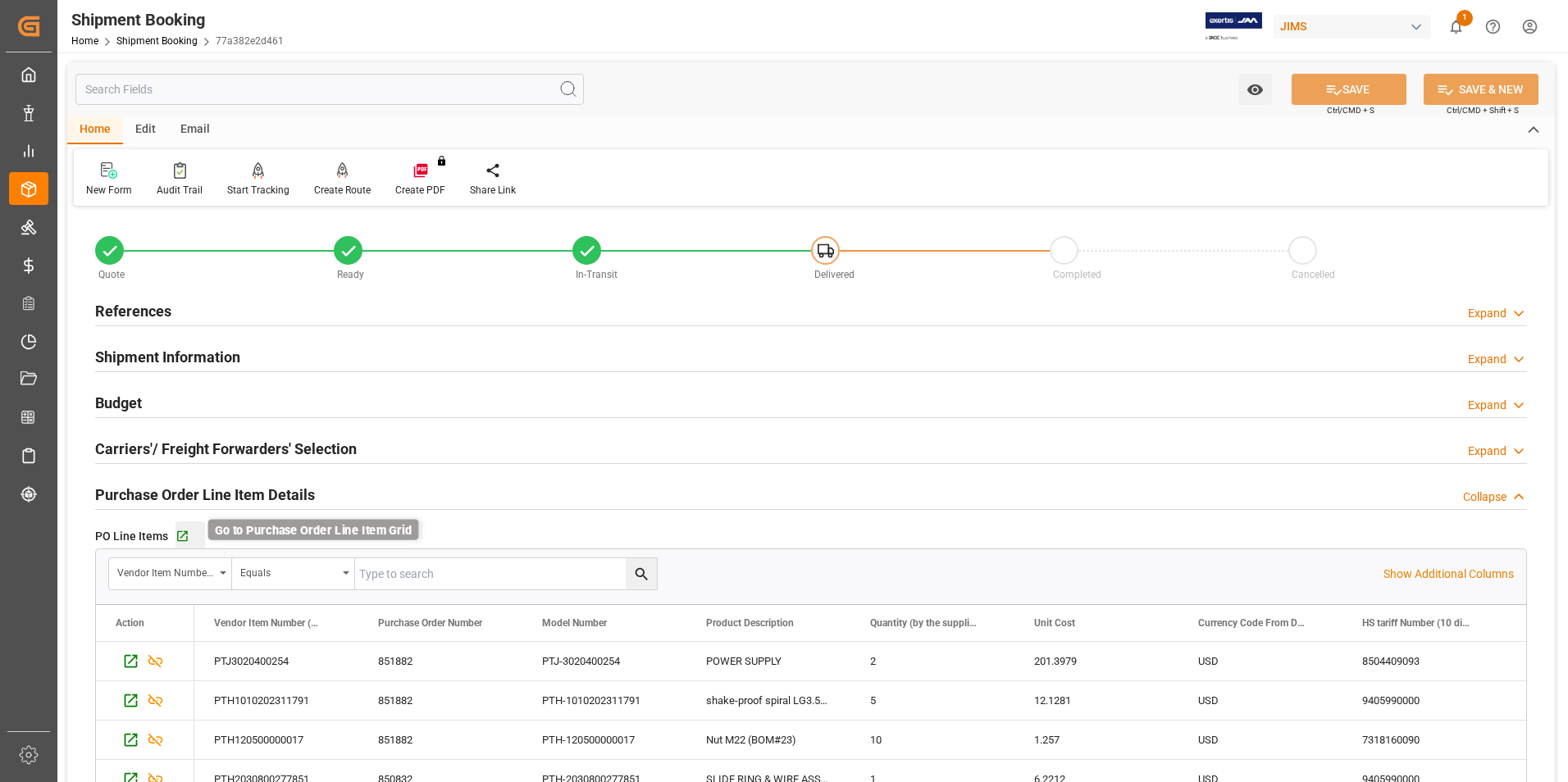
click at [184, 534] on icon "button" at bounding box center [182, 536] width 11 height 11
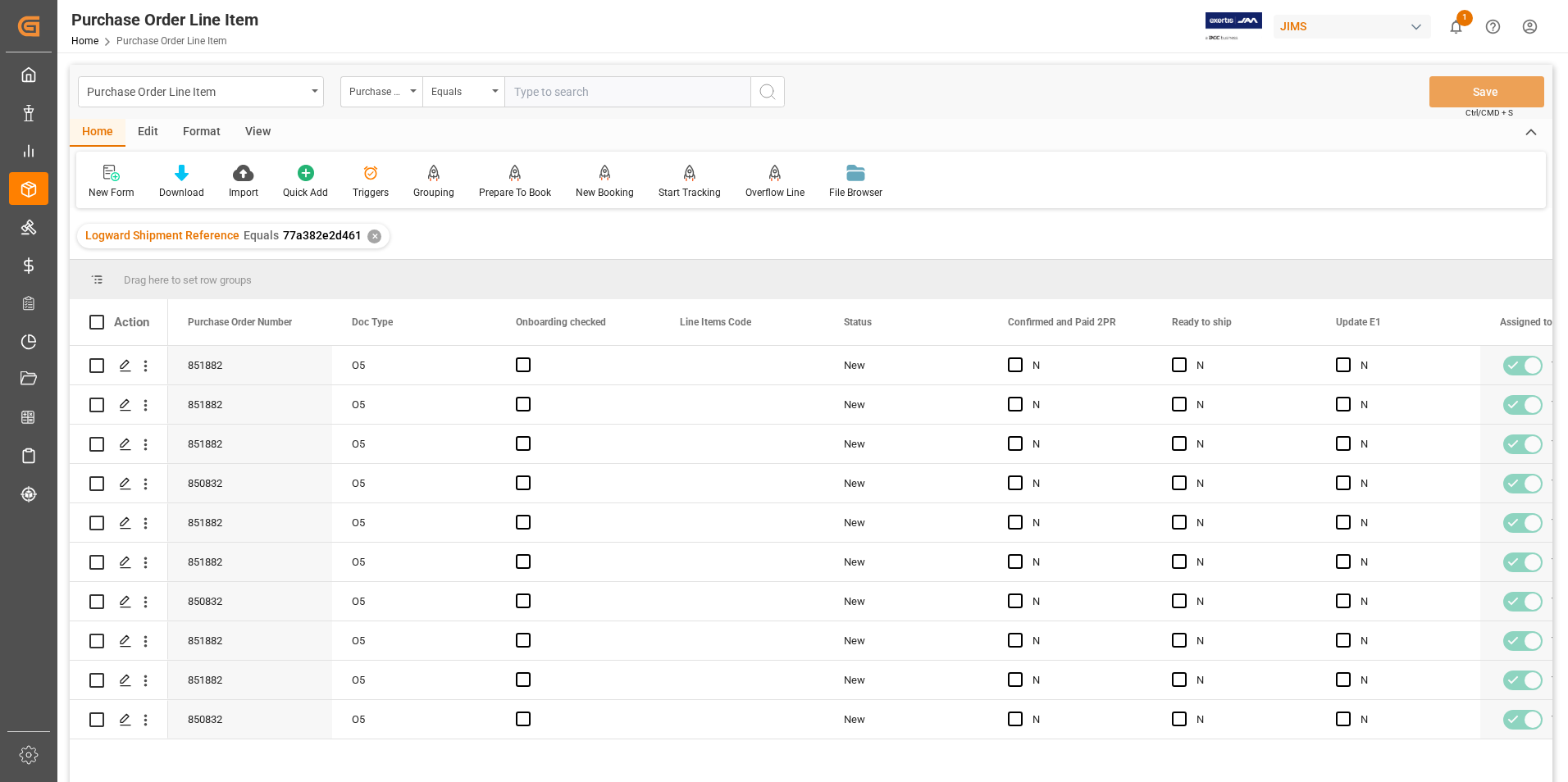
click at [267, 131] on div "View" at bounding box center [258, 133] width 50 height 28
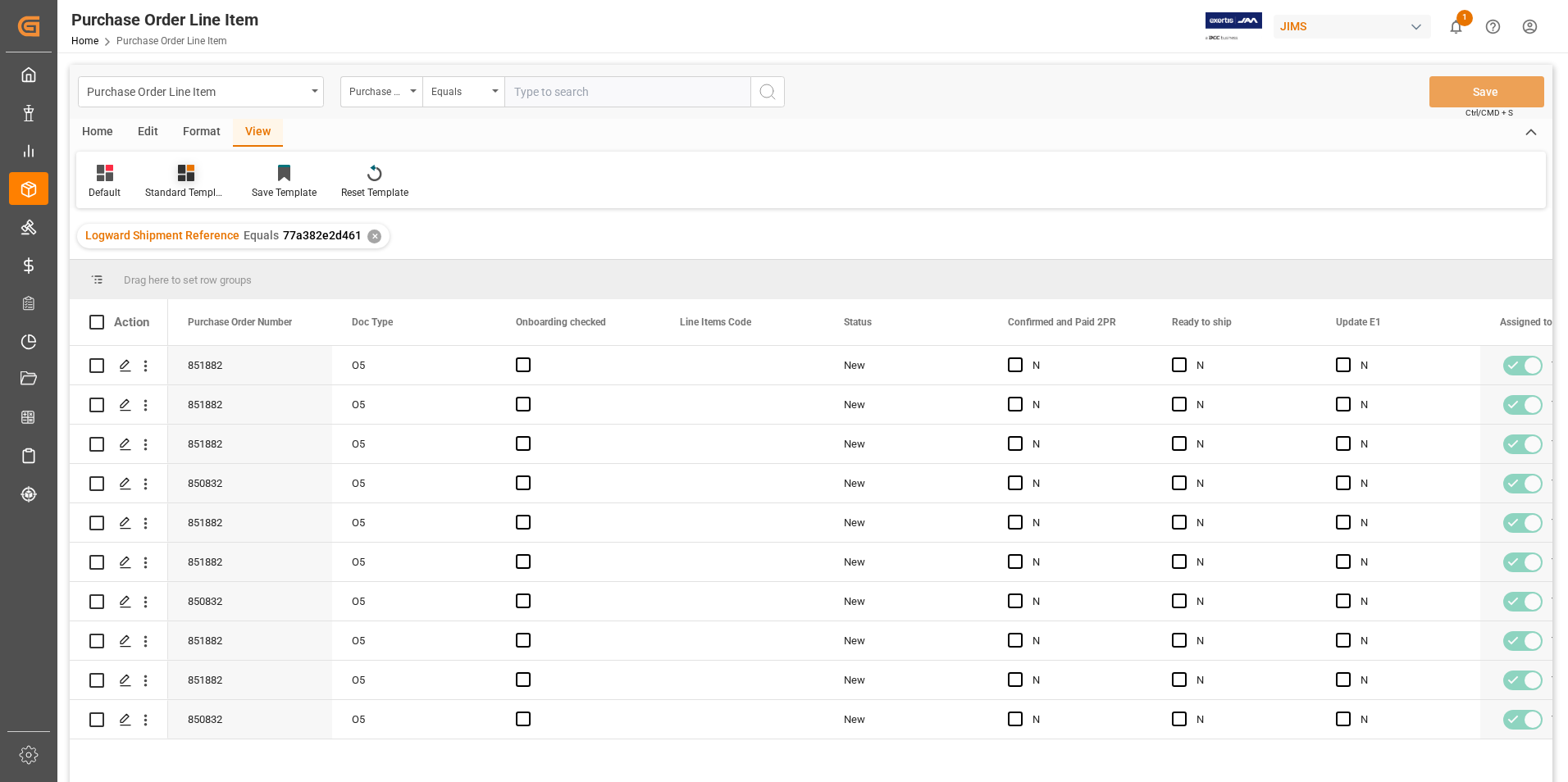
click at [189, 191] on div "Standard Templates" at bounding box center [186, 192] width 82 height 15
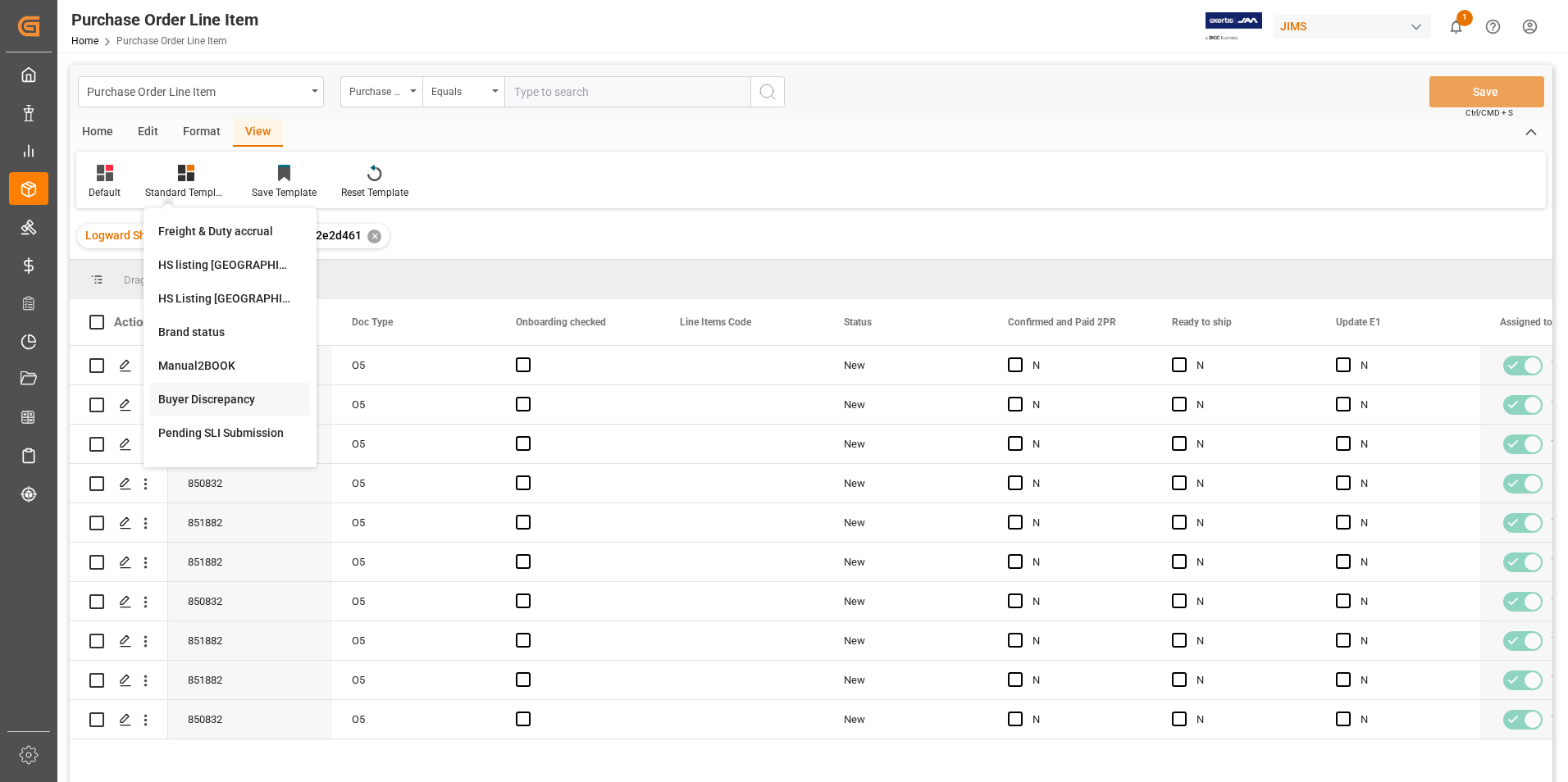
click at [209, 402] on div "Buyer Discrepancy" at bounding box center [230, 400] width 143 height 17
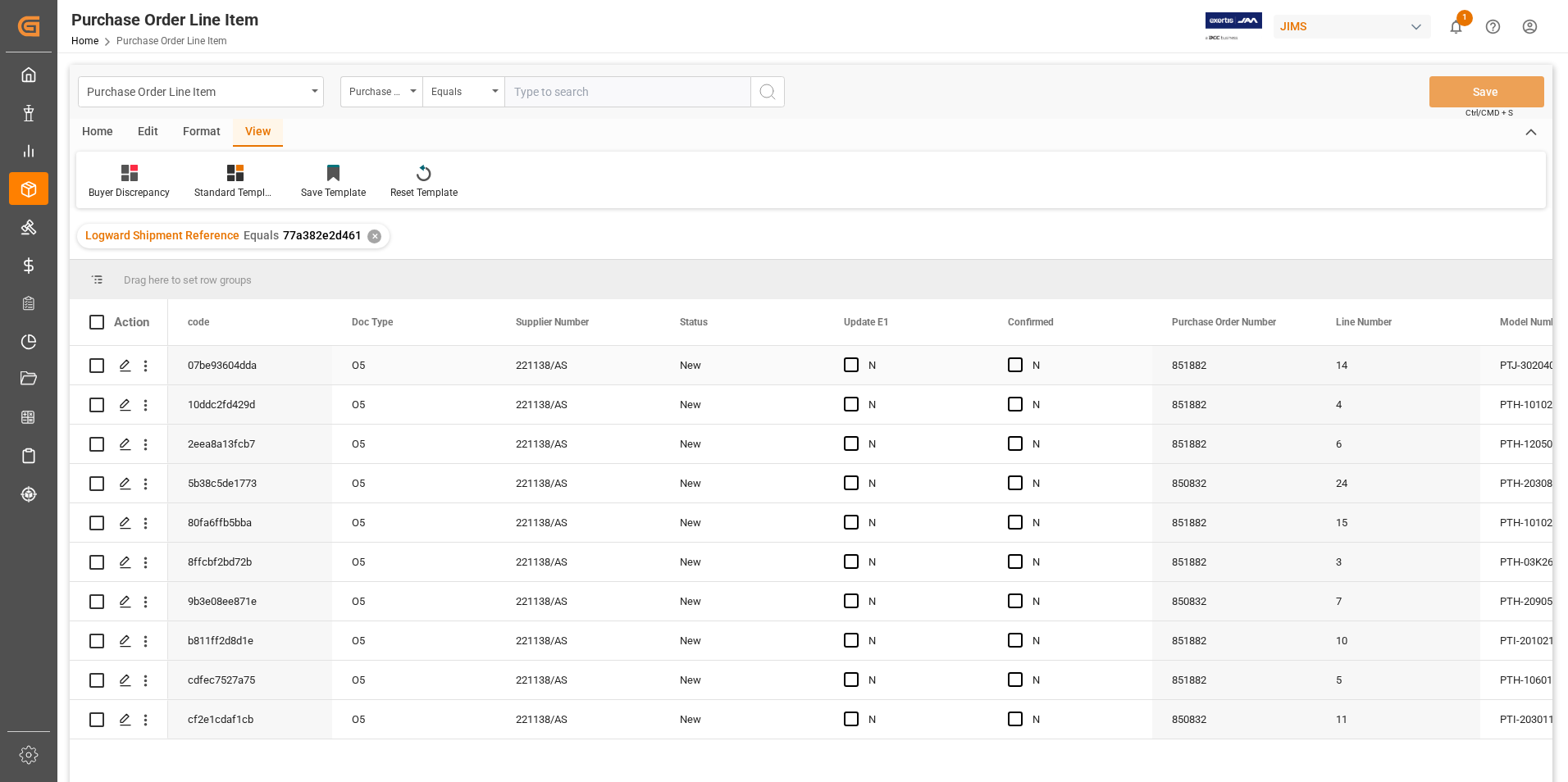
click at [426, 372] on div "O5" at bounding box center [414, 365] width 164 height 39
click at [1016, 364] on span "Press SPACE to select this row." at bounding box center [1015, 364] width 15 height 15
click at [1020, 358] on input "Press SPACE to select this row." at bounding box center [1020, 358] width 0 height 0
drag, startPoint x: 1150, startPoint y: 381, endPoint x: 1101, endPoint y: 714, distance: 336.6
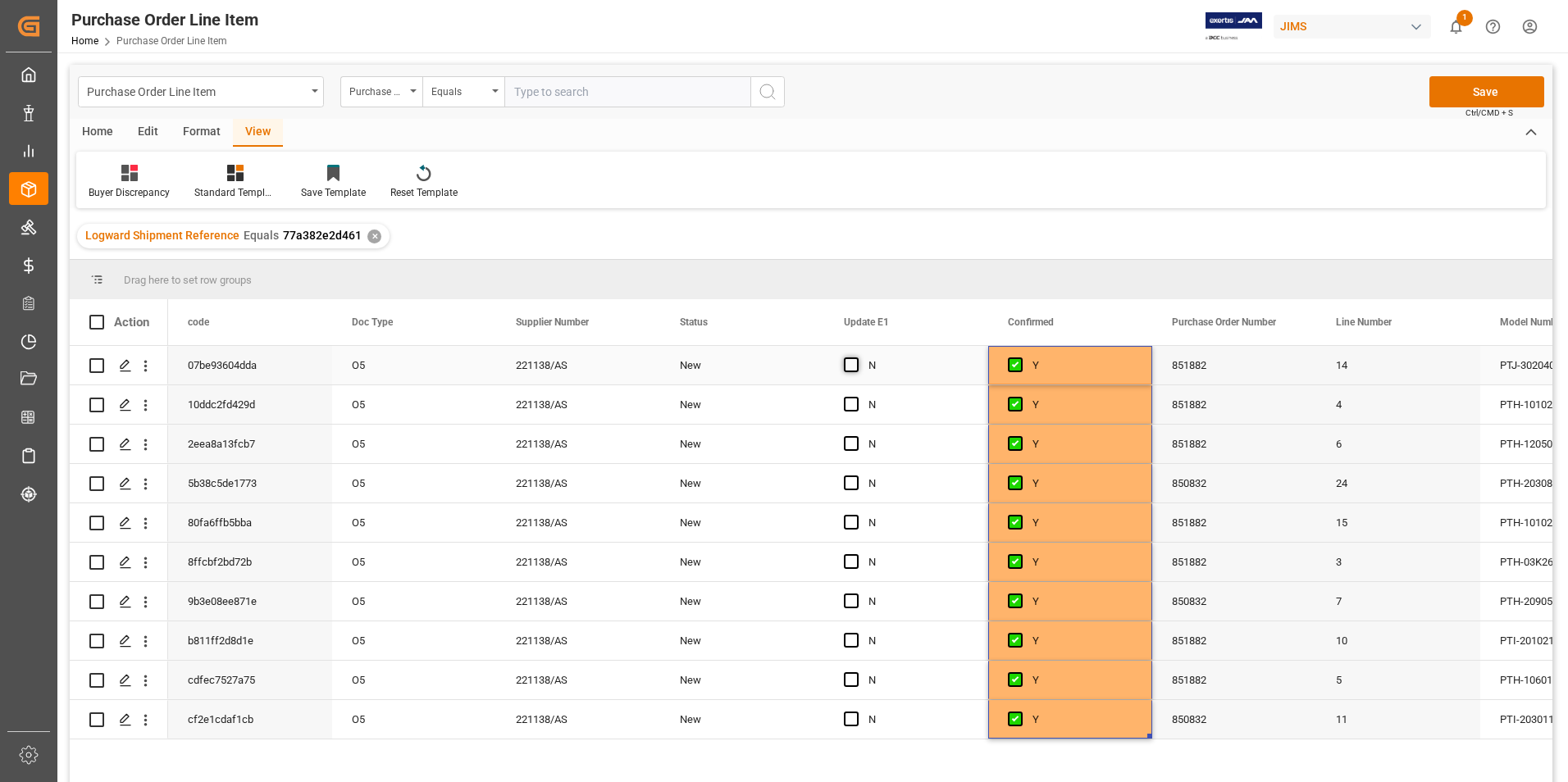
click at [854, 360] on span "Press SPACE to select this row." at bounding box center [851, 364] width 15 height 15
click at [856, 358] on input "Press SPACE to select this row." at bounding box center [856, 358] width 0 height 0
drag, startPoint x: 984, startPoint y: 381, endPoint x: 962, endPoint y: 704, distance: 323.7
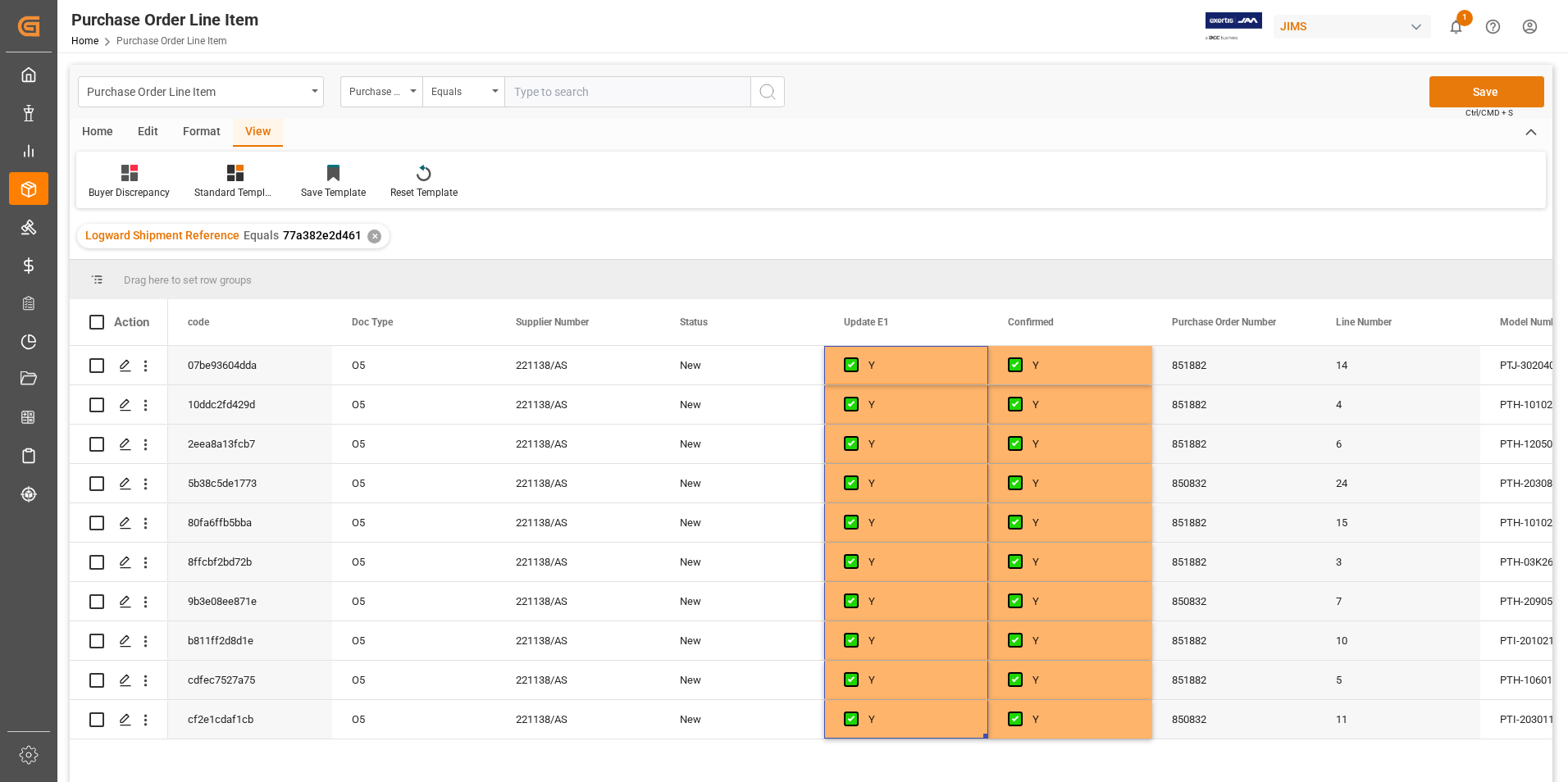
click at [1441, 97] on button "Save" at bounding box center [1487, 92] width 114 height 31
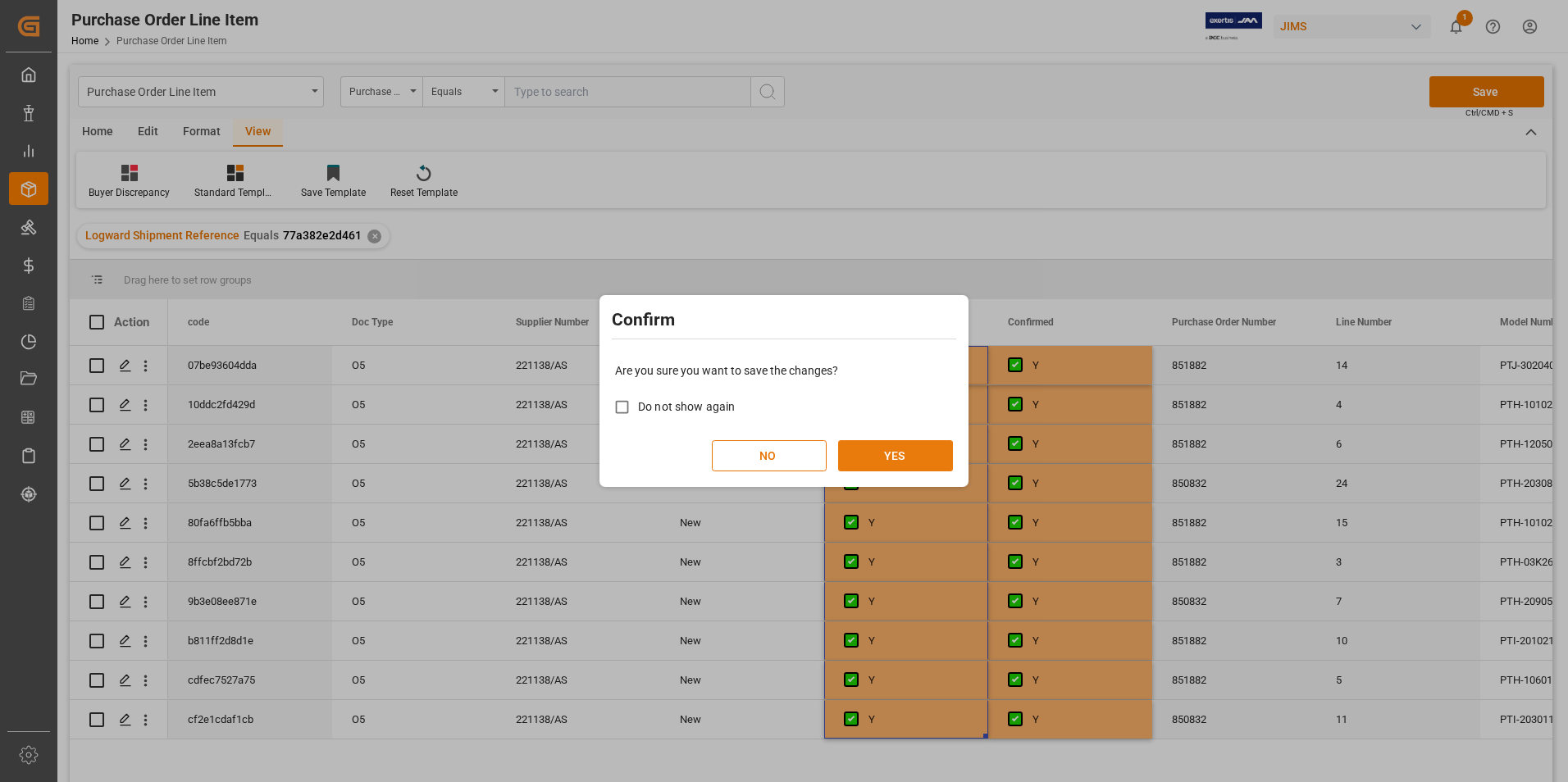
click at [928, 452] on button "YES" at bounding box center [895, 455] width 114 height 31
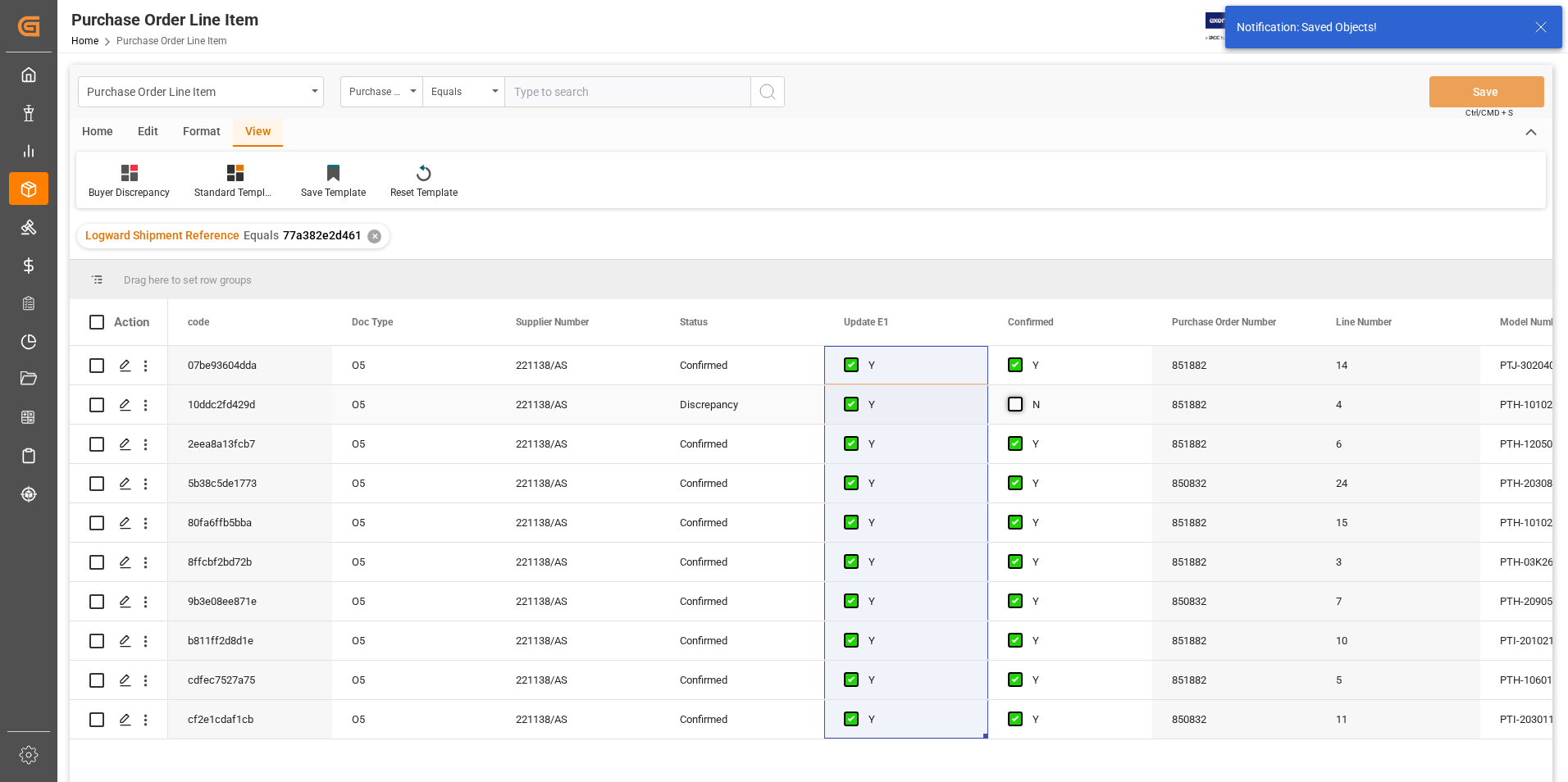
click at [1016, 403] on span "Press SPACE to select this row." at bounding box center [1015, 404] width 15 height 15
click at [1020, 397] on input "Press SPACE to select this row." at bounding box center [1020, 397] width 0 height 0
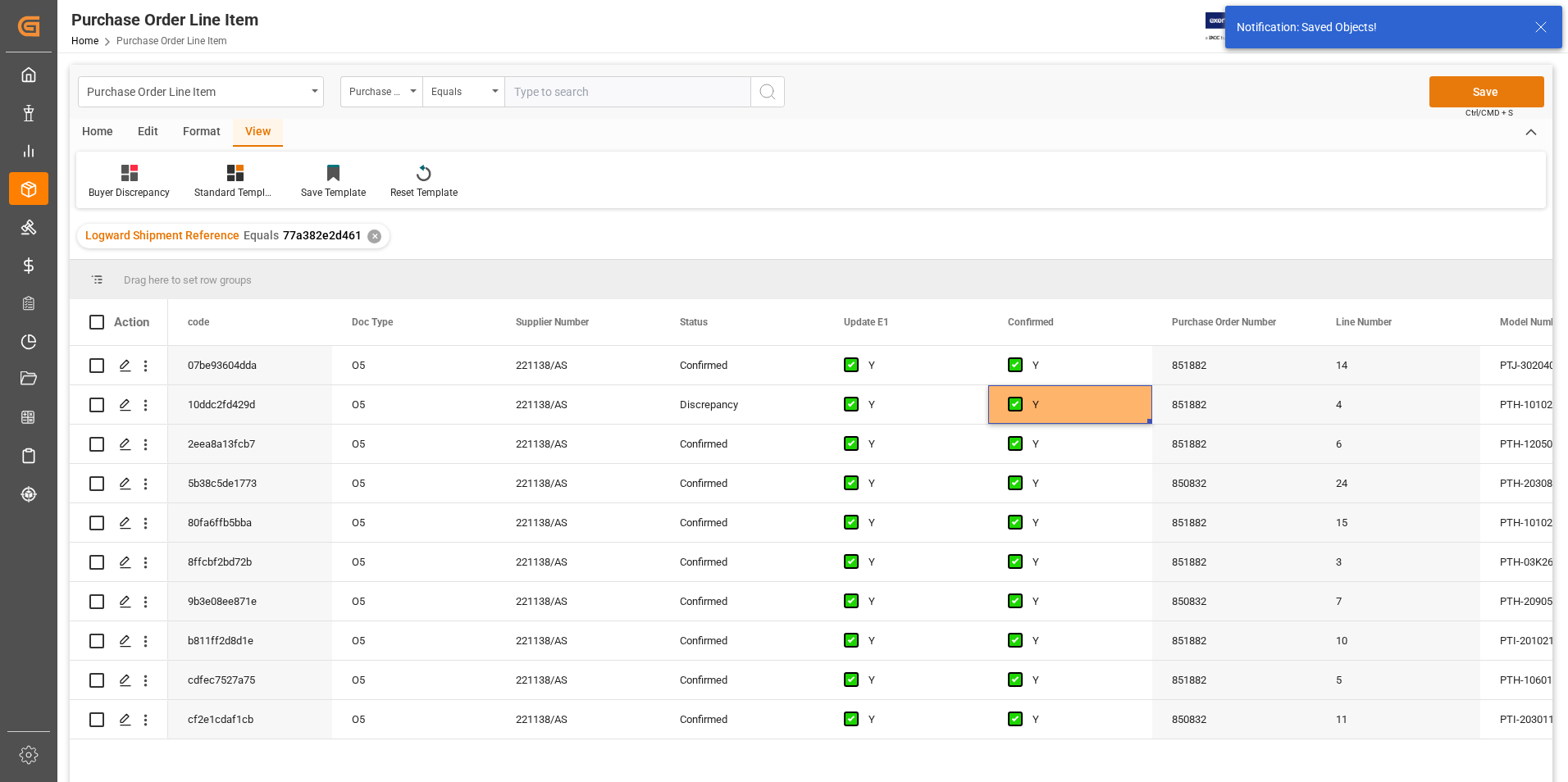
click at [1461, 92] on button "Save" at bounding box center [1487, 92] width 114 height 31
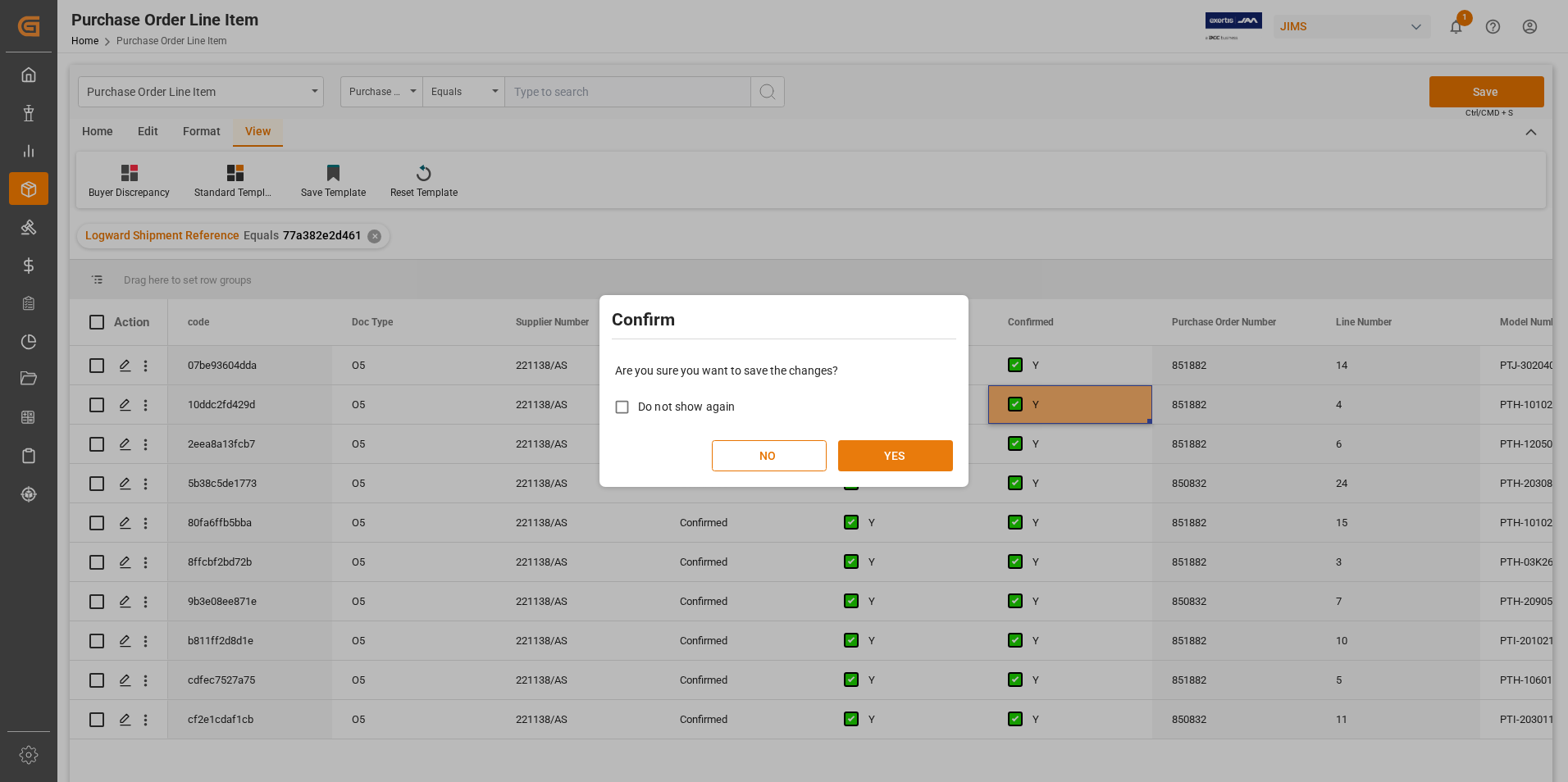
click at [888, 453] on button "YES" at bounding box center [895, 455] width 114 height 31
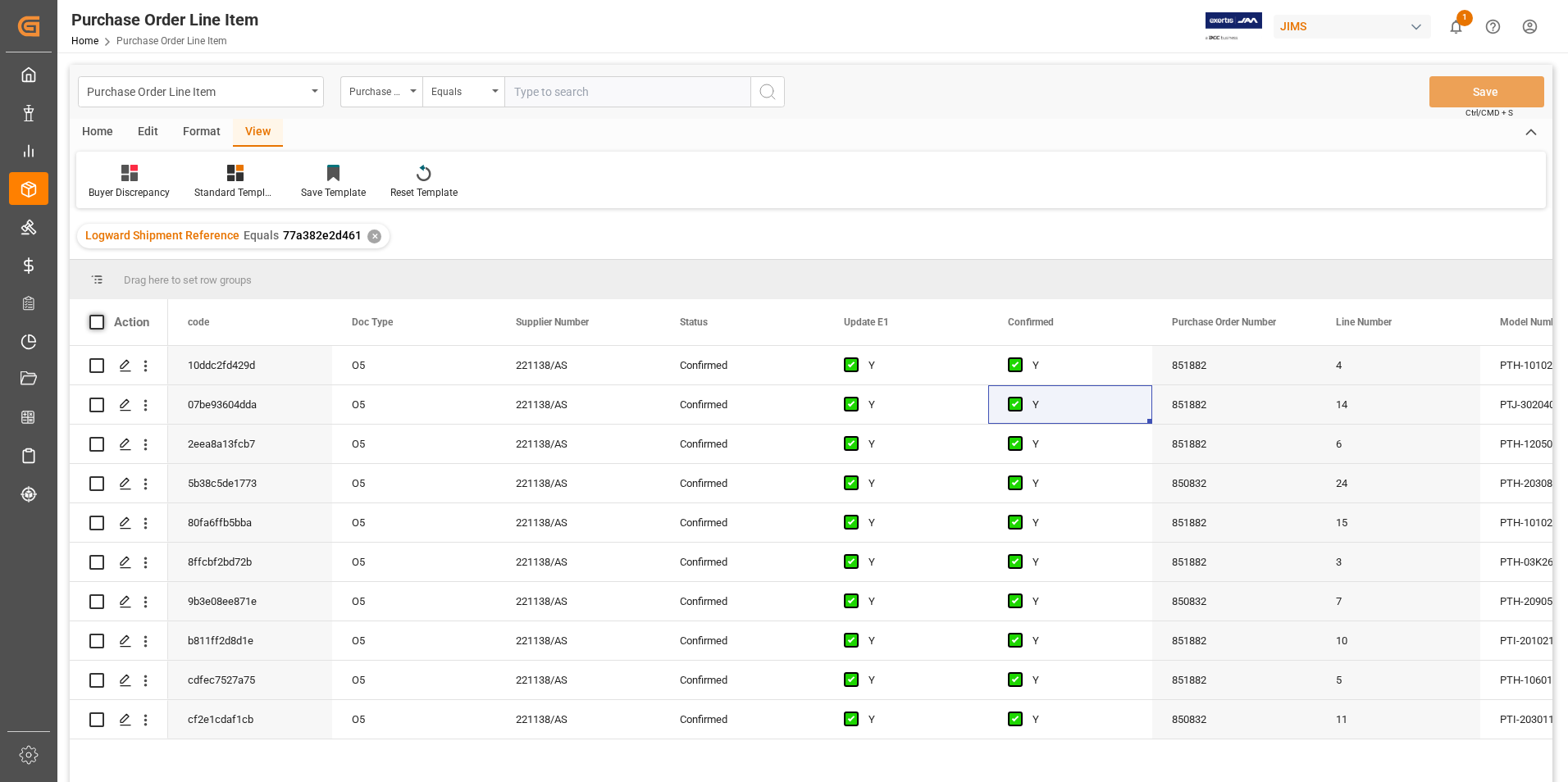
click at [95, 318] on span at bounding box center [96, 322] width 15 height 15
click at [102, 315] on input "checkbox" at bounding box center [102, 315] width 0 height 0
checkbox input "true"
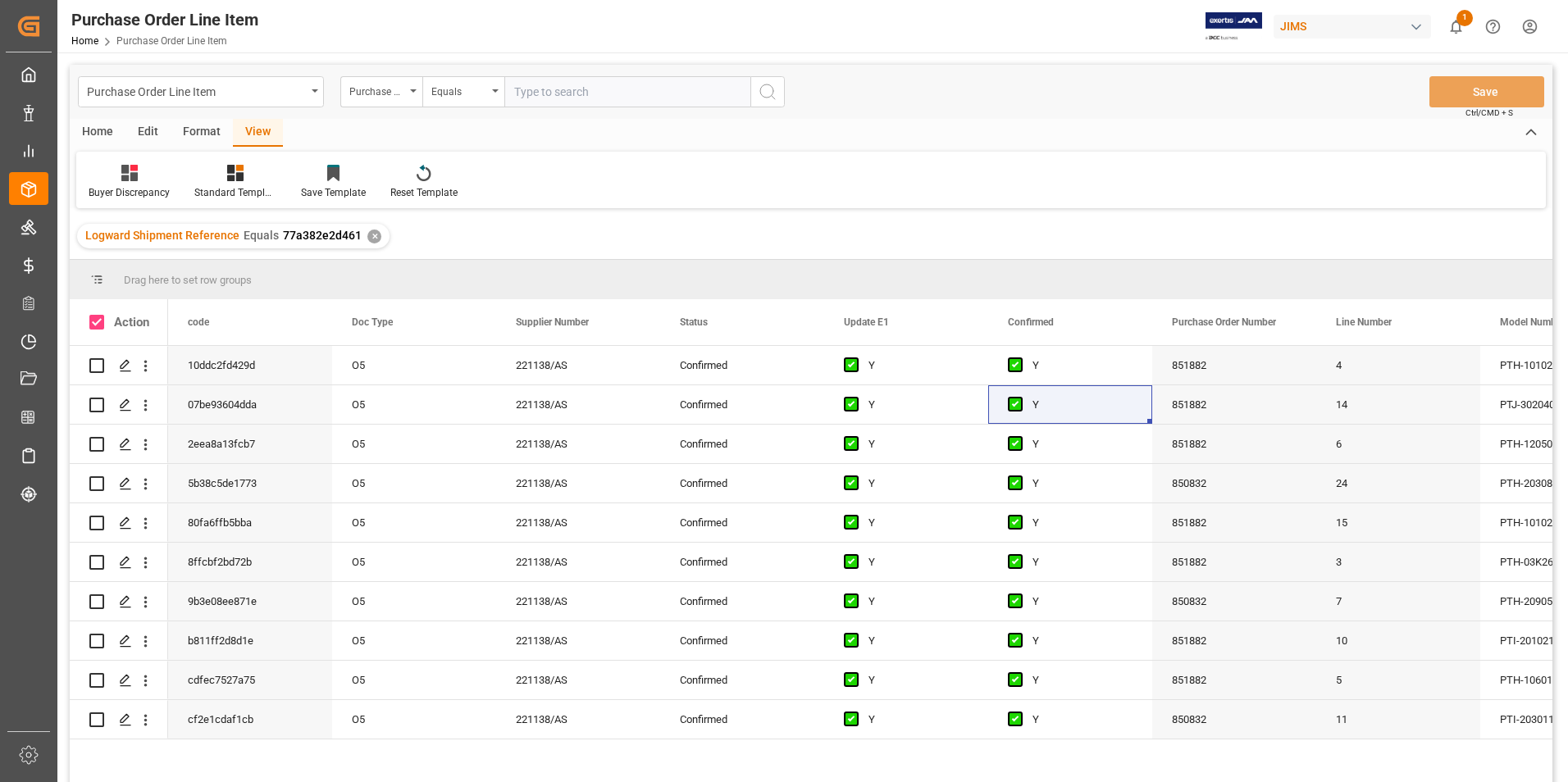
checkbox input "true"
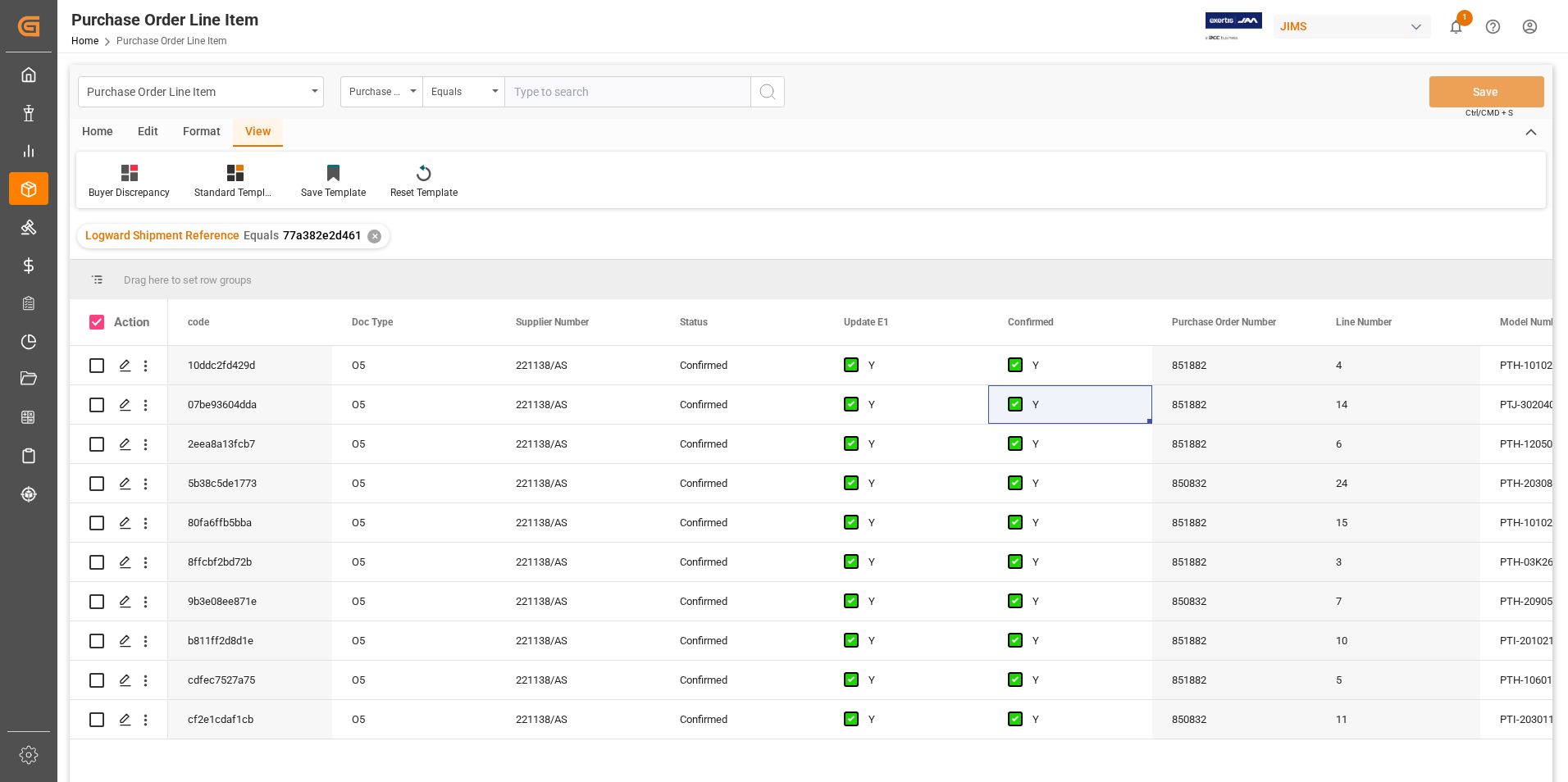
checkbox input "true"
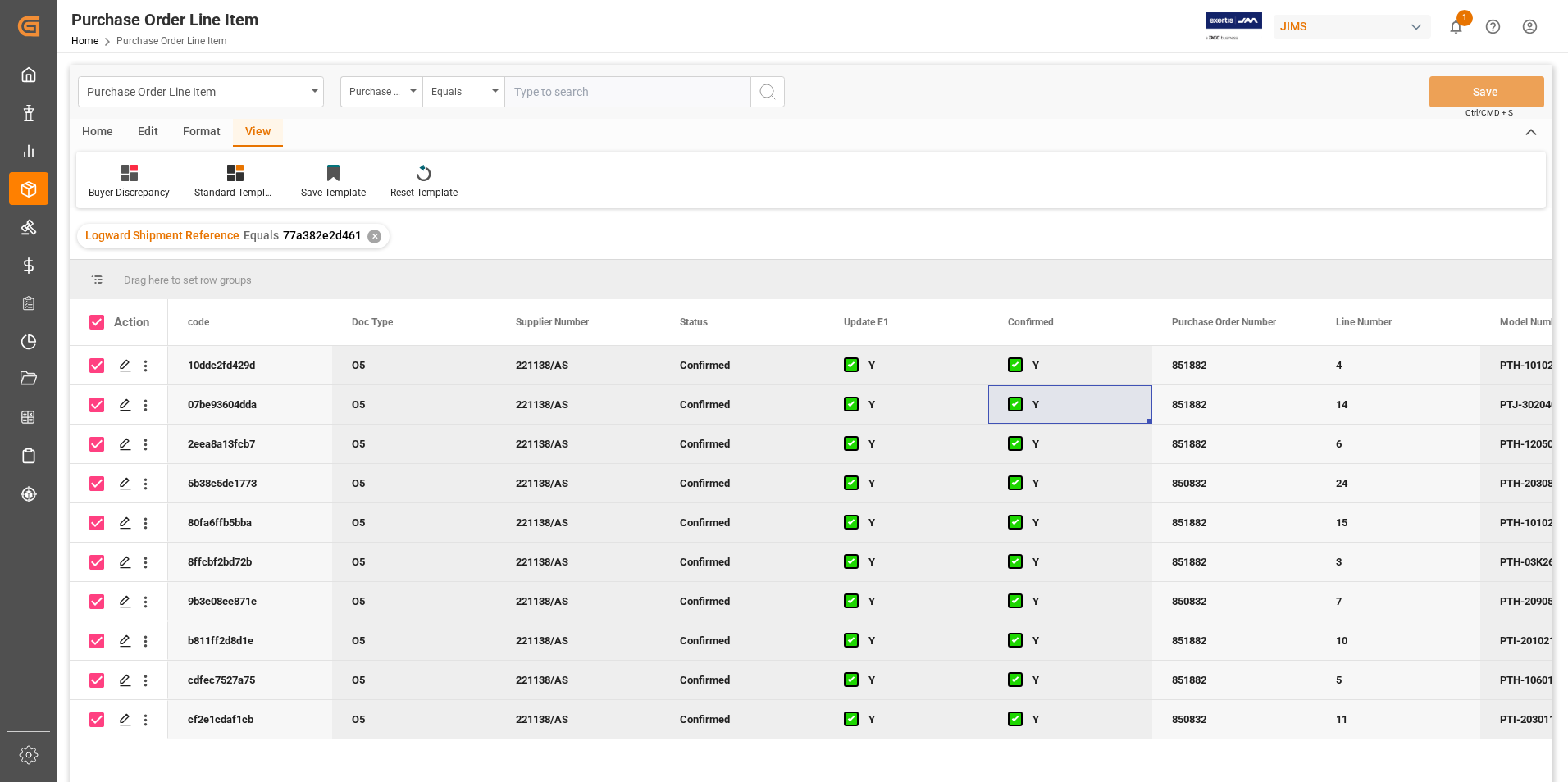
click at [99, 131] on div "Home" at bounding box center [98, 133] width 56 height 28
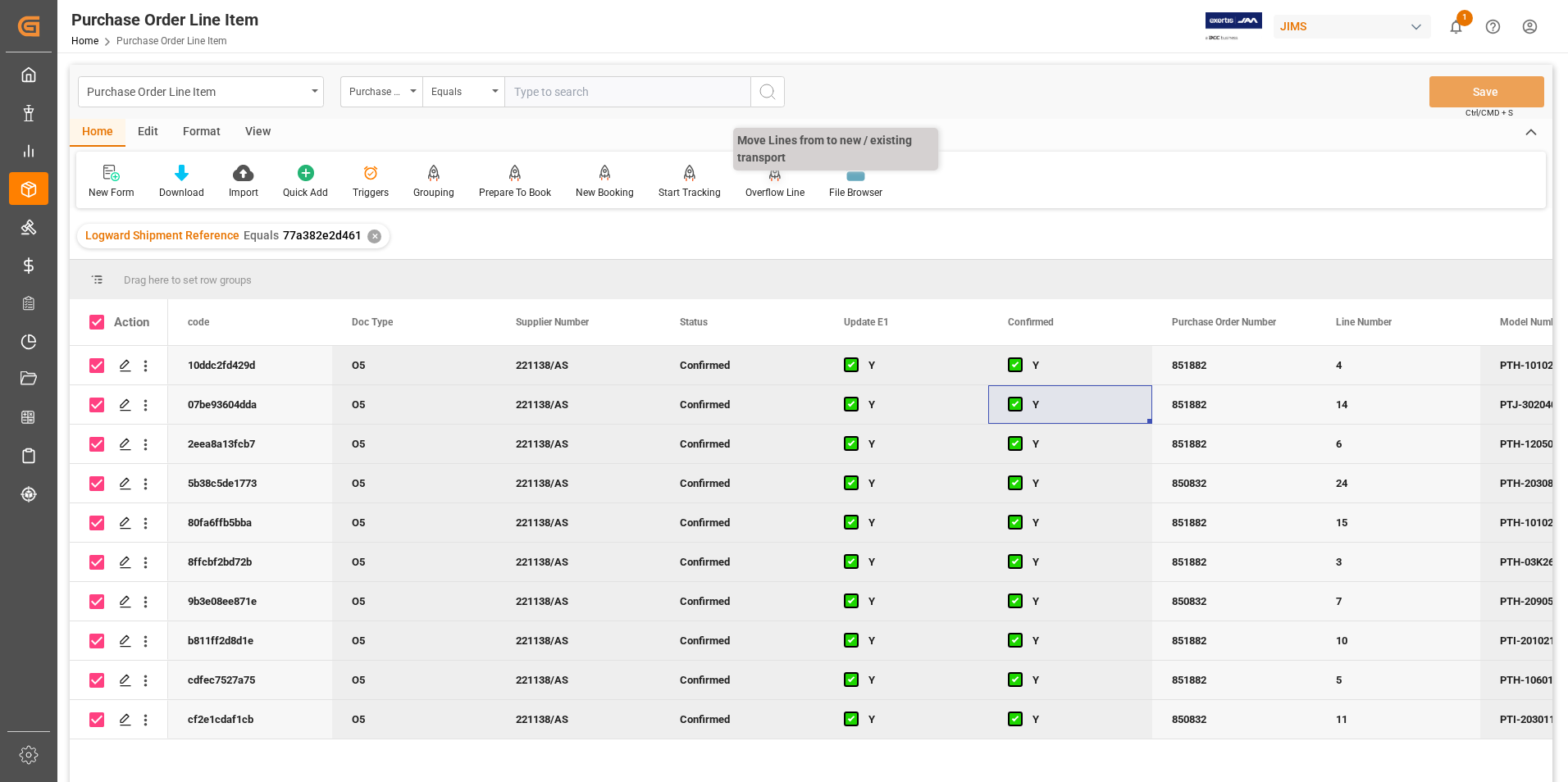
click at [767, 188] on div "Overflow Line" at bounding box center [774, 192] width 59 height 15
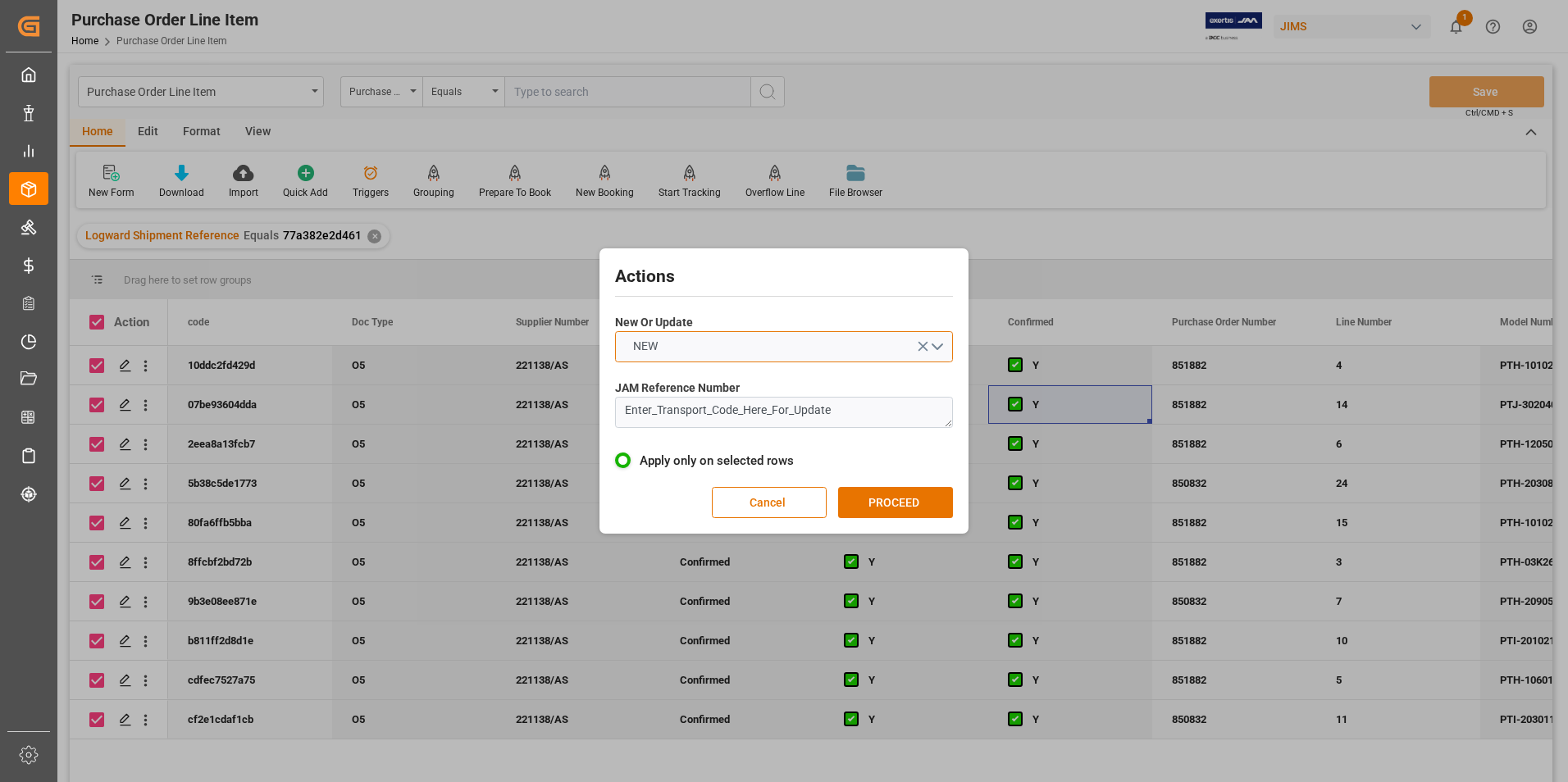
click at [694, 350] on button "NEW" at bounding box center [784, 347] width 338 height 31
click at [698, 382] on div "UPDATE" at bounding box center [784, 386] width 336 height 35
drag, startPoint x: 851, startPoint y: 416, endPoint x: 533, endPoint y: 409, distance: 318.1
click at [533, 409] on div "Actions New Or Update UPDATE JAM Reference Number Enter_Transport_Code_Here_For…" at bounding box center [784, 391] width 1568 height 782
type textarea "77-10326-CN"
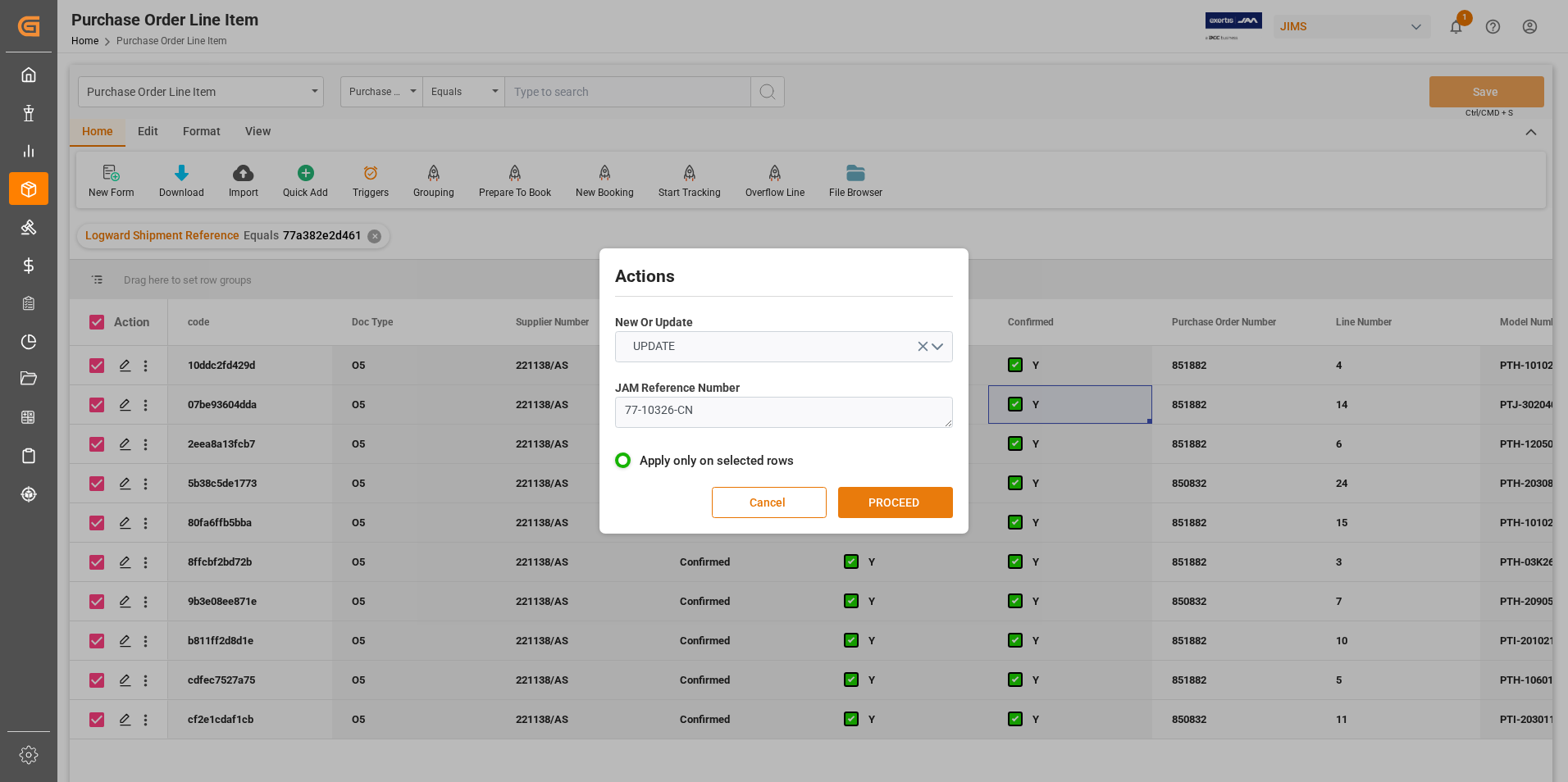
click at [862, 493] on button "PROCEED" at bounding box center [895, 503] width 114 height 31
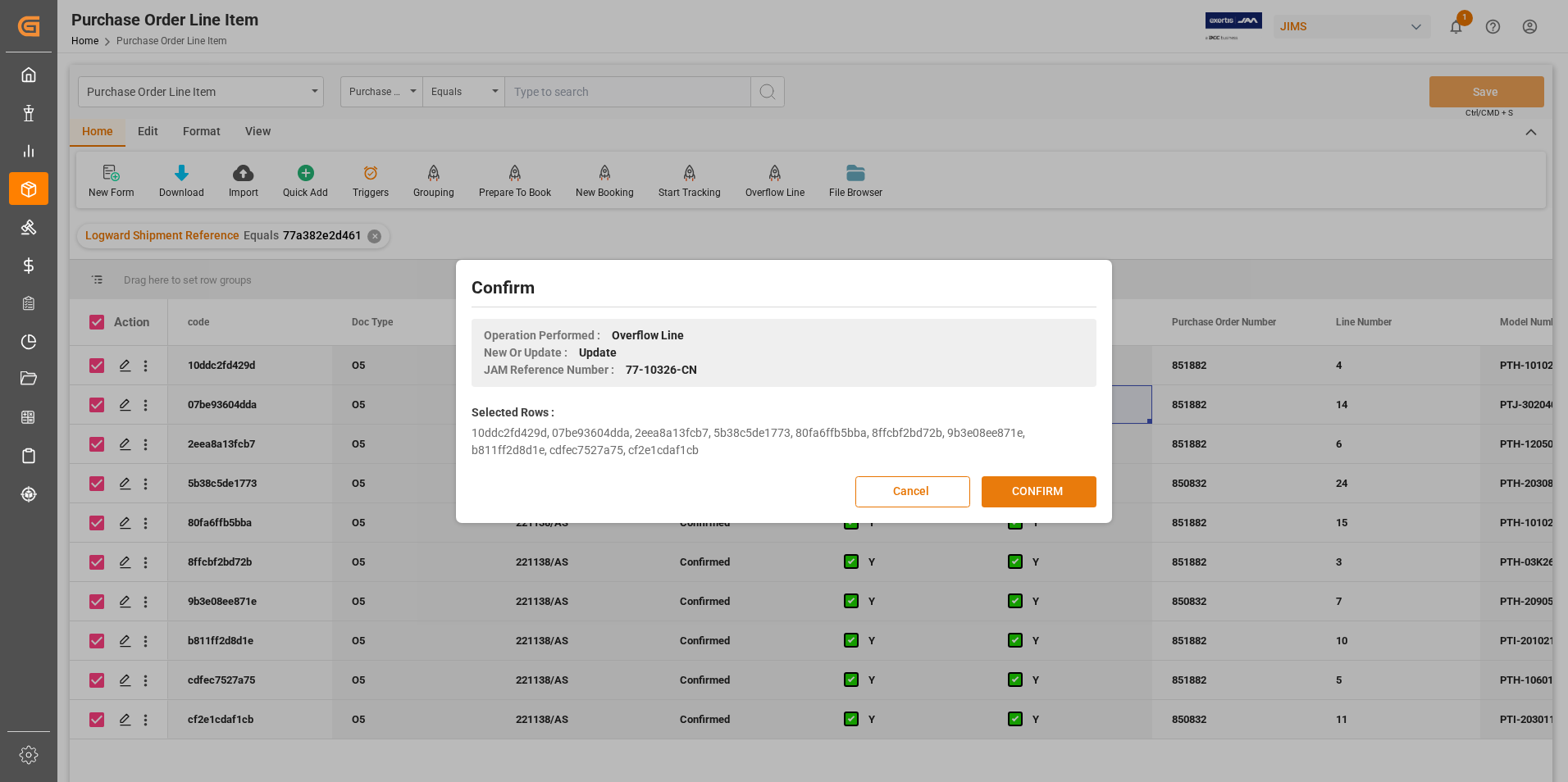
click at [1033, 488] on button "CONFIRM" at bounding box center [1039, 492] width 114 height 31
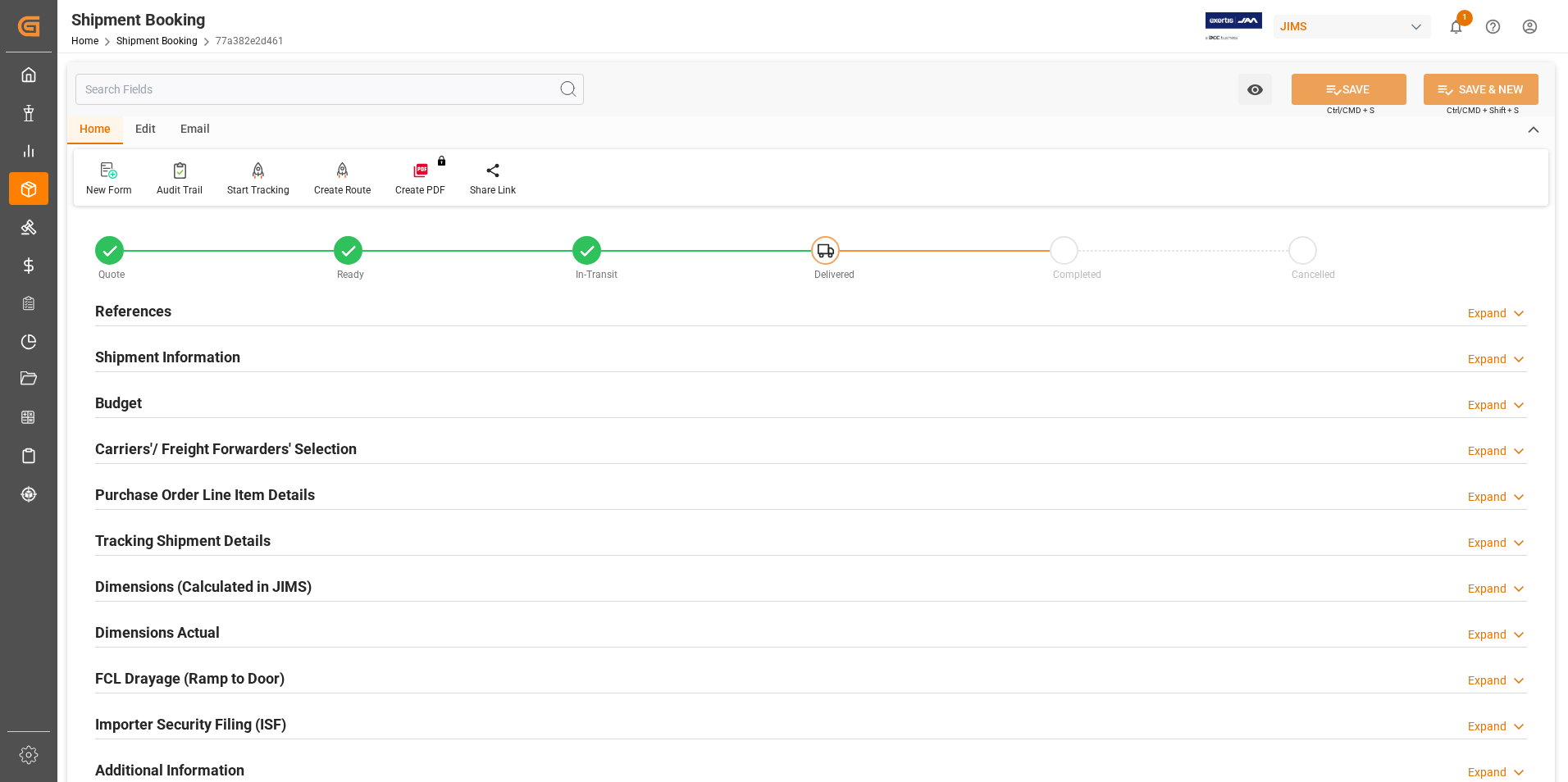
click at [138, 488] on h2 "Purchase Order Line Item Details" at bounding box center [204, 494] width 220 height 22
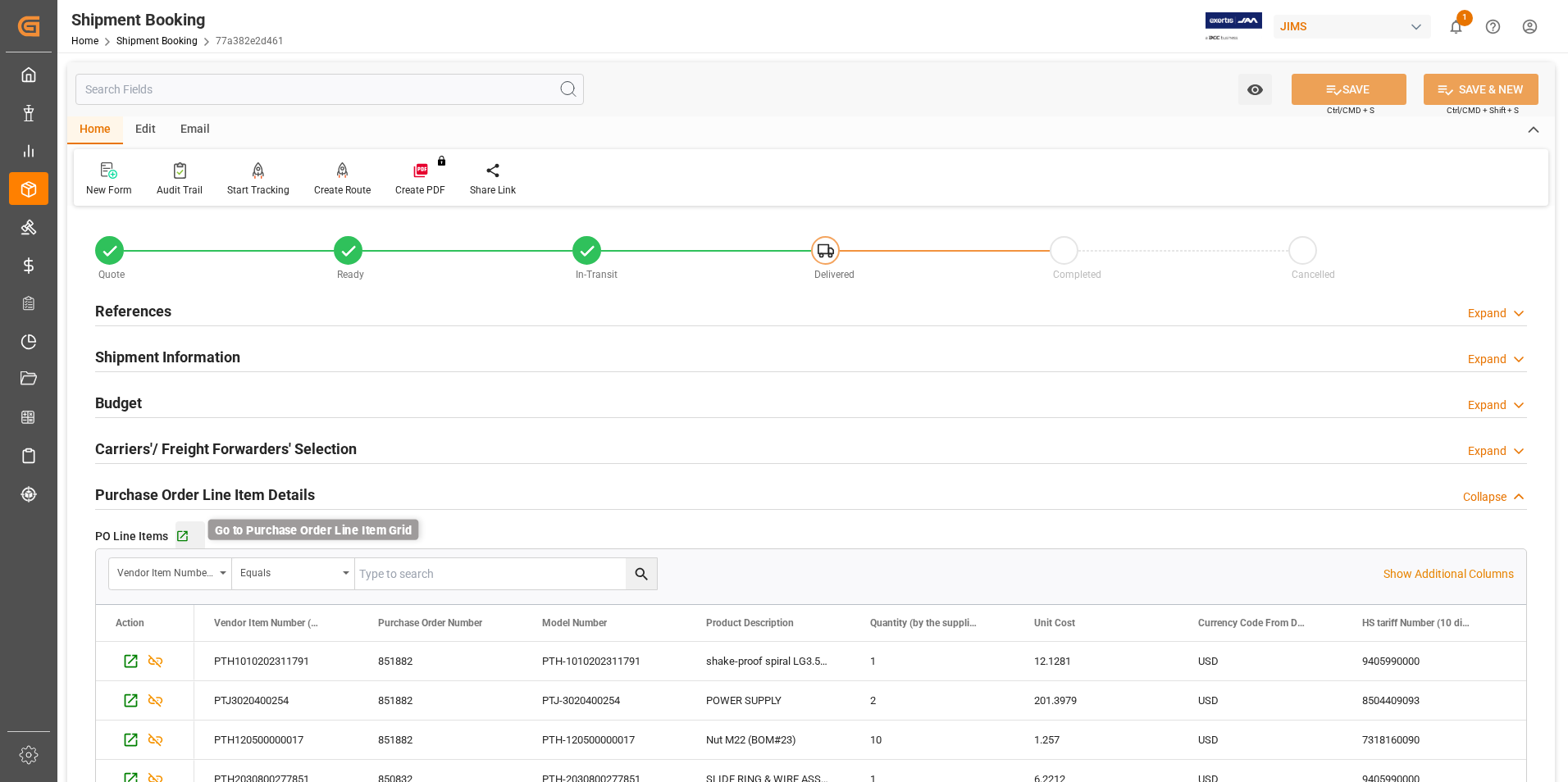
click at [182, 537] on icon "button" at bounding box center [182, 537] width 14 height 14
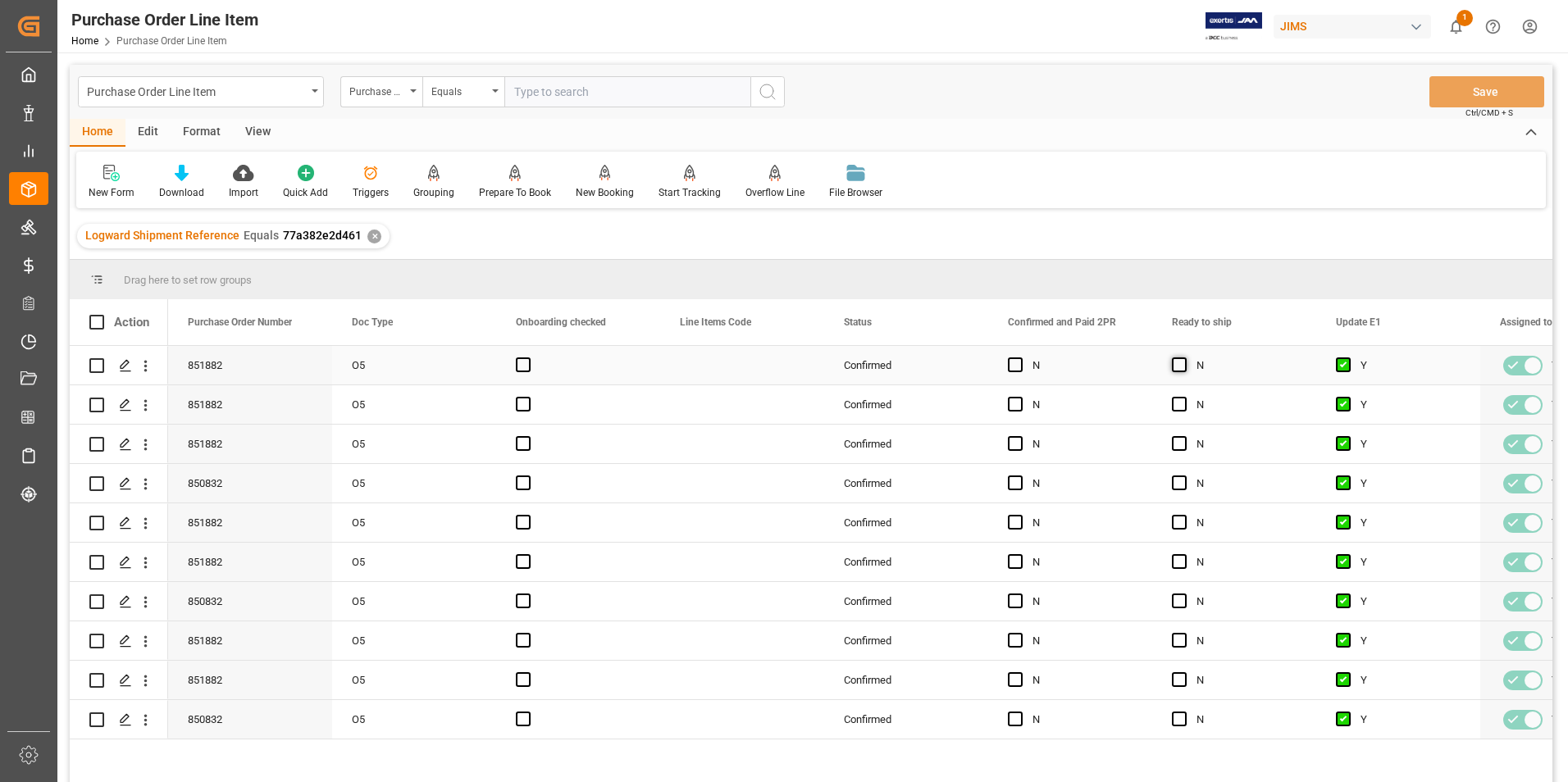
click at [1179, 369] on span "Press SPACE to select this row." at bounding box center [1178, 364] width 15 height 15
click at [1184, 358] on input "Press SPACE to select this row." at bounding box center [1184, 358] width 0 height 0
drag, startPoint x: 1314, startPoint y: 383, endPoint x: 1281, endPoint y: 702, distance: 320.7
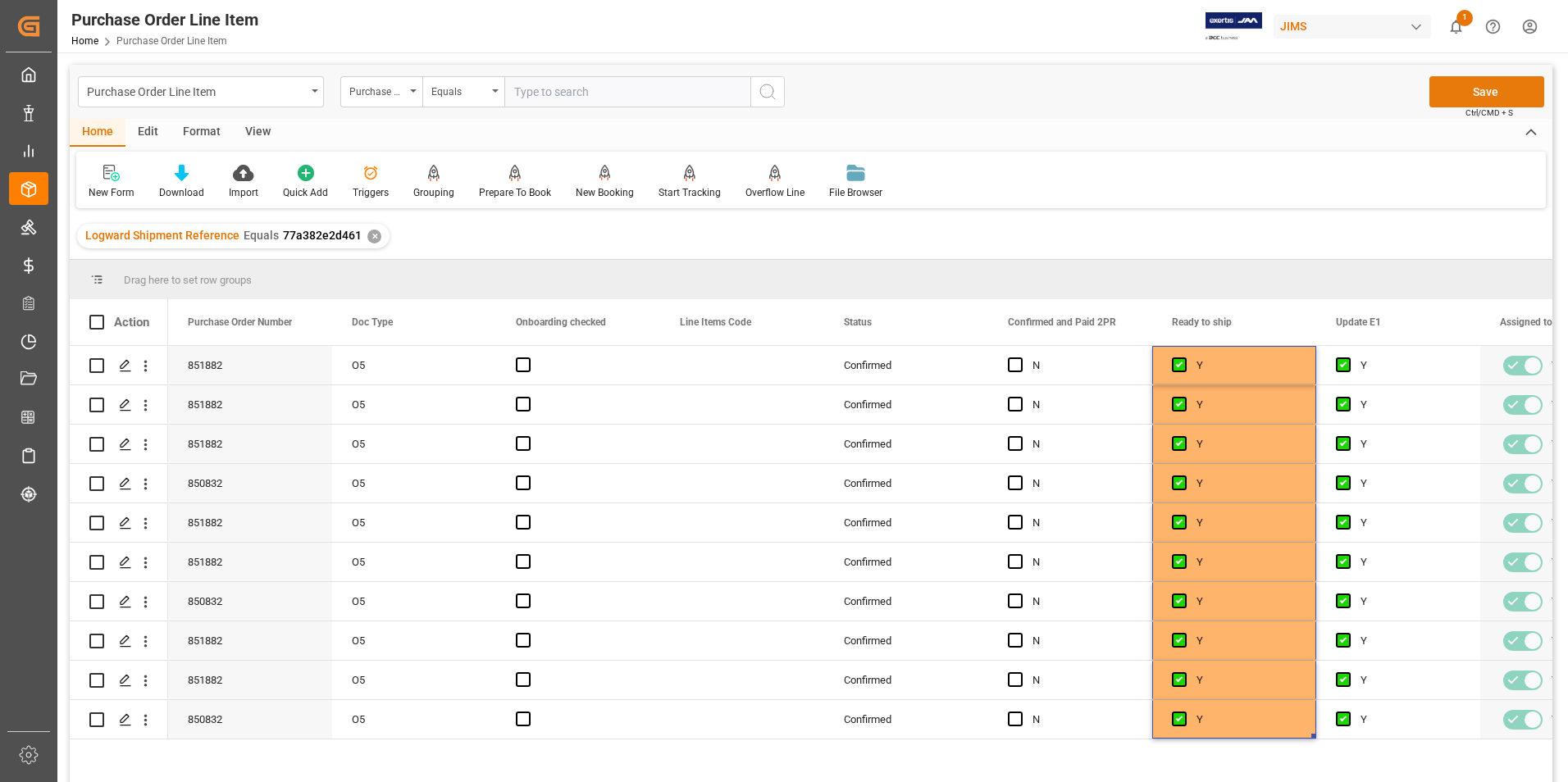
click at [1488, 83] on button "Save" at bounding box center [1487, 92] width 114 height 31
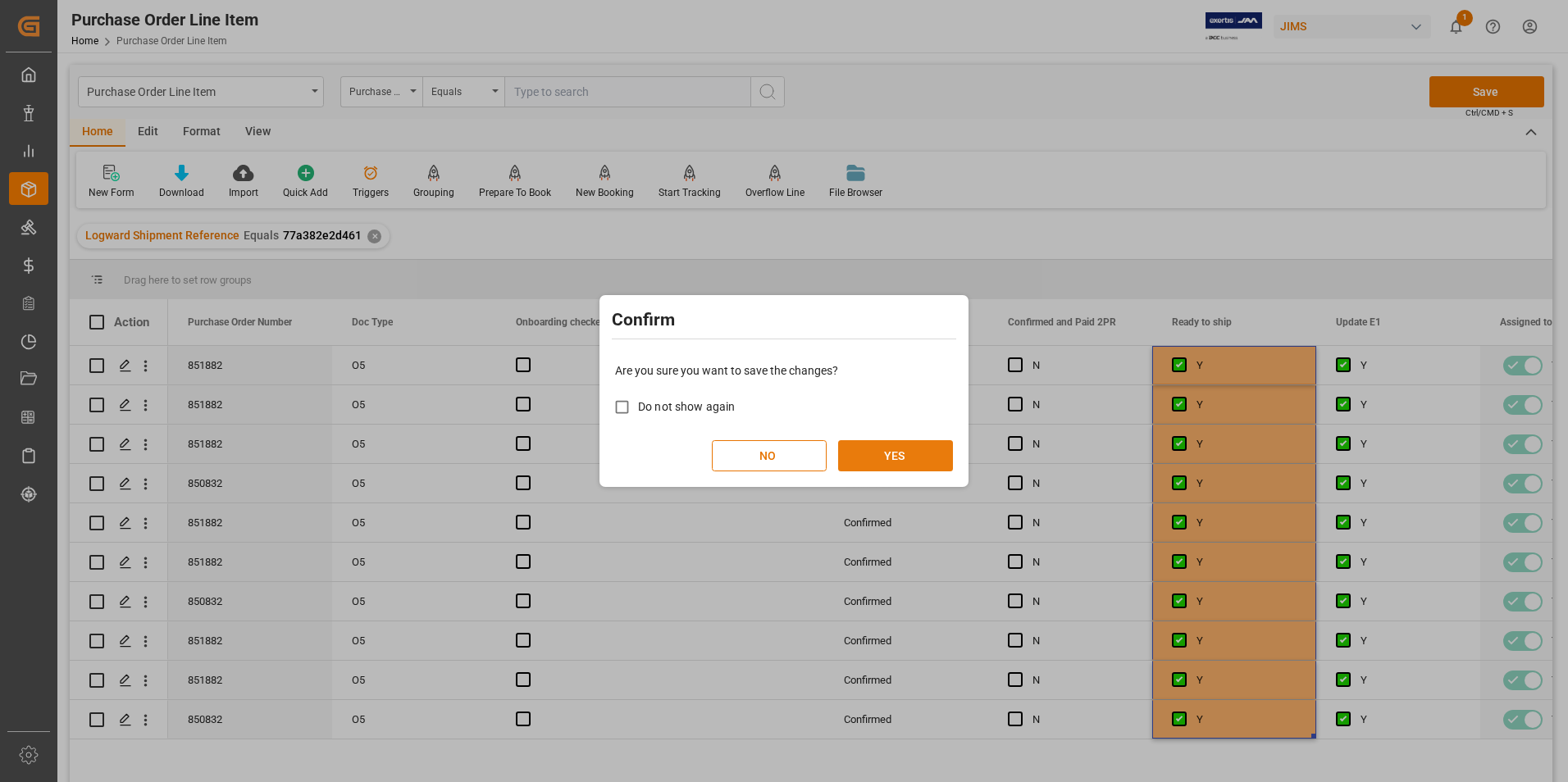
click at [866, 457] on button "YES" at bounding box center [895, 455] width 114 height 31
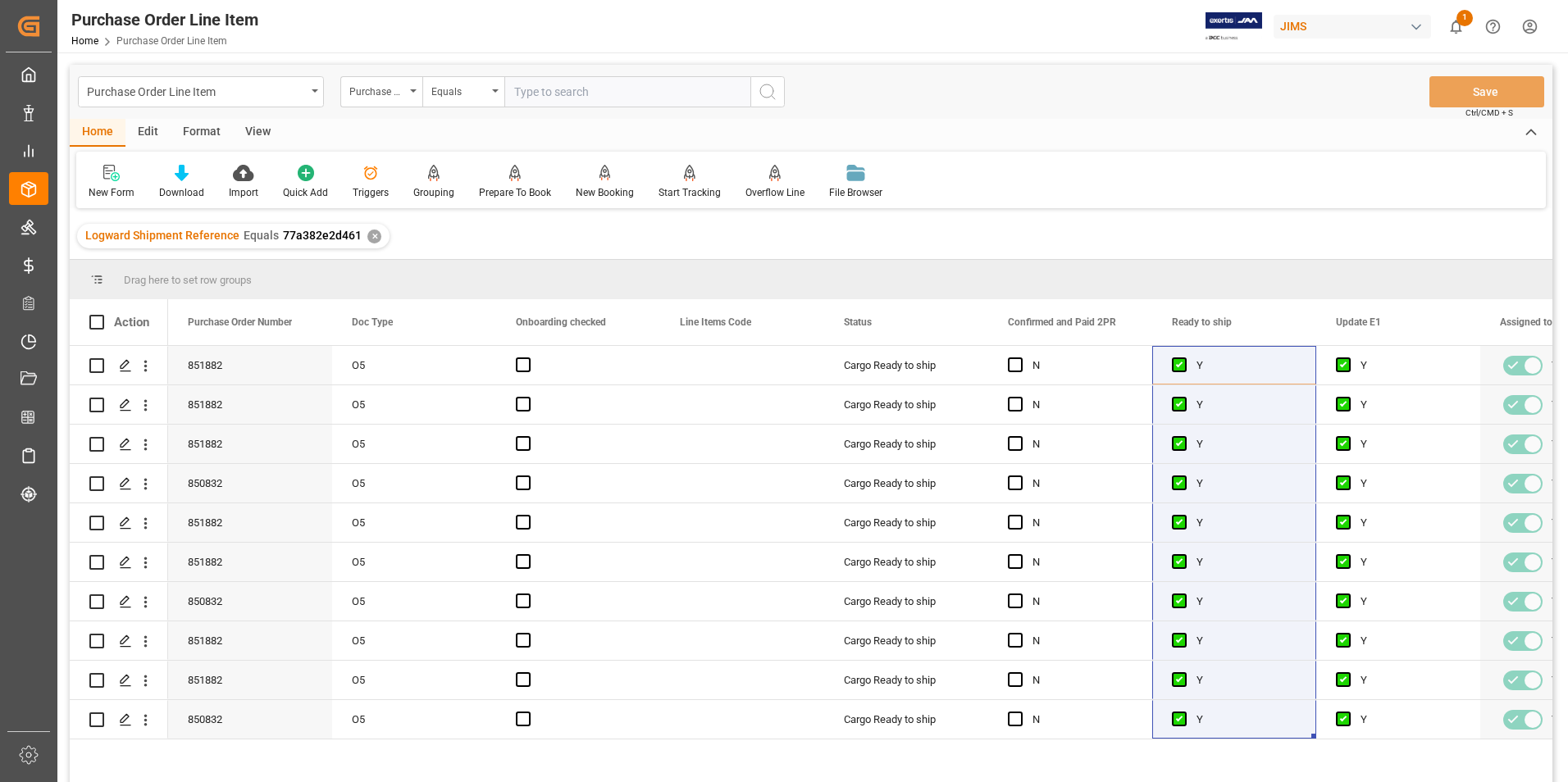
click at [263, 130] on div "View" at bounding box center [258, 133] width 50 height 28
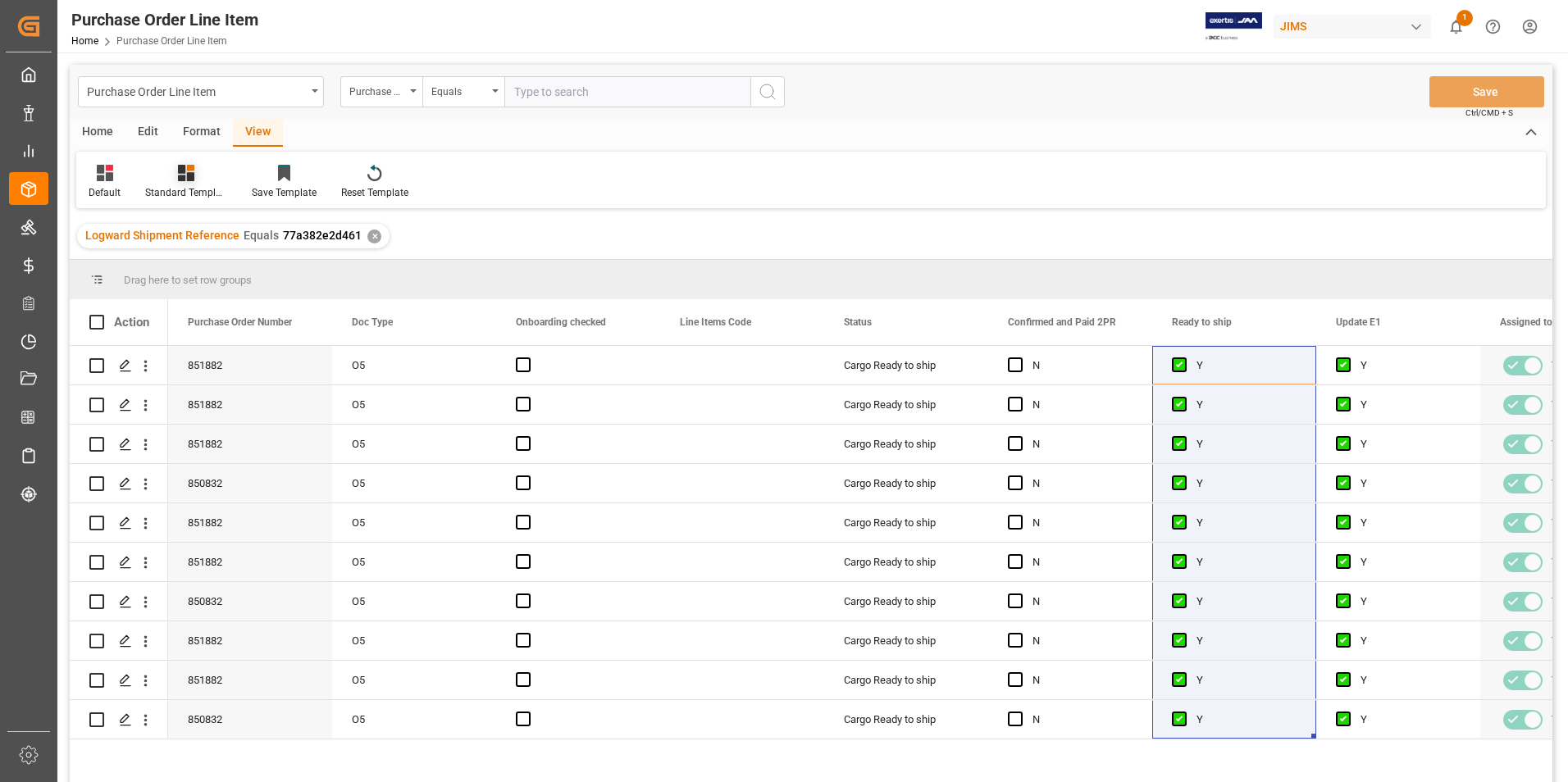
click at [184, 190] on div "Standard Templates" at bounding box center [186, 192] width 82 height 15
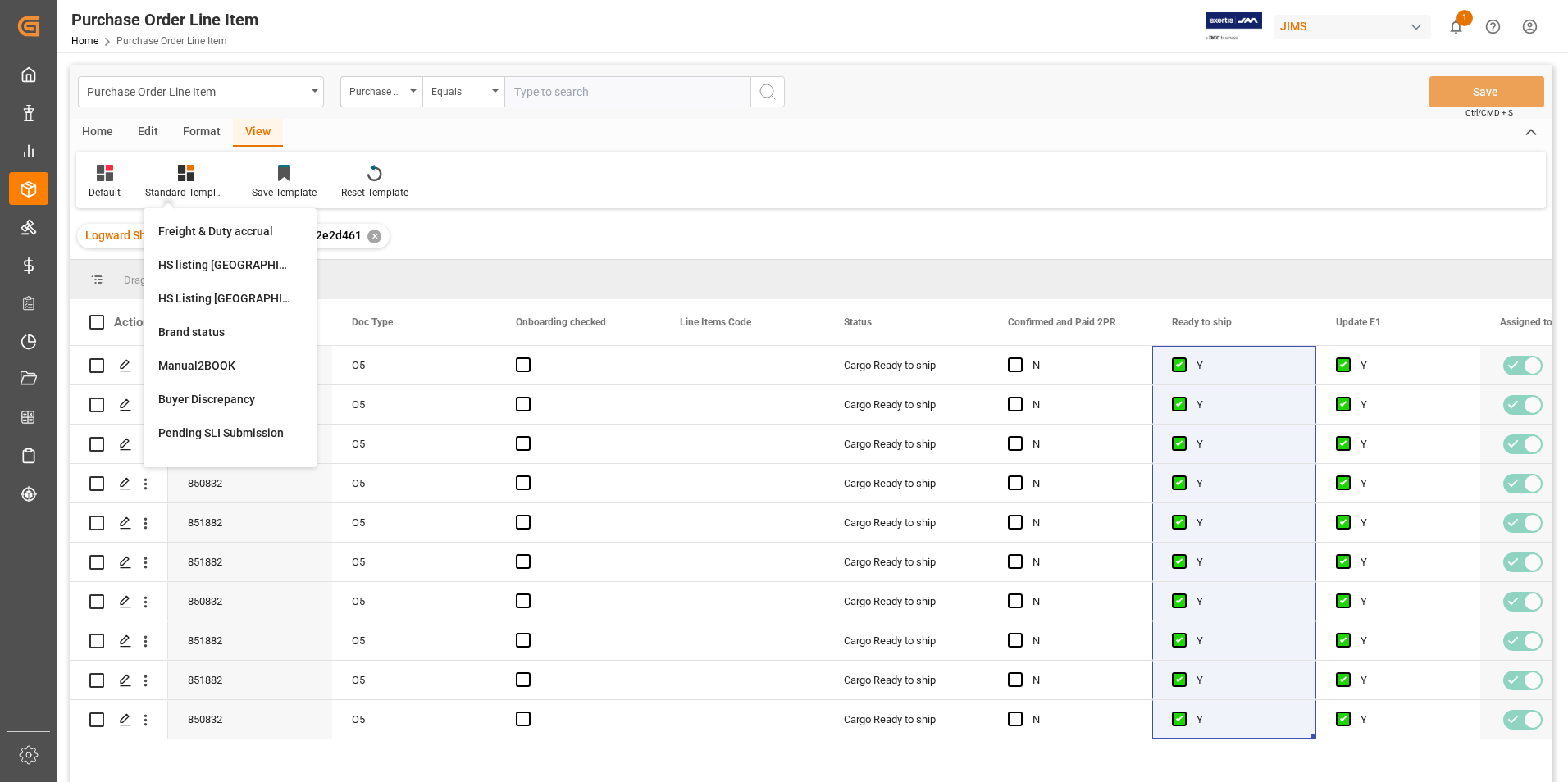
click at [558, 227] on div "Logward Shipment Reference Equals 77a382e2d461 ✕" at bounding box center [811, 235] width 1483 height 46
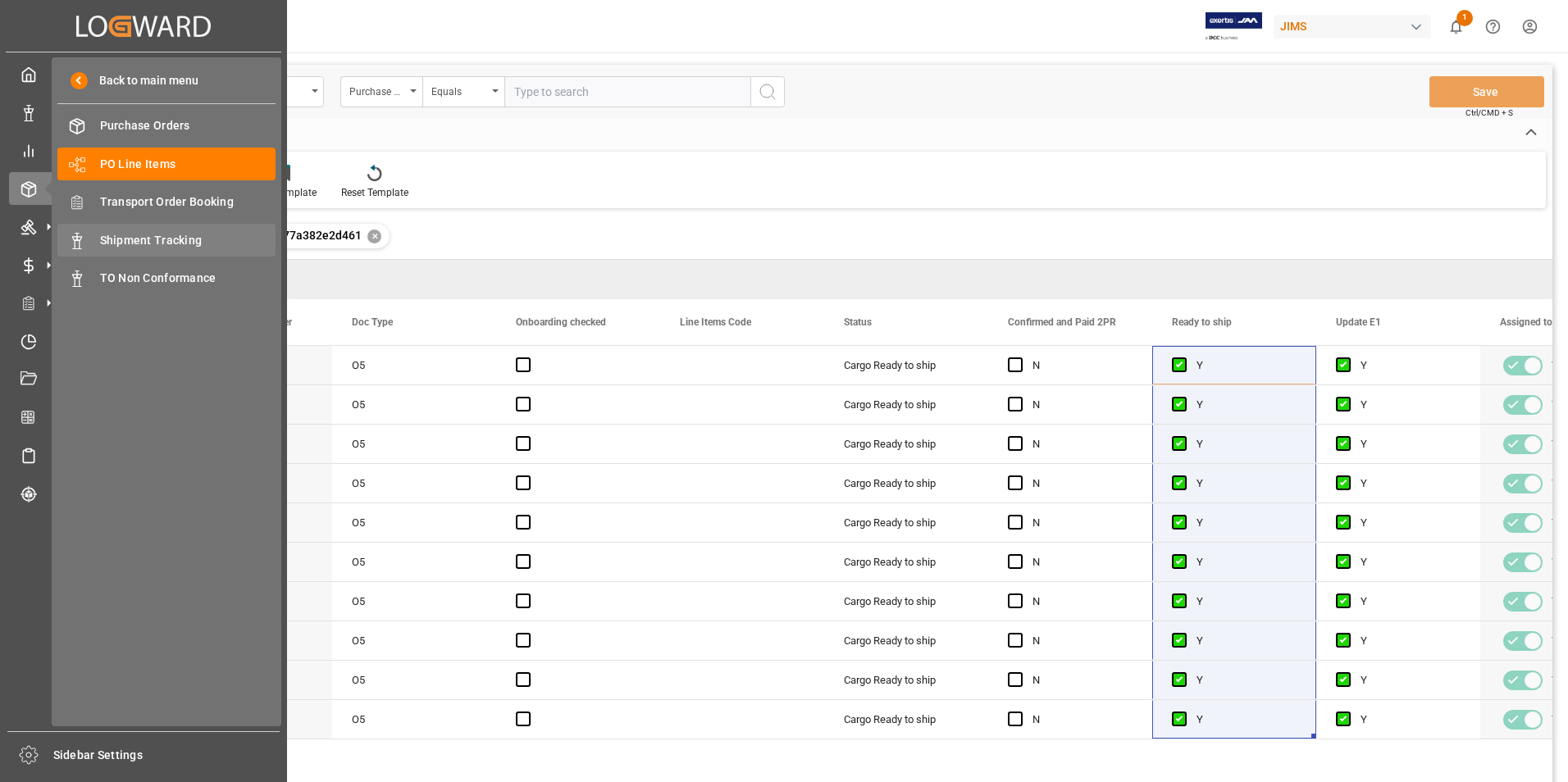
click at [171, 236] on span "Shipment Tracking" at bounding box center [188, 240] width 176 height 17
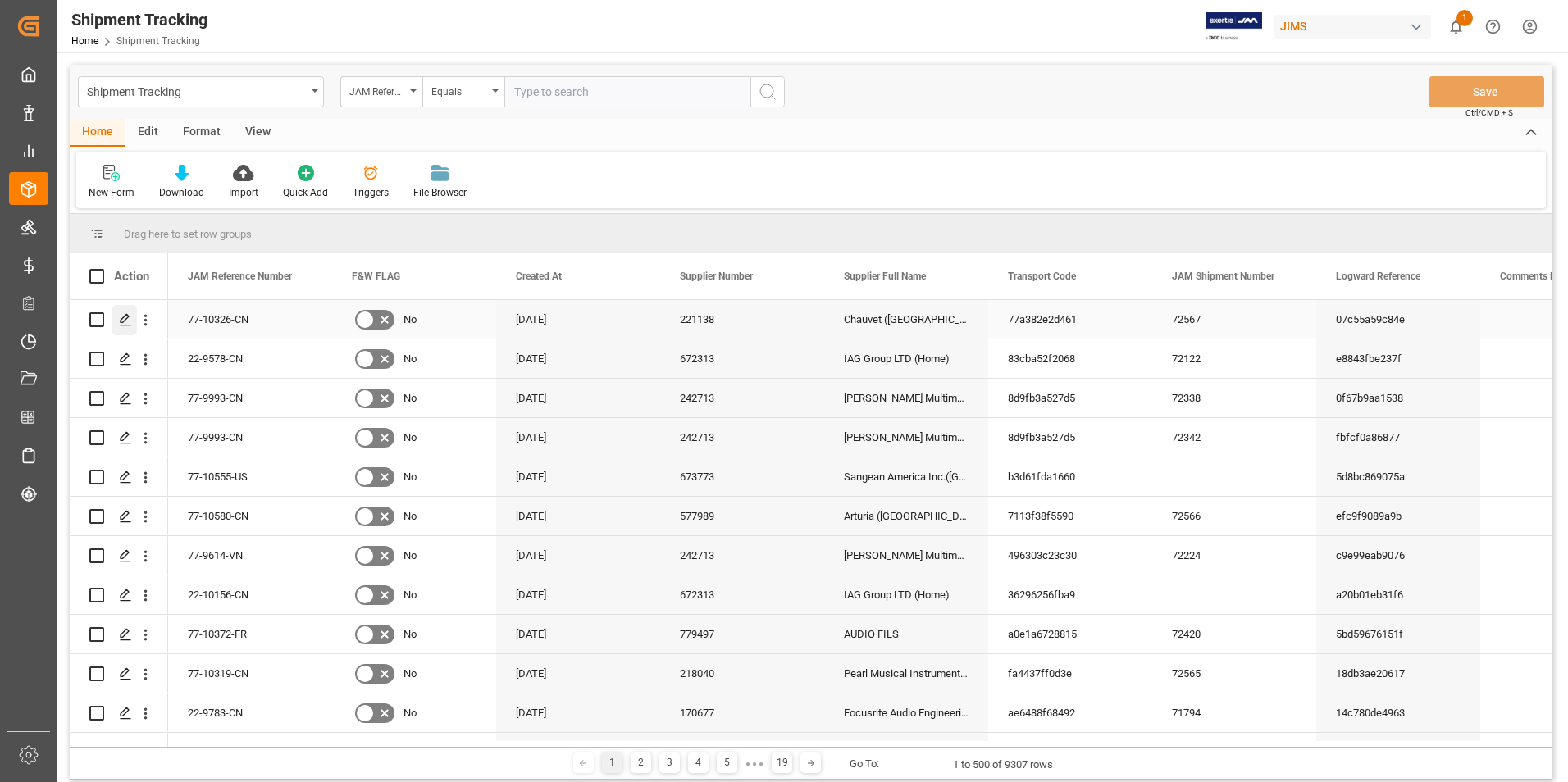
click at [129, 317] on polygon "Press SPACE to select this row." at bounding box center [124, 319] width 8 height 8
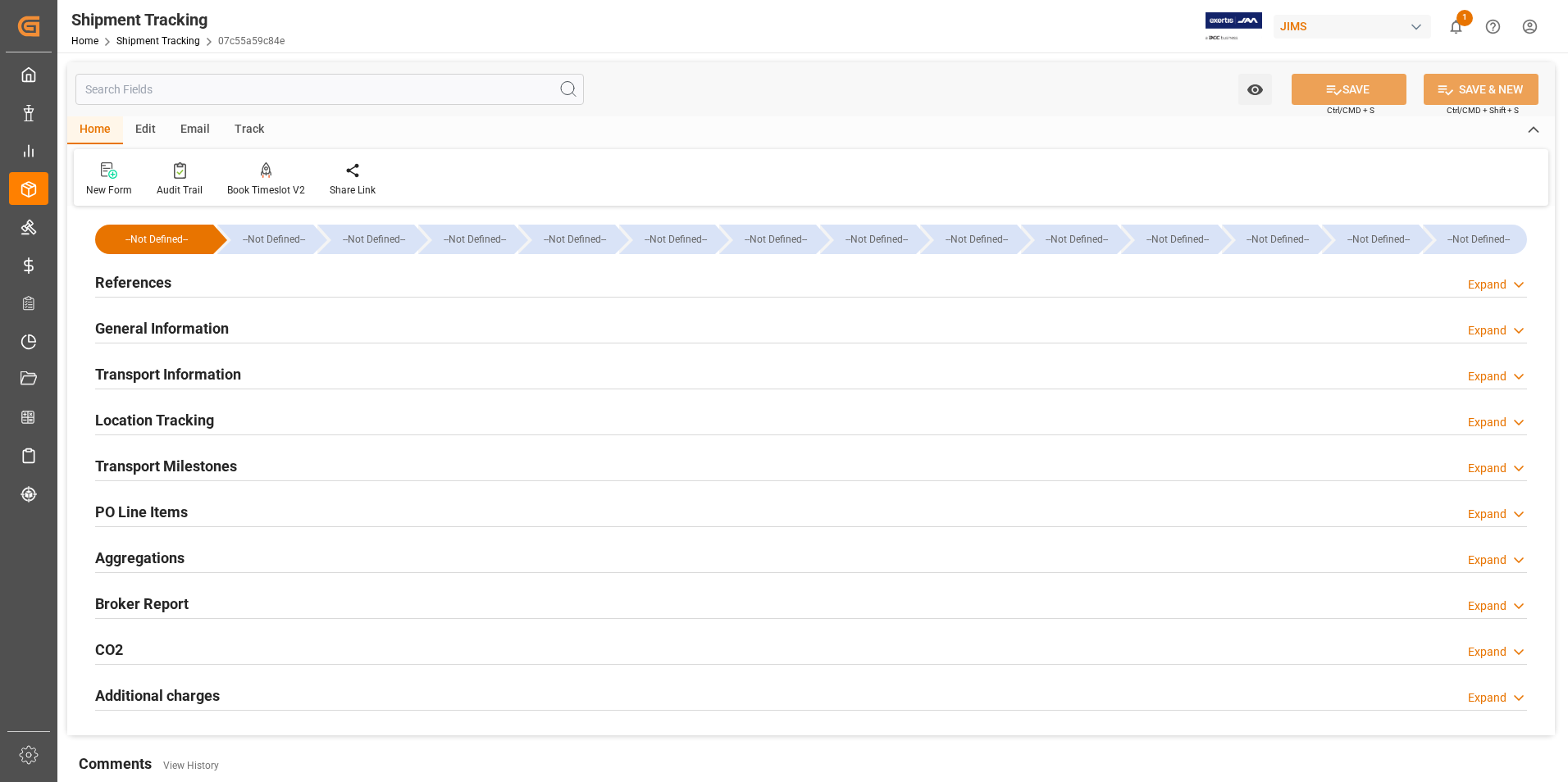
click at [150, 332] on h2 "General Information" at bounding box center [162, 328] width 134 height 22
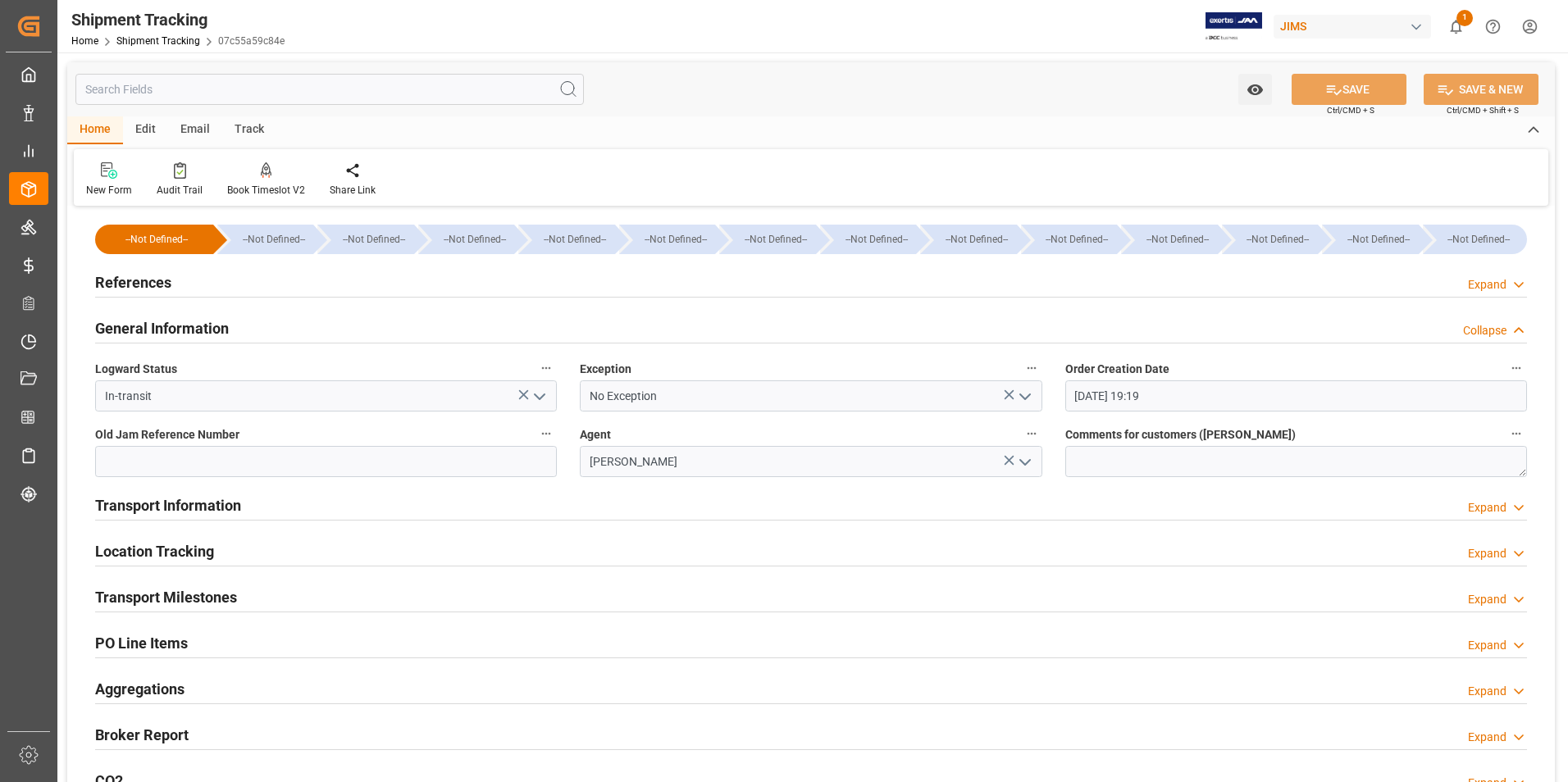
click at [542, 396] on icon "open menu" at bounding box center [540, 396] width 19 height 19
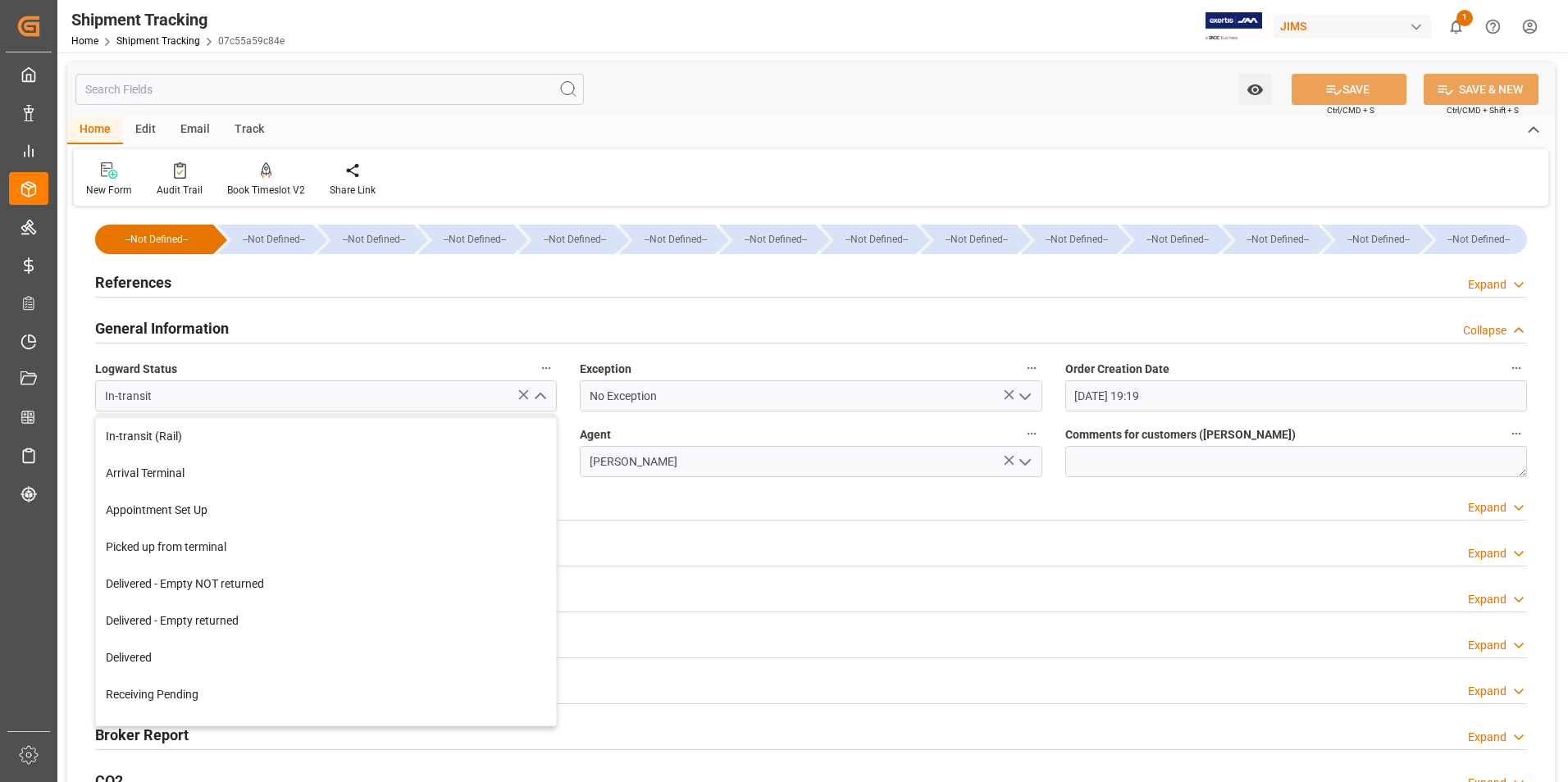
scroll to position [246, 0]
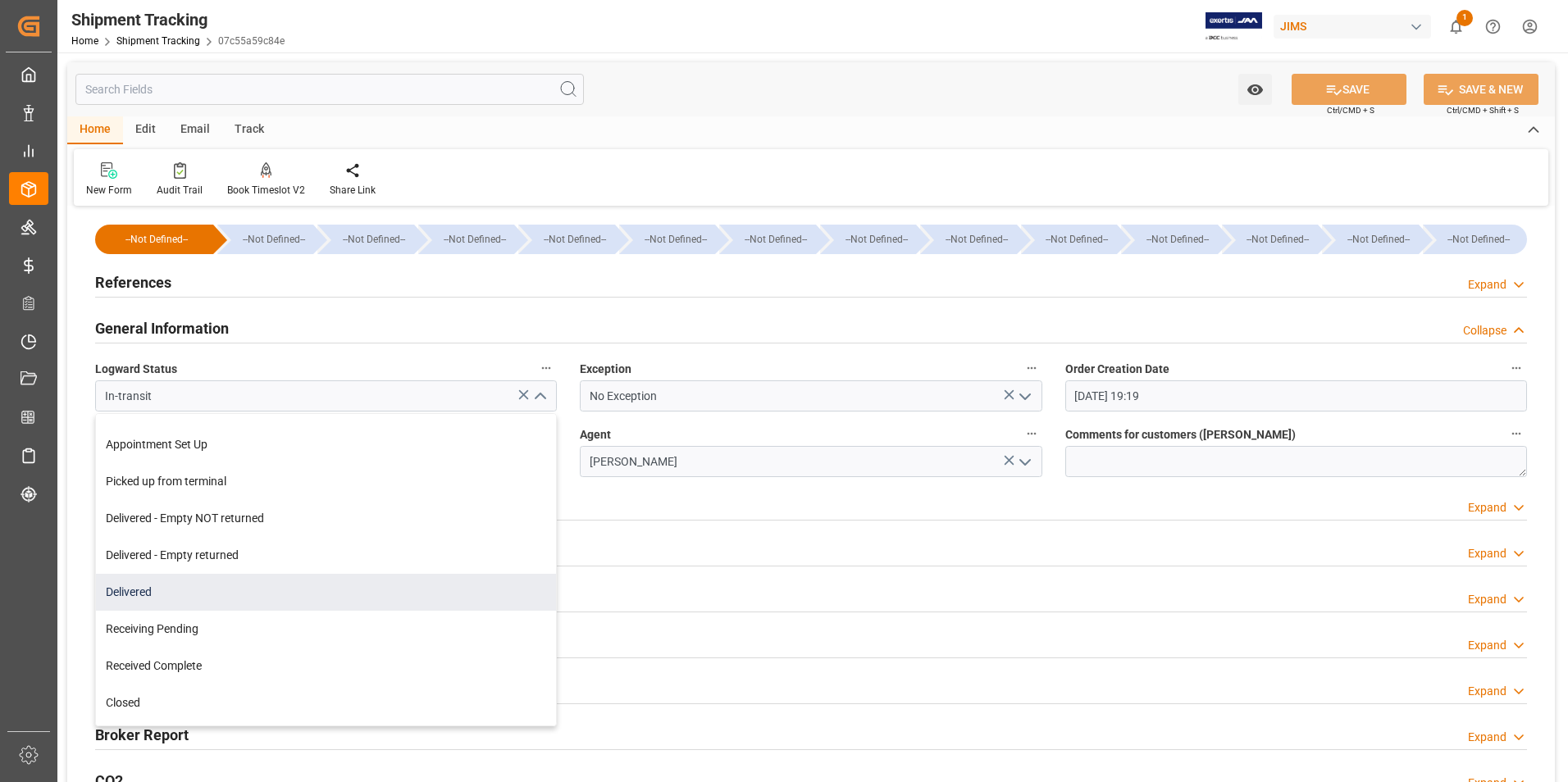
click at [268, 592] on div "Delivered" at bounding box center [326, 592] width 460 height 37
type input "Delivered"
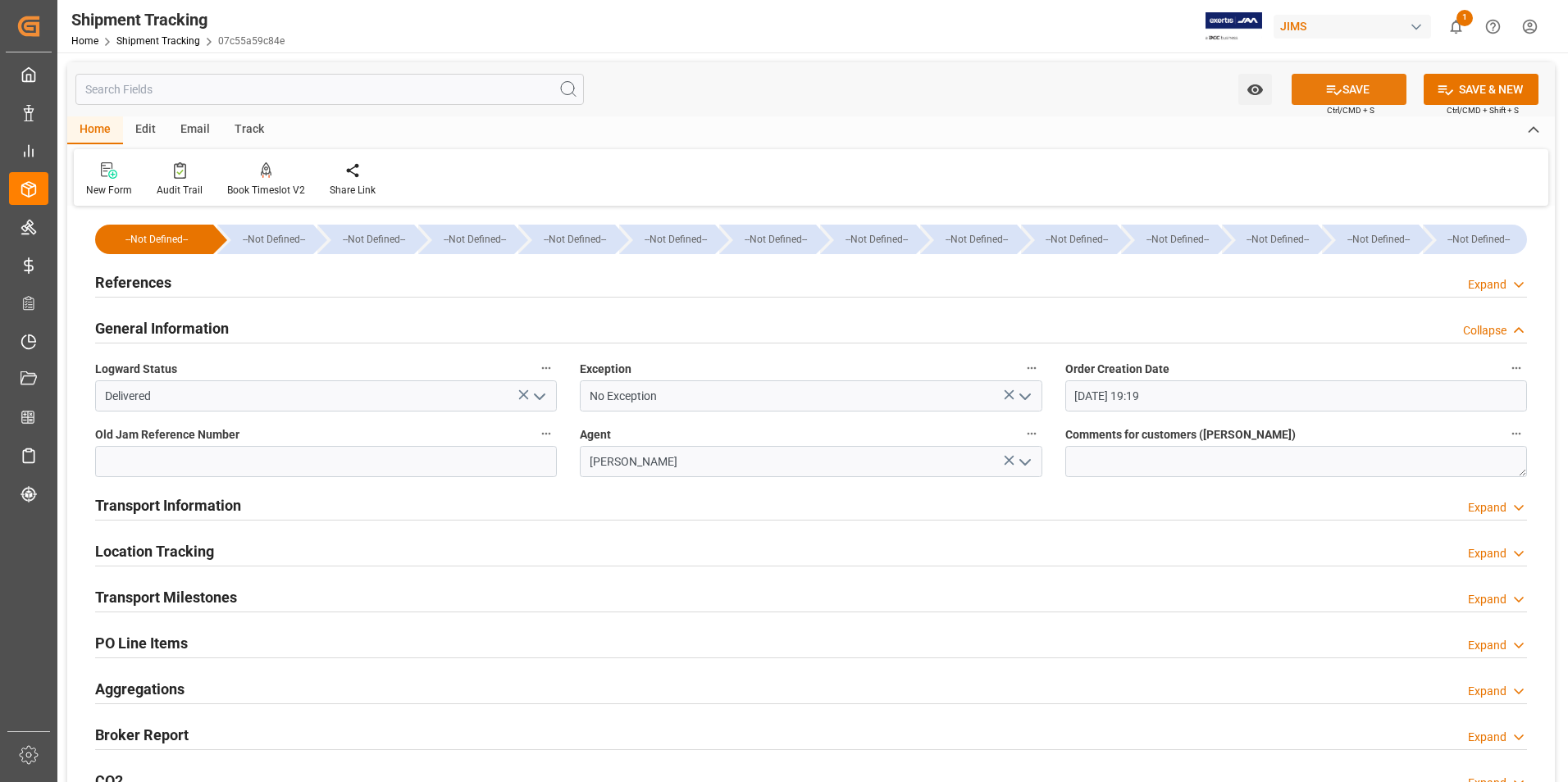
click at [1363, 84] on button "SAVE" at bounding box center [1349, 89] width 114 height 31
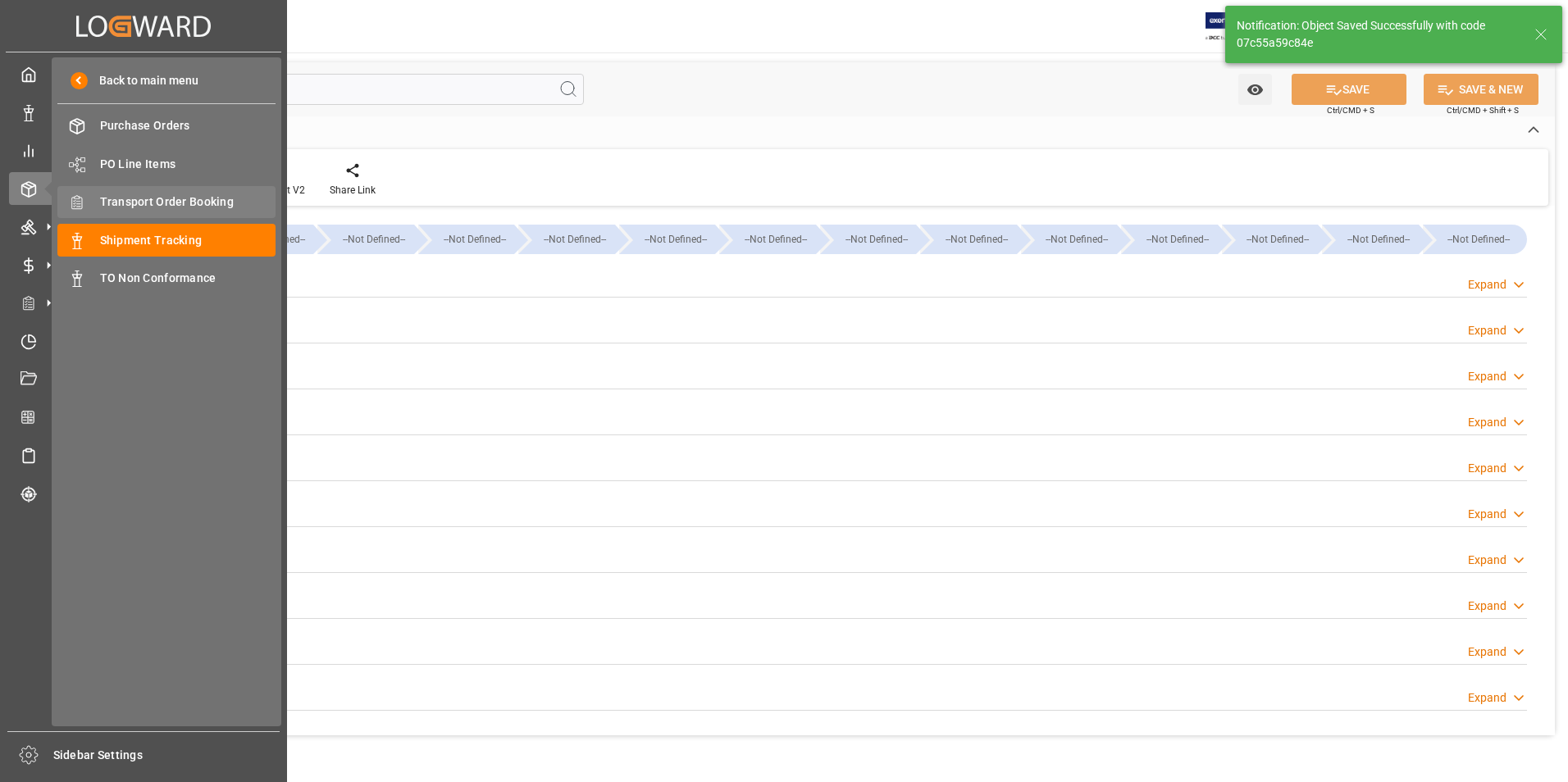
click at [171, 202] on span "Transport Order Booking" at bounding box center [188, 203] width 176 height 17
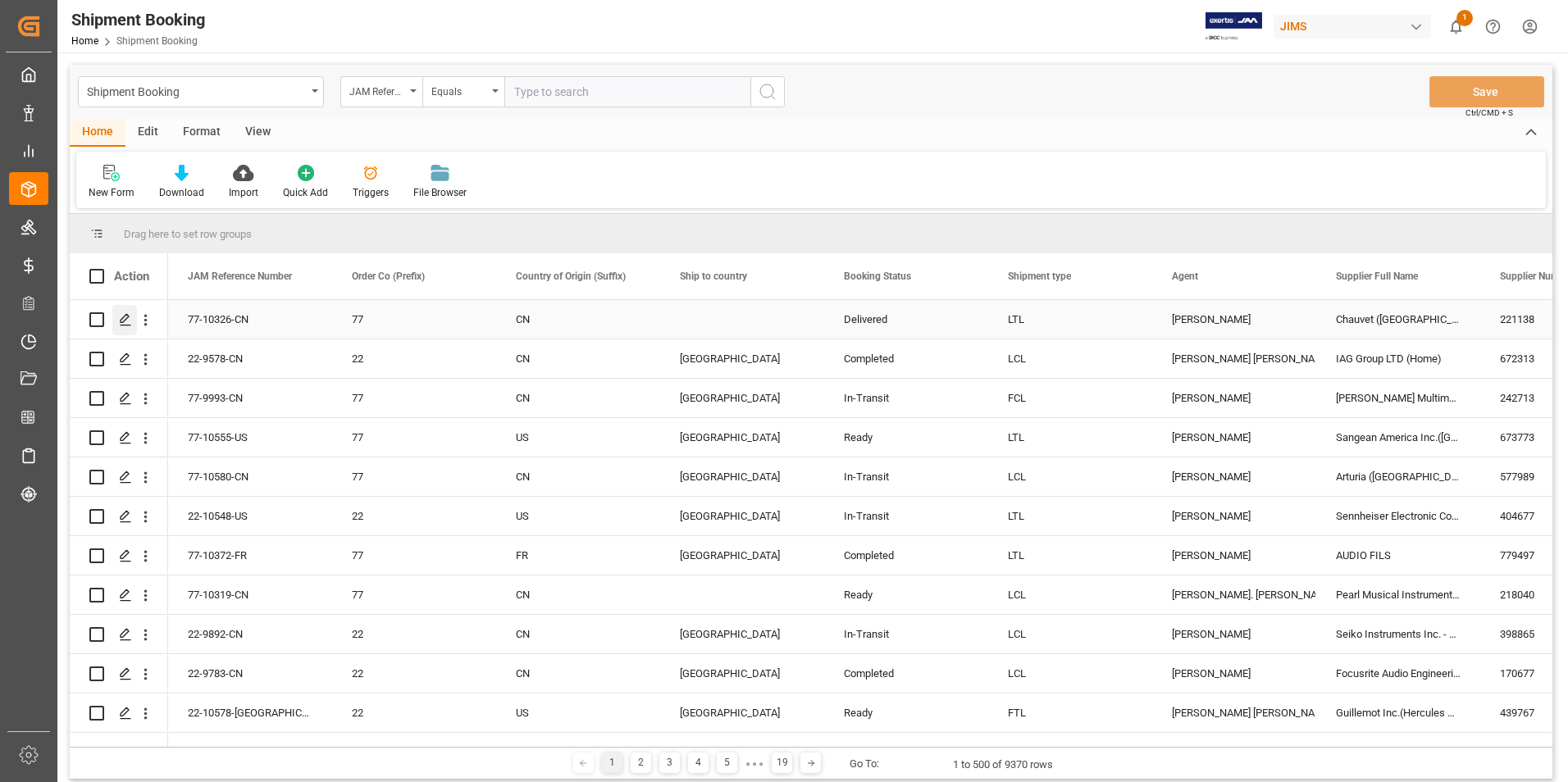
click at [123, 317] on icon "Press SPACE to select this row." at bounding box center [126, 320] width 14 height 14
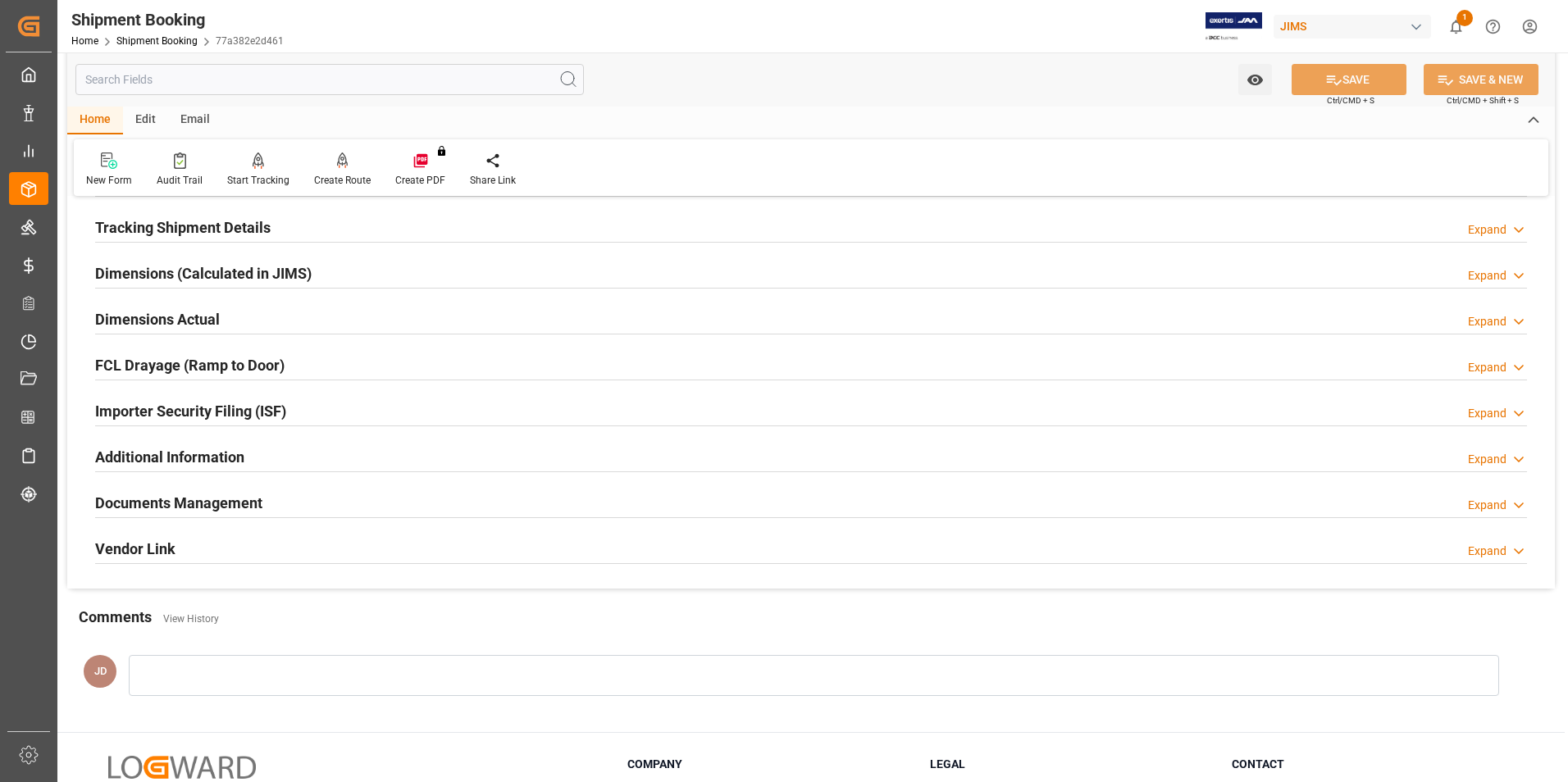
scroll to position [410, 0]
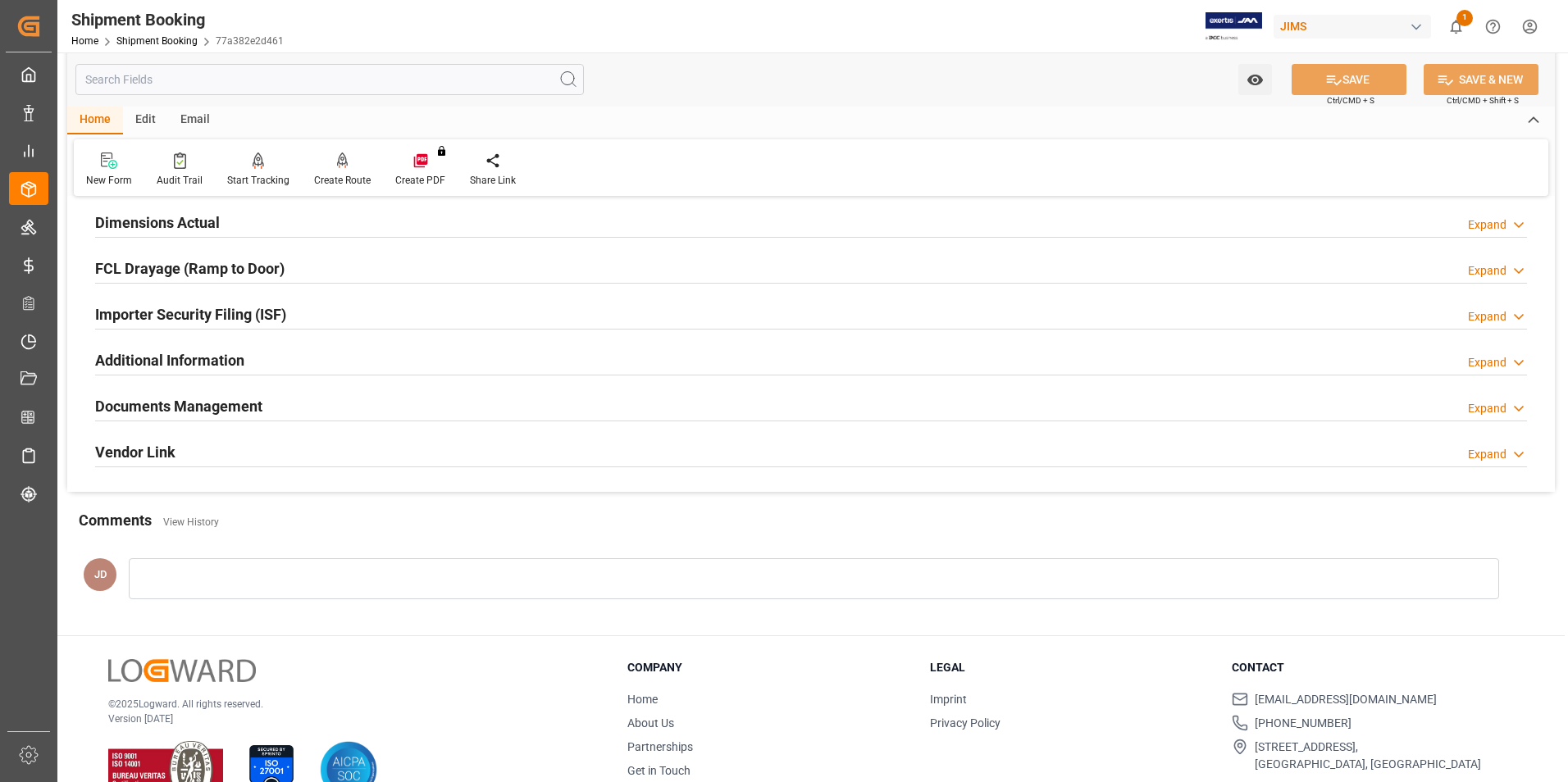
click at [230, 402] on h2 "Documents Management" at bounding box center [178, 406] width 168 height 22
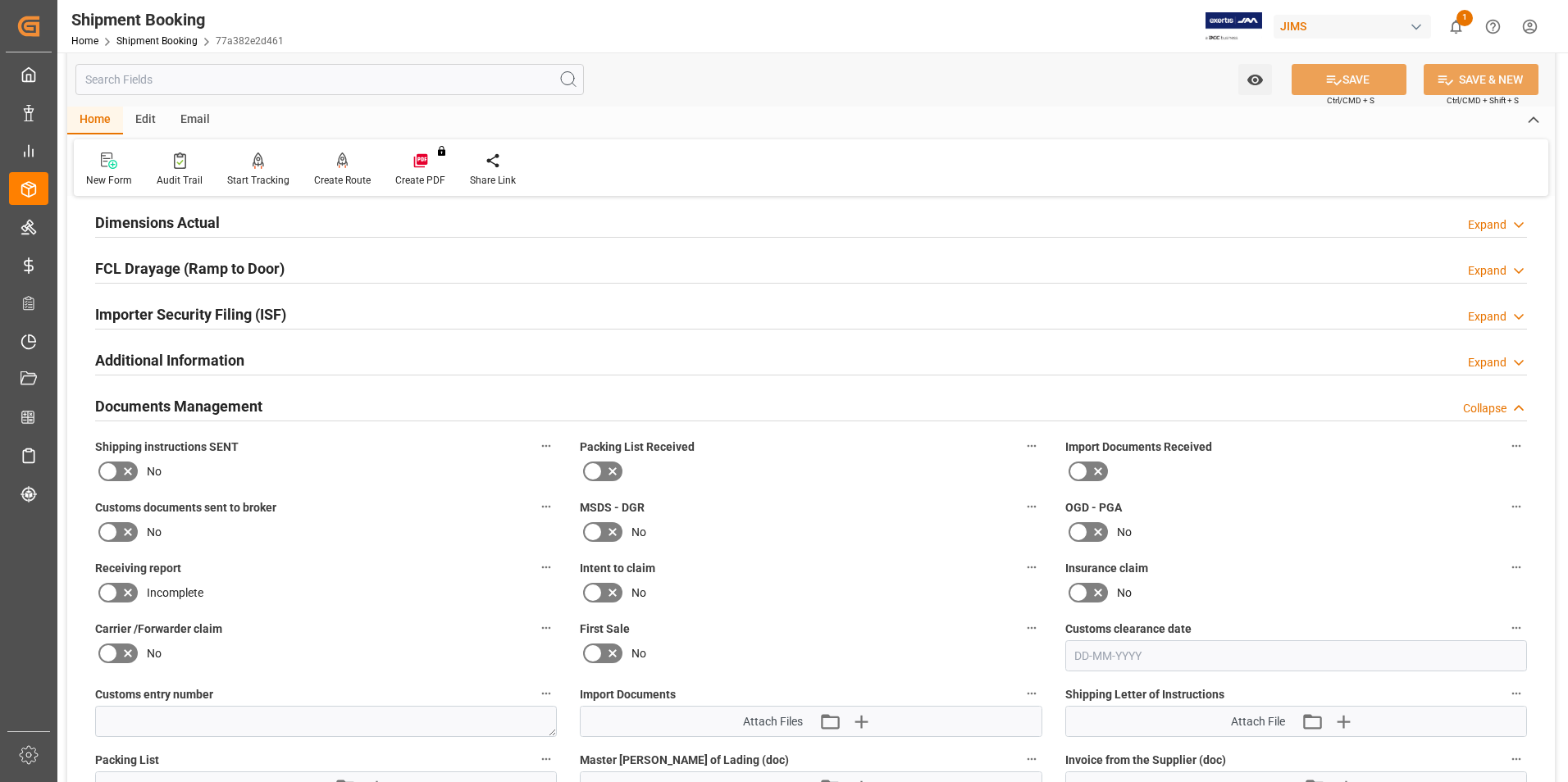
click at [1082, 467] on icon at bounding box center [1079, 471] width 19 height 19
click at [0, 0] on input "checkbox" at bounding box center [0, 0] width 0 height 0
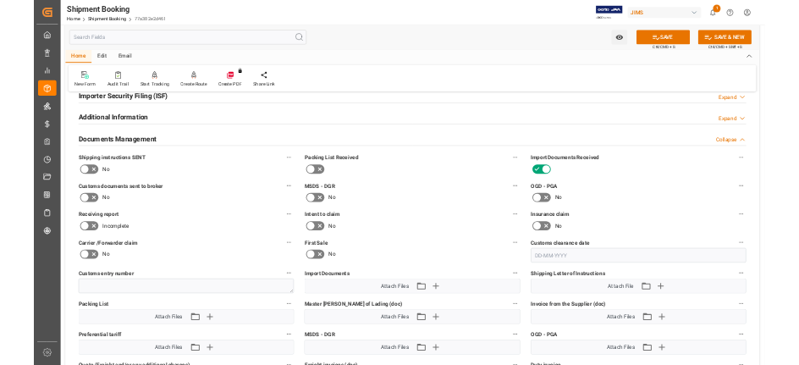
scroll to position [592, 0]
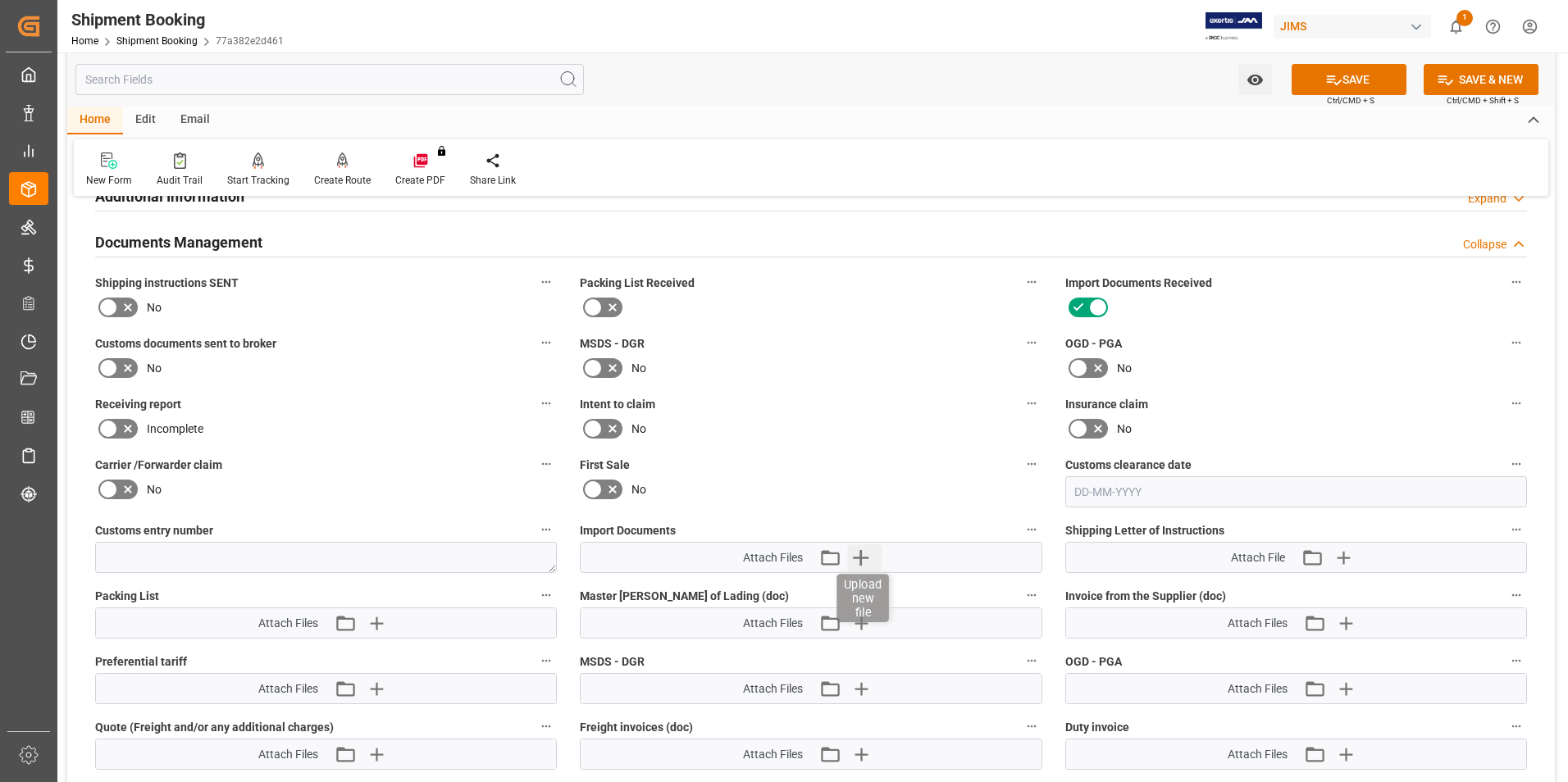
click at [855, 553] on icon "button" at bounding box center [860, 557] width 26 height 26
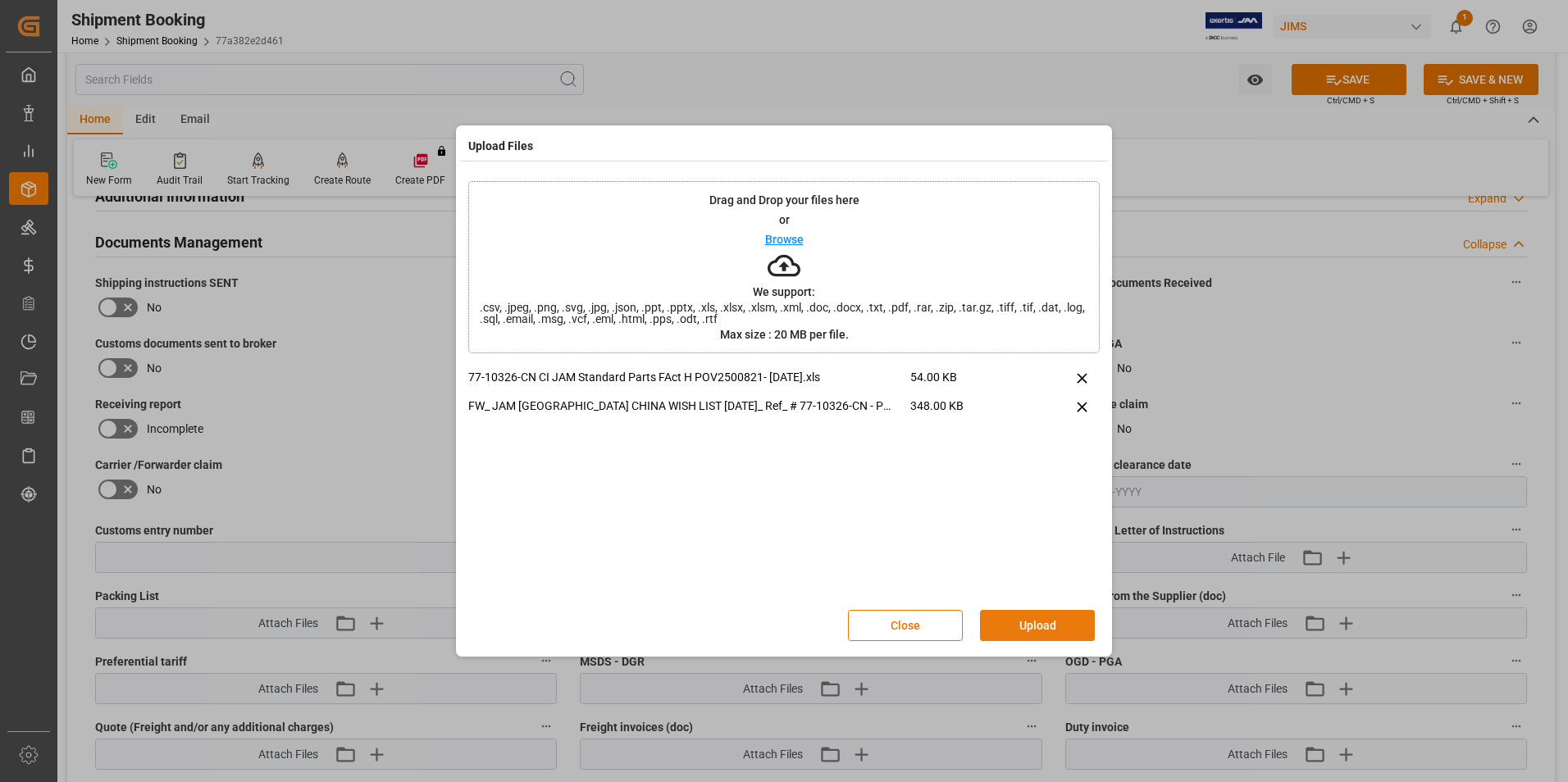
click at [1046, 627] on button "Upload" at bounding box center [1037, 626] width 114 height 31
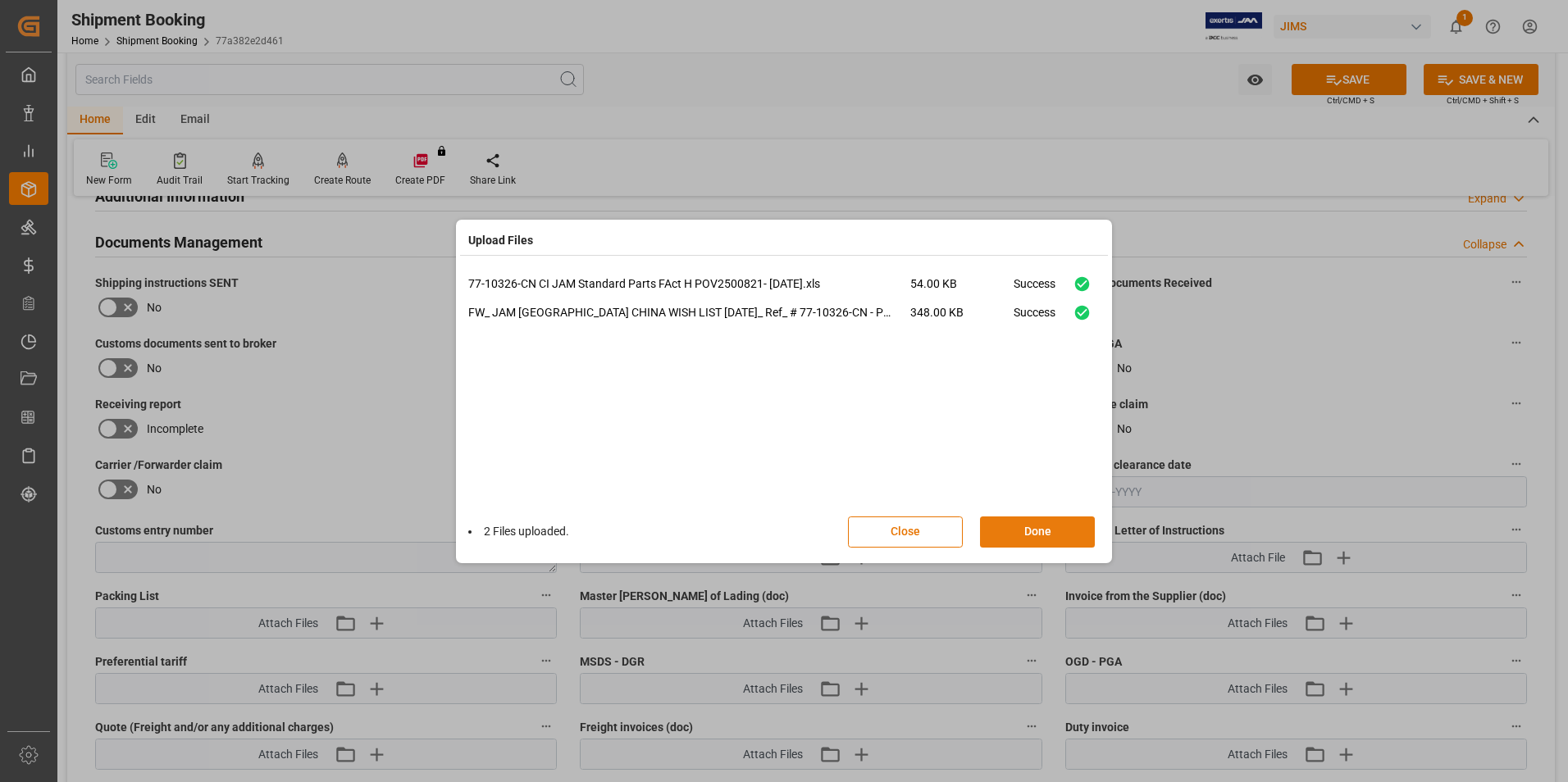
click at [1049, 532] on button "Done" at bounding box center [1037, 532] width 114 height 31
